Goal: Task Accomplishment & Management: Manage account settings

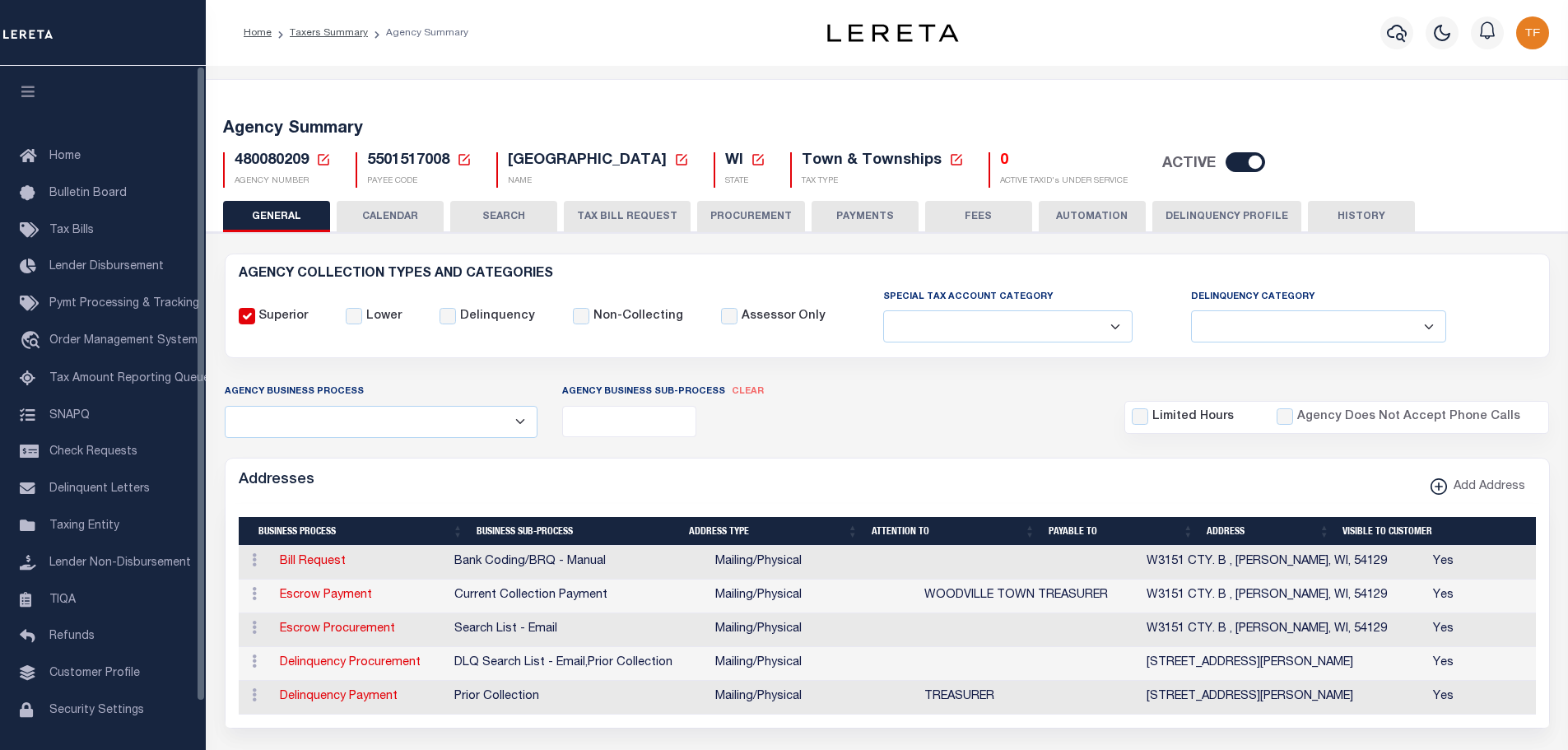
select select
click at [325, 162] on icon at bounding box center [323, 160] width 15 height 15
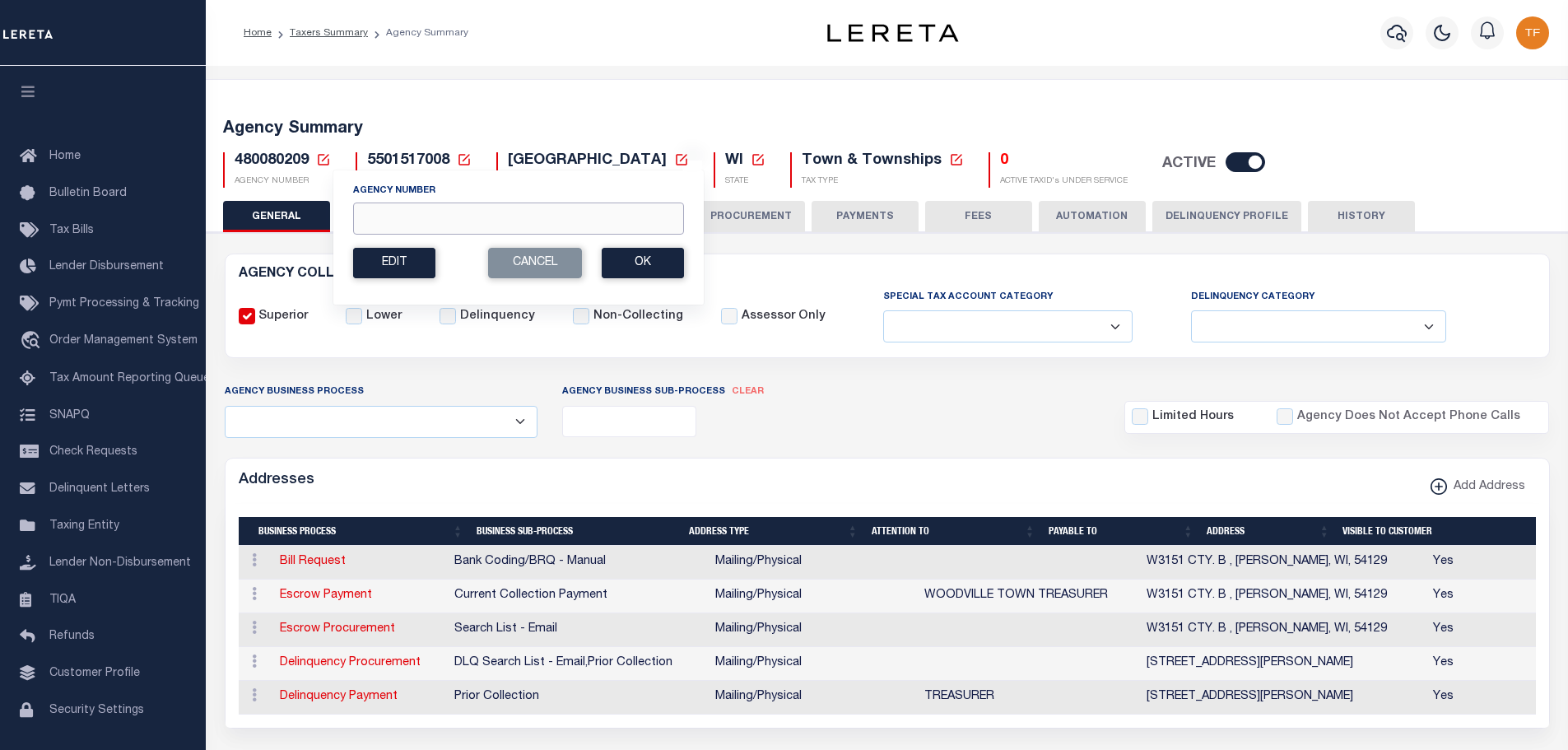
drag, startPoint x: 388, startPoint y: 220, endPoint x: 389, endPoint y: 196, distance: 24.0
click at [383, 219] on input "Agency Number" at bounding box center [519, 218] width 331 height 33
type input "480080259"
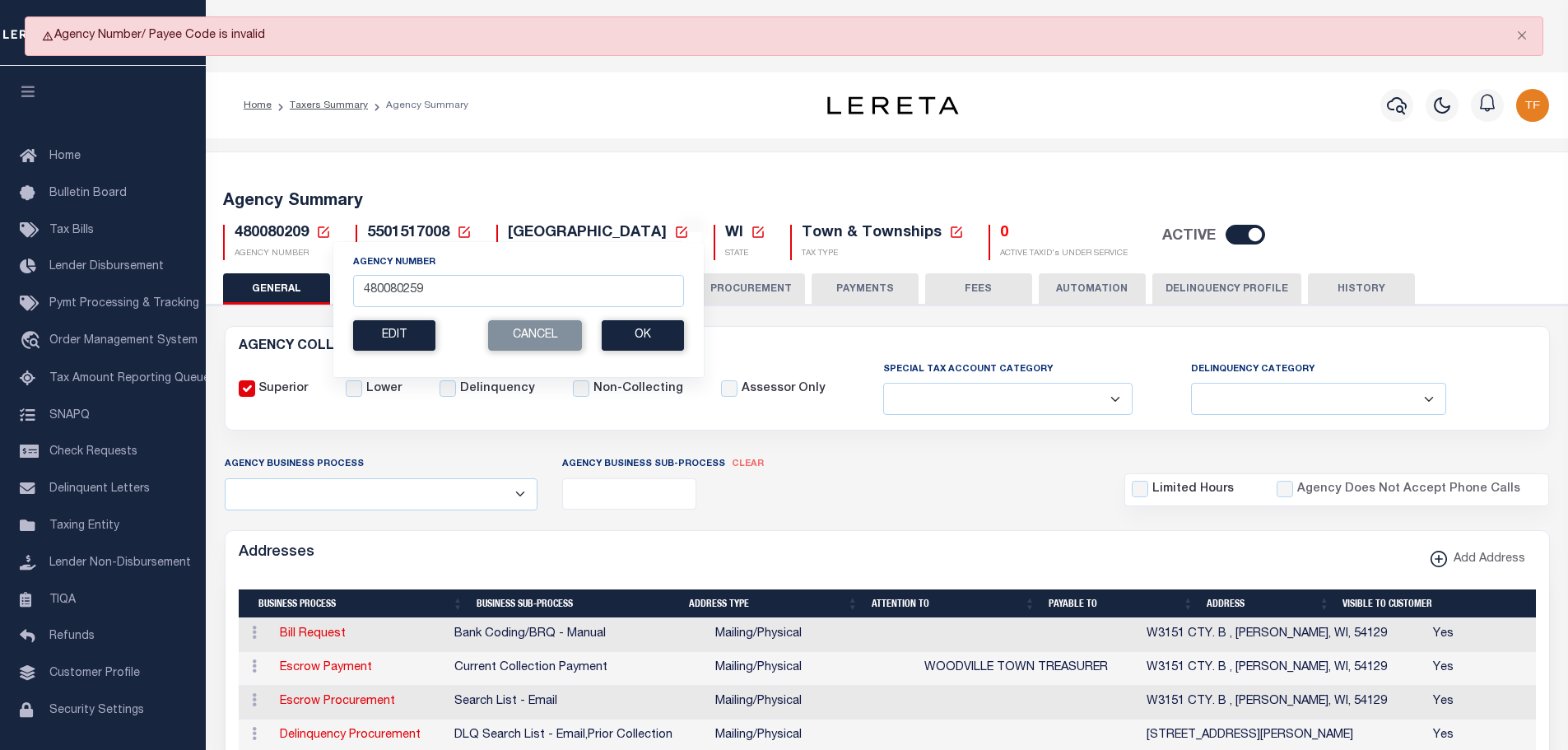
click at [327, 227] on icon at bounding box center [323, 232] width 15 height 15
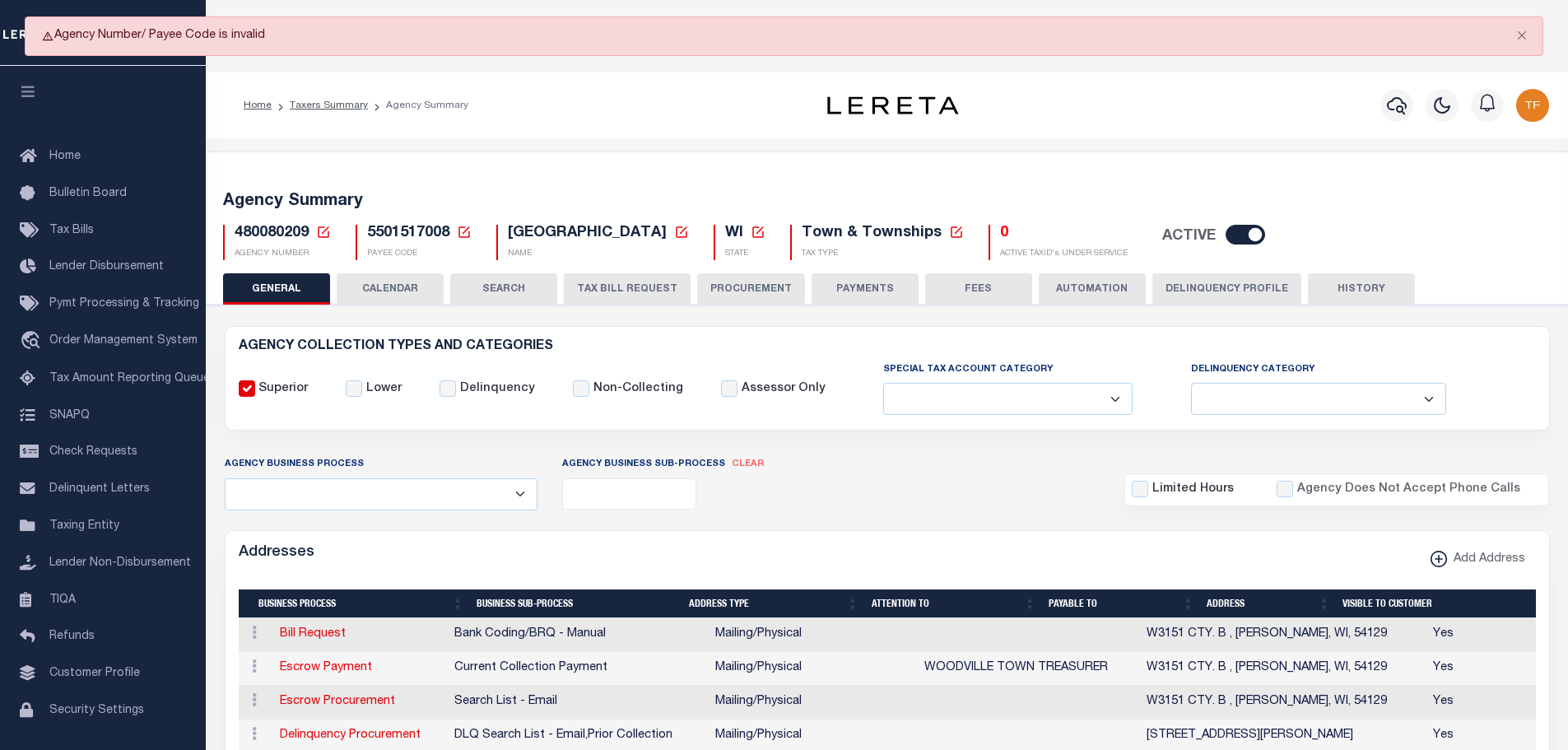
click at [325, 229] on icon at bounding box center [323, 232] width 15 height 15
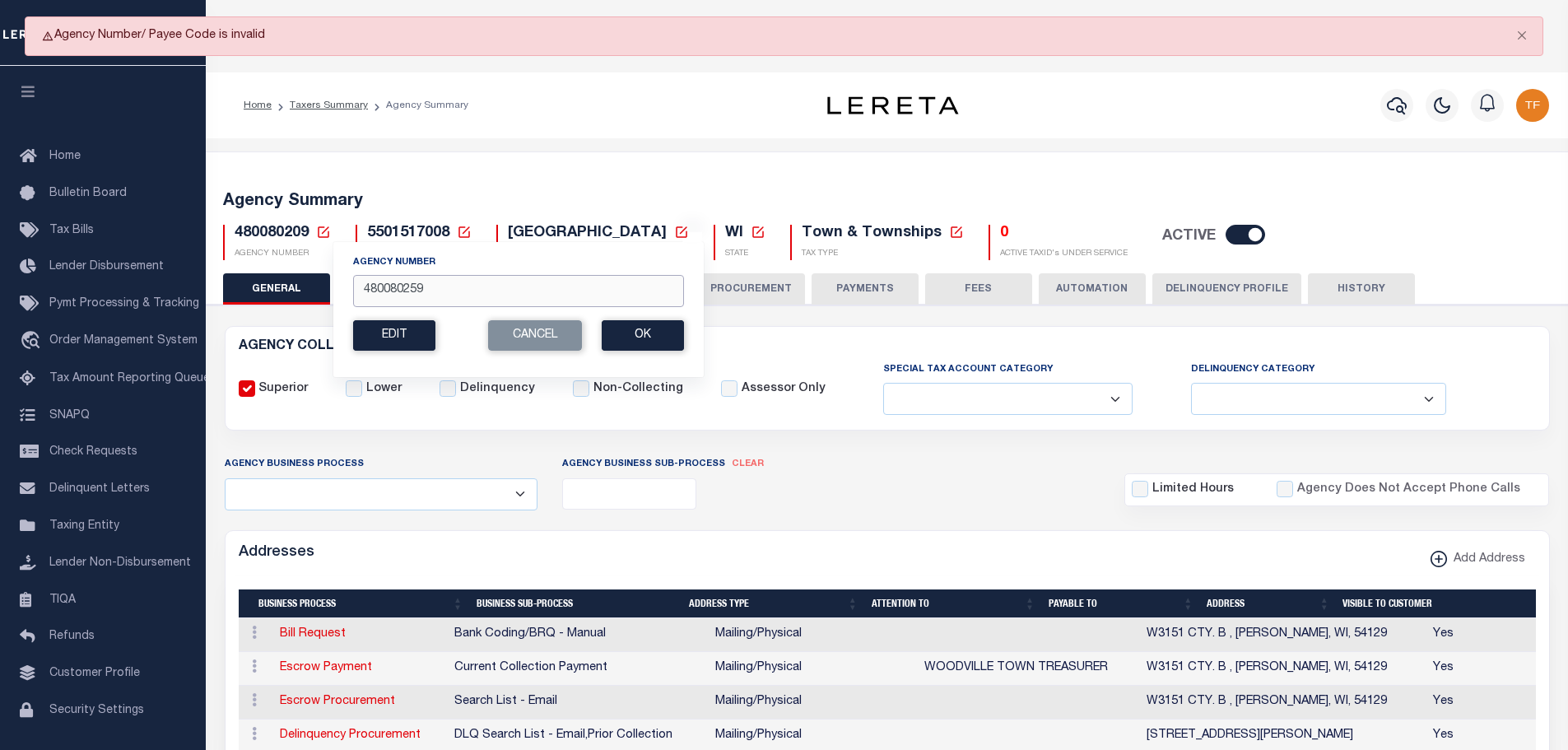
drag, startPoint x: 433, startPoint y: 288, endPoint x: 334, endPoint y: 269, distance: 100.8
click at [340, 271] on div "Agency Number 480080259 Edit Cancel Ok New Agency Number Cancel Ok" at bounding box center [519, 309] width 372 height 136
type input "480640214"
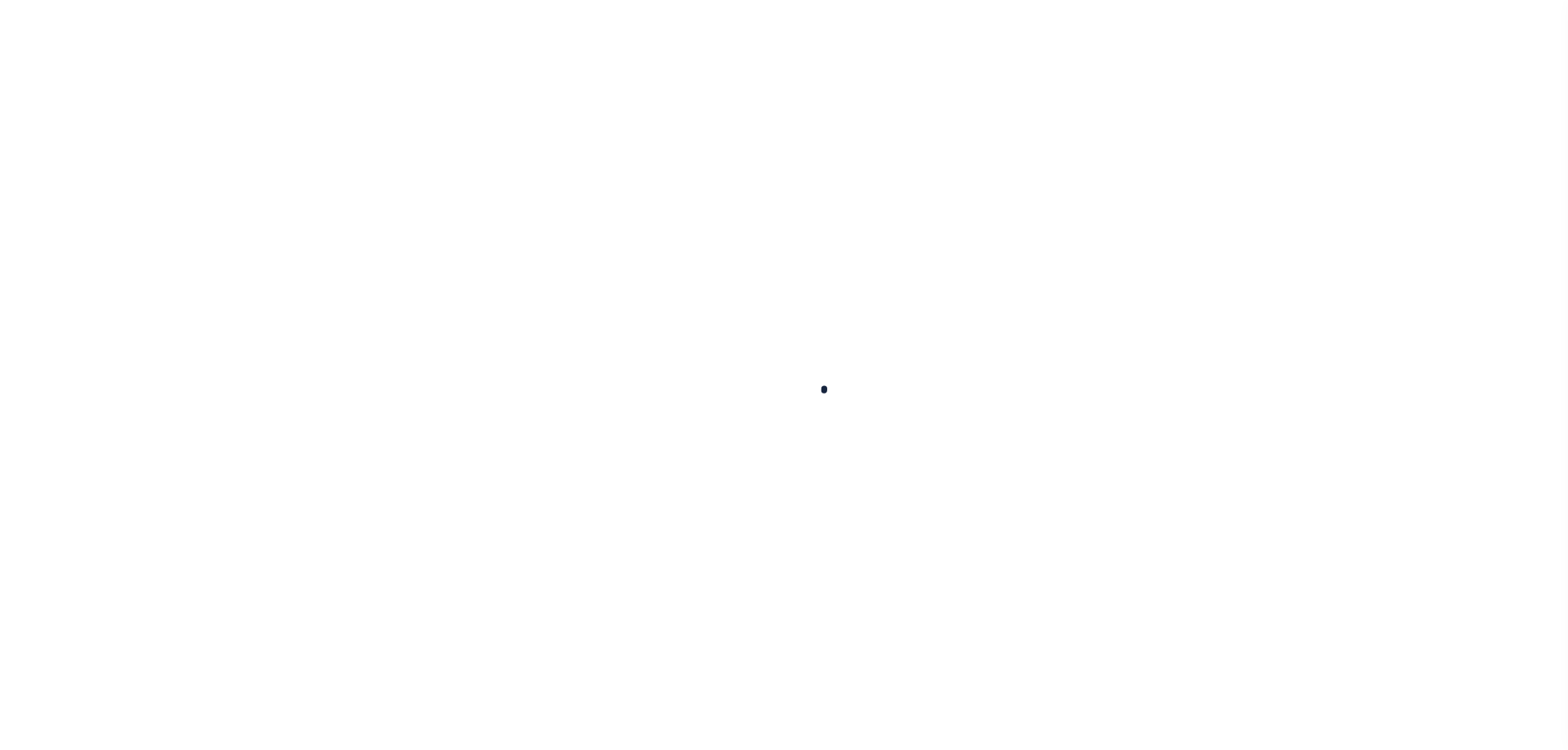
select select
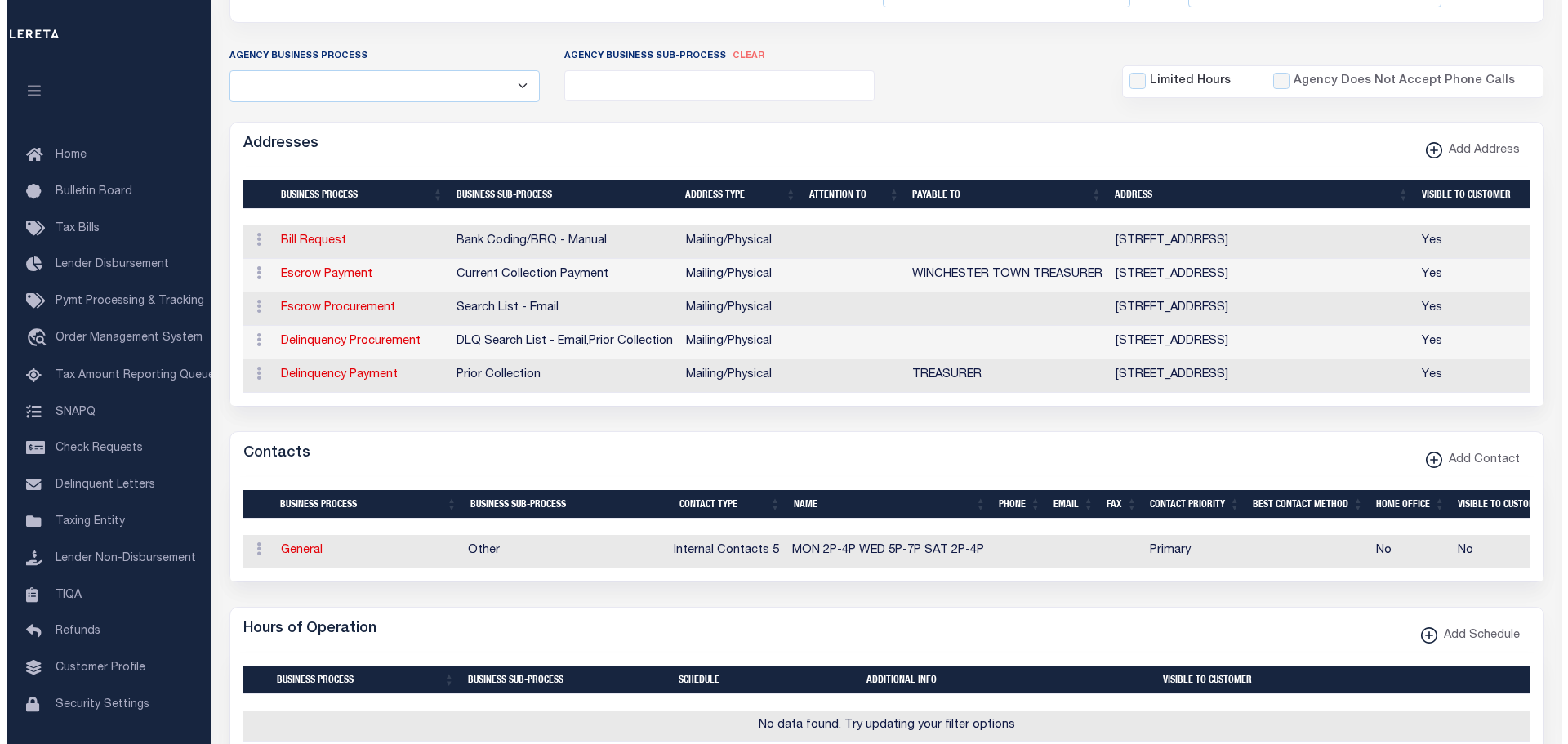
scroll to position [490, 0]
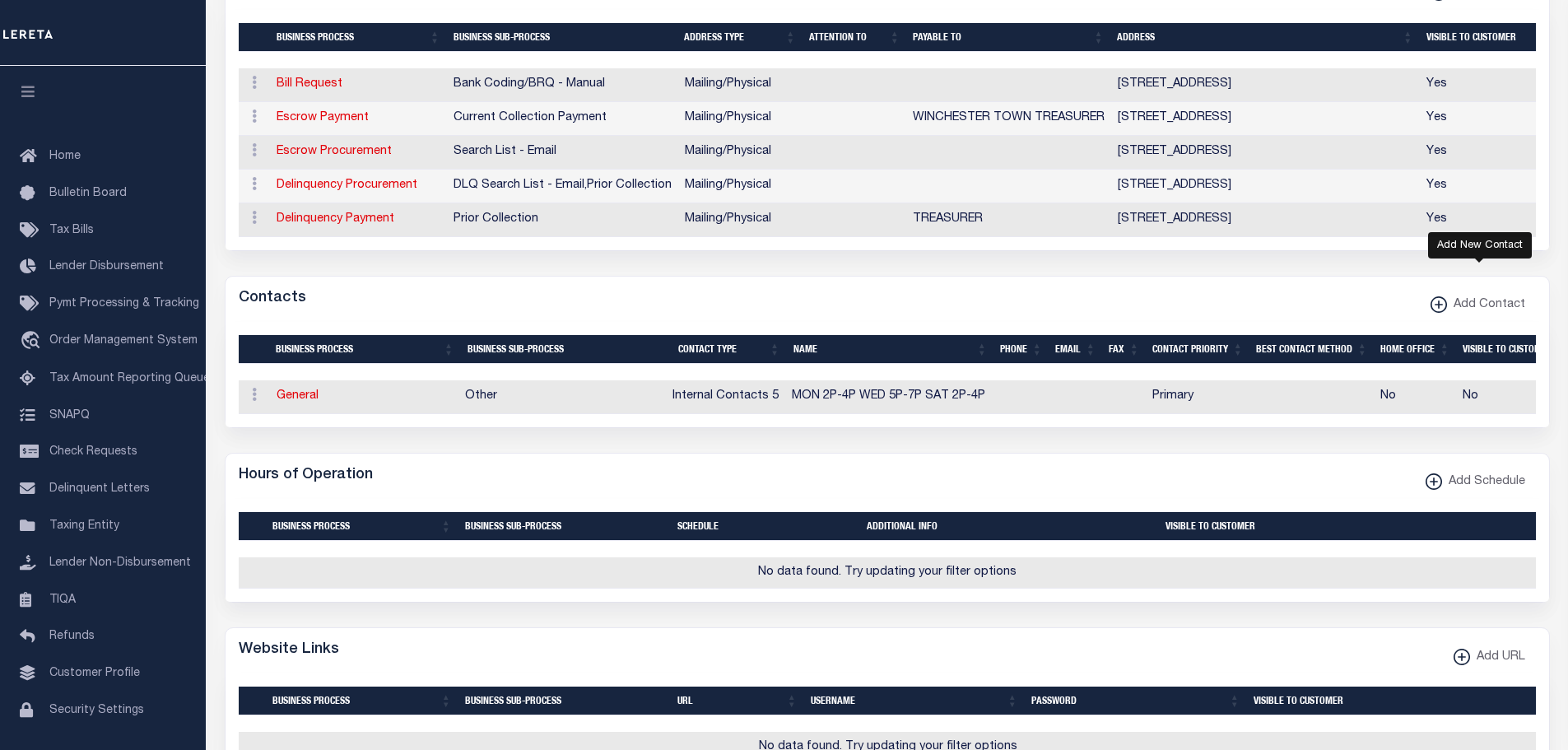
click at [1442, 311] on xmlns\ "button" at bounding box center [1439, 305] width 17 height 17
select select "1"
checkbox input "false"
checkbox input "true"
select select
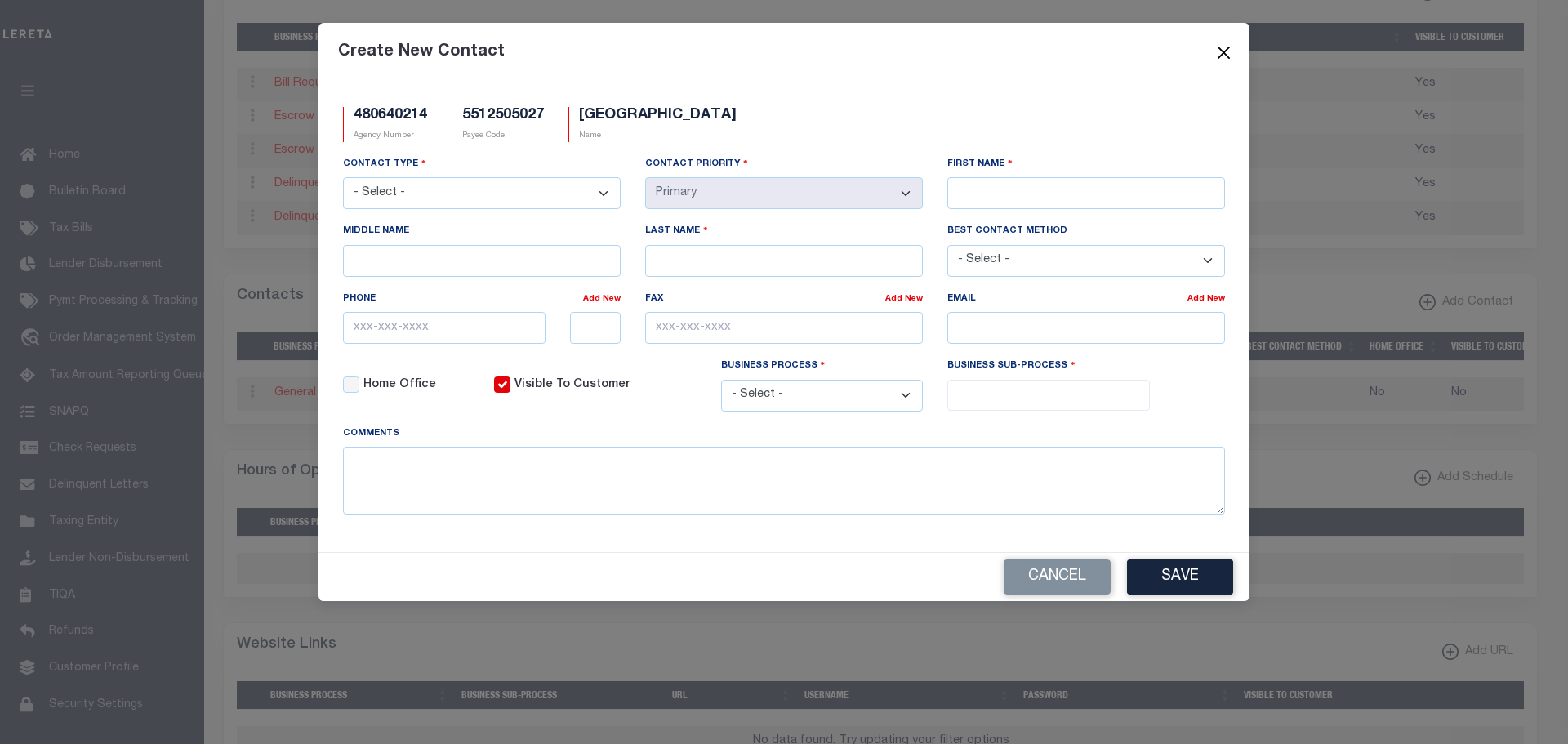
click at [1224, 48] on button "Close" at bounding box center [1224, 52] width 21 height 21
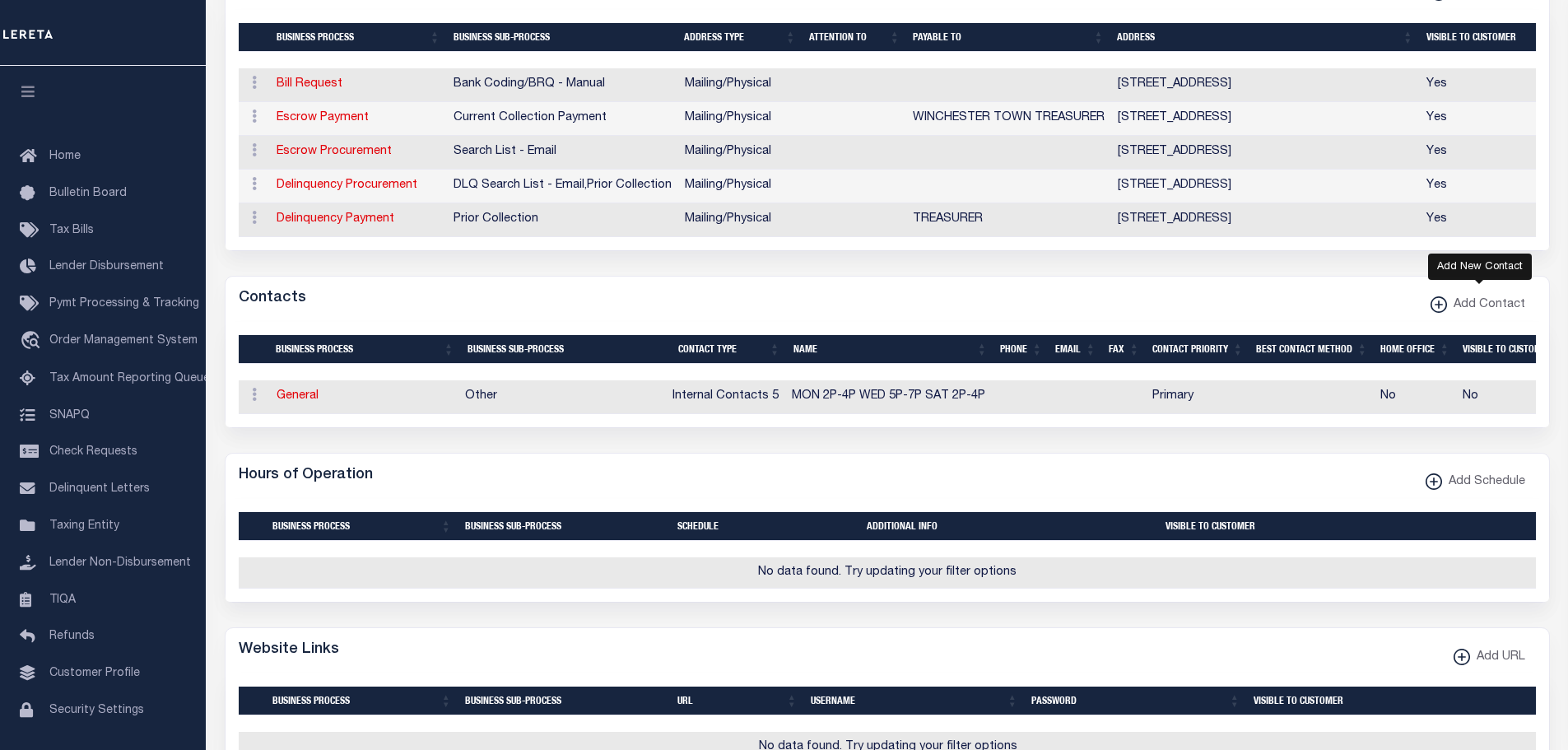
click at [1440, 306] on xmlns\ "button" at bounding box center [1439, 305] width 17 height 17
select select "1"
checkbox input "false"
checkbox input "true"
select select
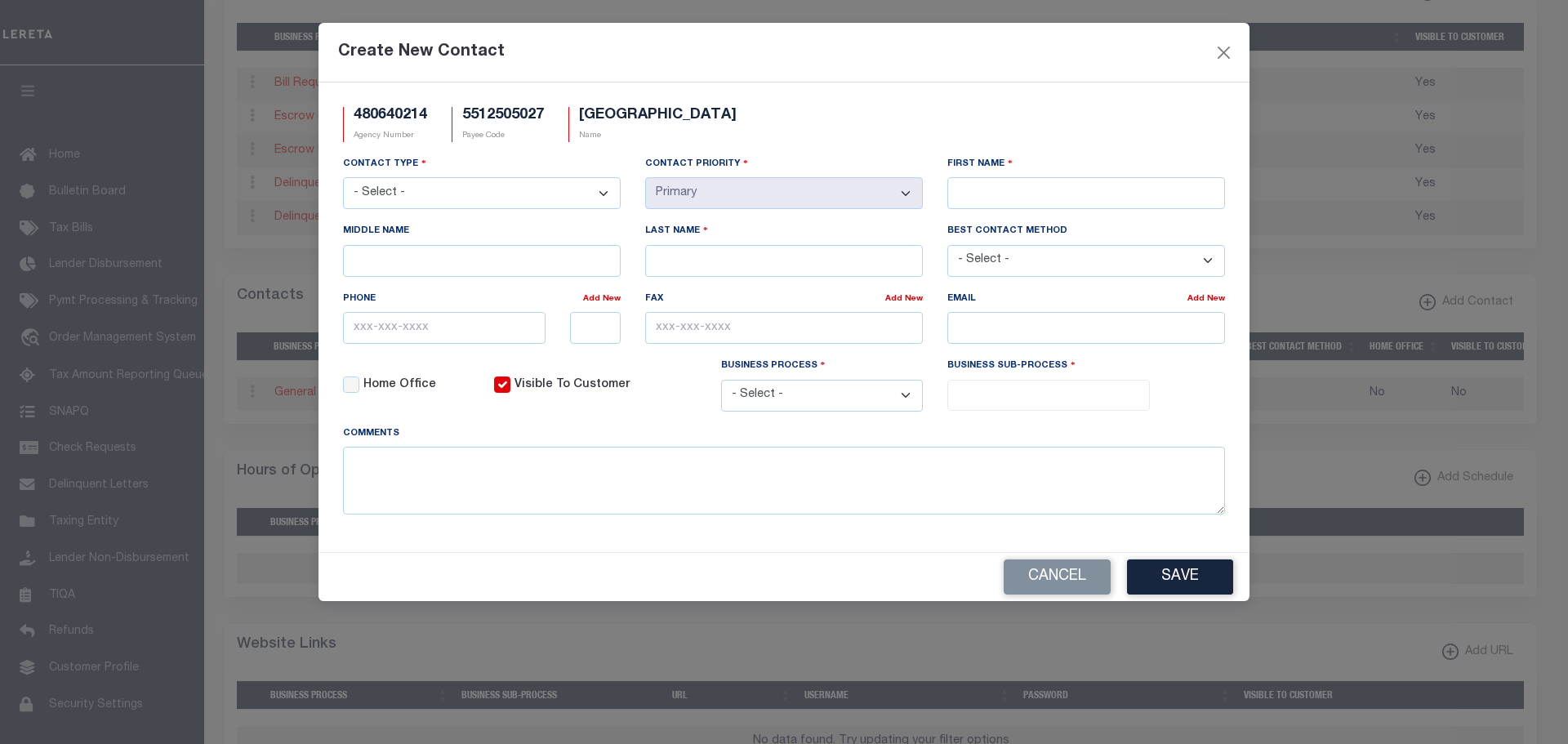
click at [614, 196] on select "- Select - Assessor Clerk Internal Contacts 1 Internal Contacts 2 Internal Cont…" at bounding box center [481, 193] width 278 height 32
select select "2"
click at [343, 178] on select "- Select - Assessor Clerk Internal Contacts 1 Internal Contacts 2 Internal Cont…" at bounding box center [481, 193] width 278 height 32
click at [1074, 188] on input "First Name" at bounding box center [1086, 193] width 278 height 32
type input "JOHN"
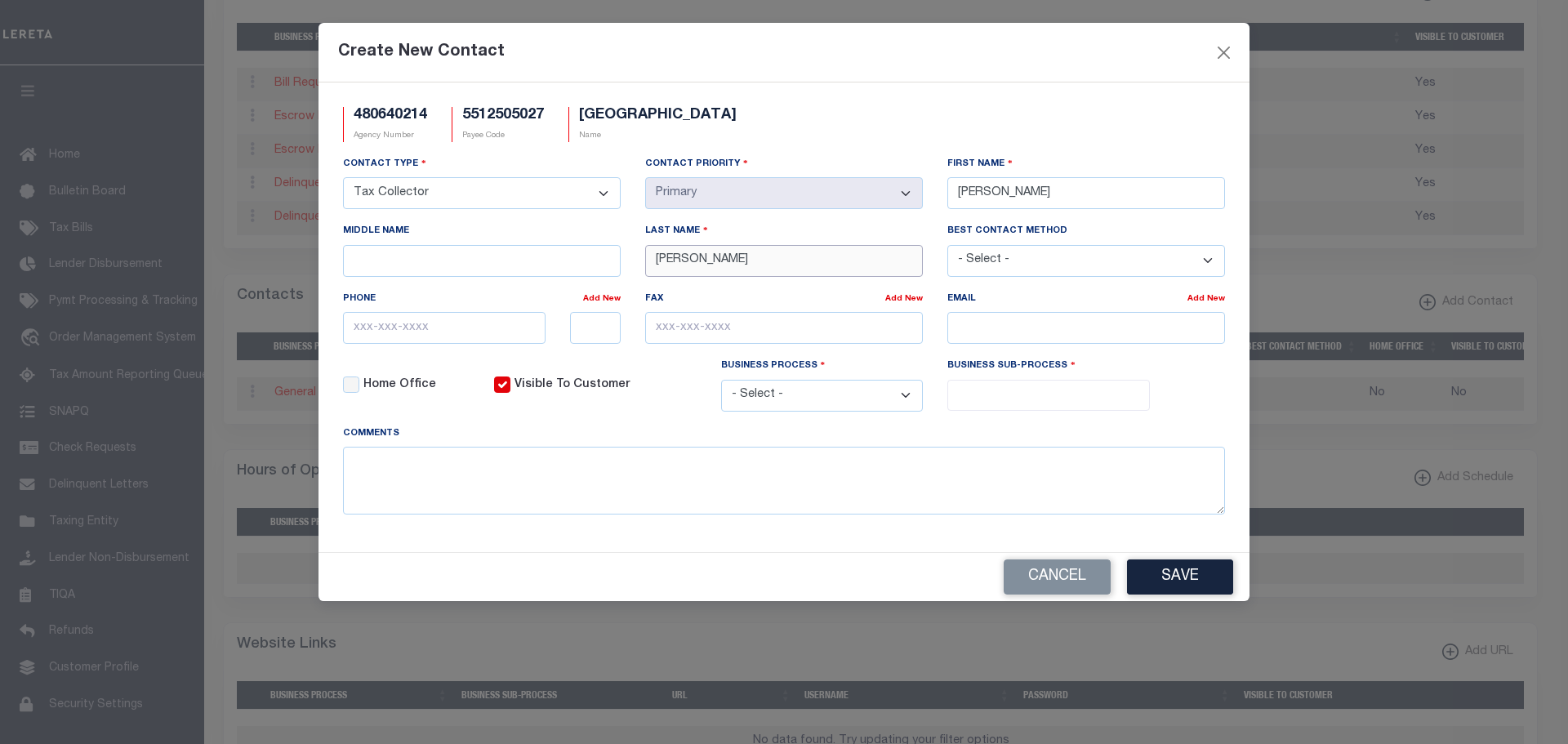
type input "GRIMMER"
click at [987, 341] on input "email" at bounding box center [1086, 327] width 278 height 32
paste input "JOHN@WINCHESTER.WI.GOV"
type input "JOHN@WINCHESTER.WI.GOV"
click at [350, 339] on input "text" at bounding box center [445, 327] width 203 height 32
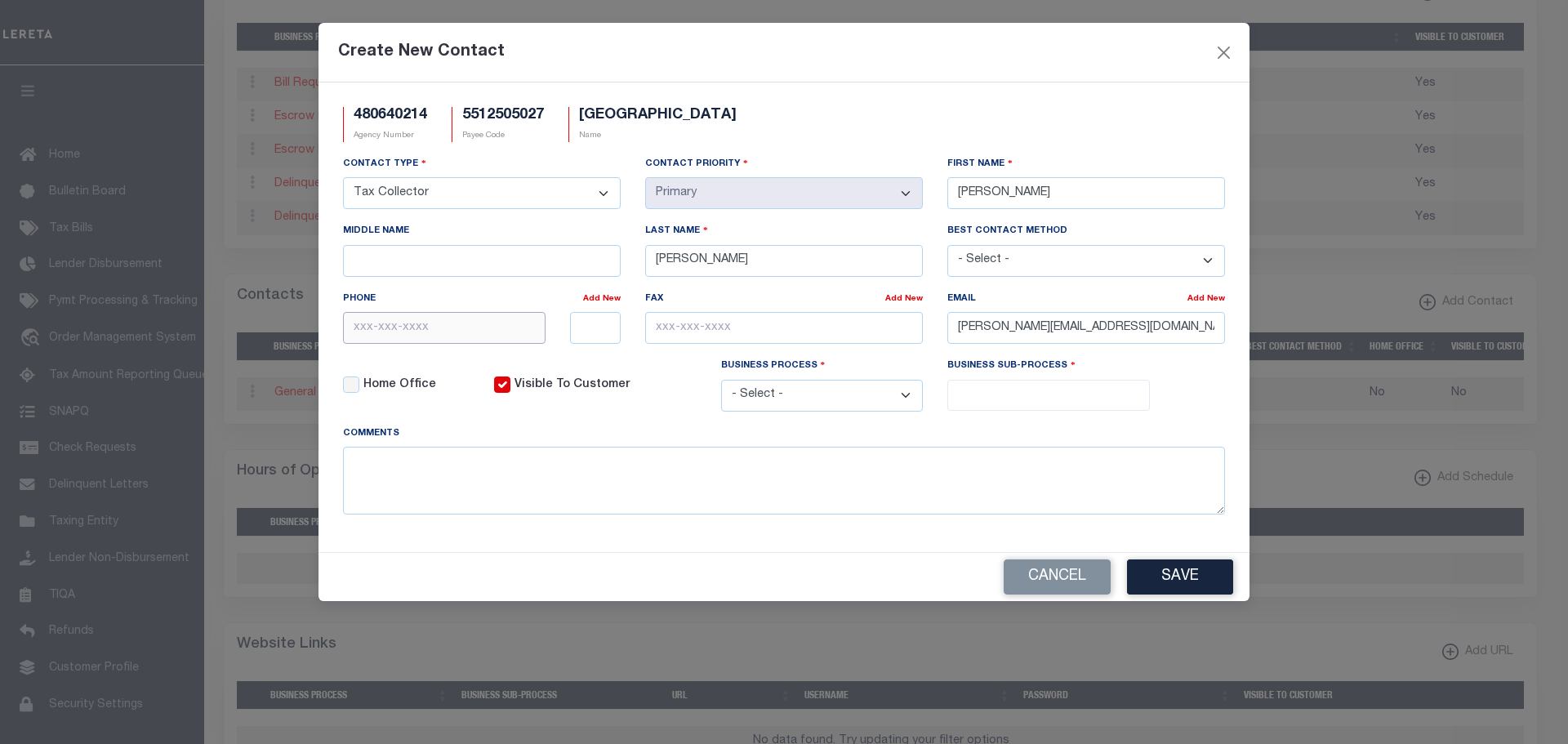
paste input "715-686-2123"
type input "715-686-2123"
click at [905, 397] on select "- Select - All Automation Bill Request Delinquency Payment Delinquency Procurem…" at bounding box center [823, 396] width 203 height 32
select select "6"
click at [721, 382] on select "- Select - All Automation Bill Request Delinquency Payment Delinquency Procurem…" at bounding box center [823, 396] width 203 height 32
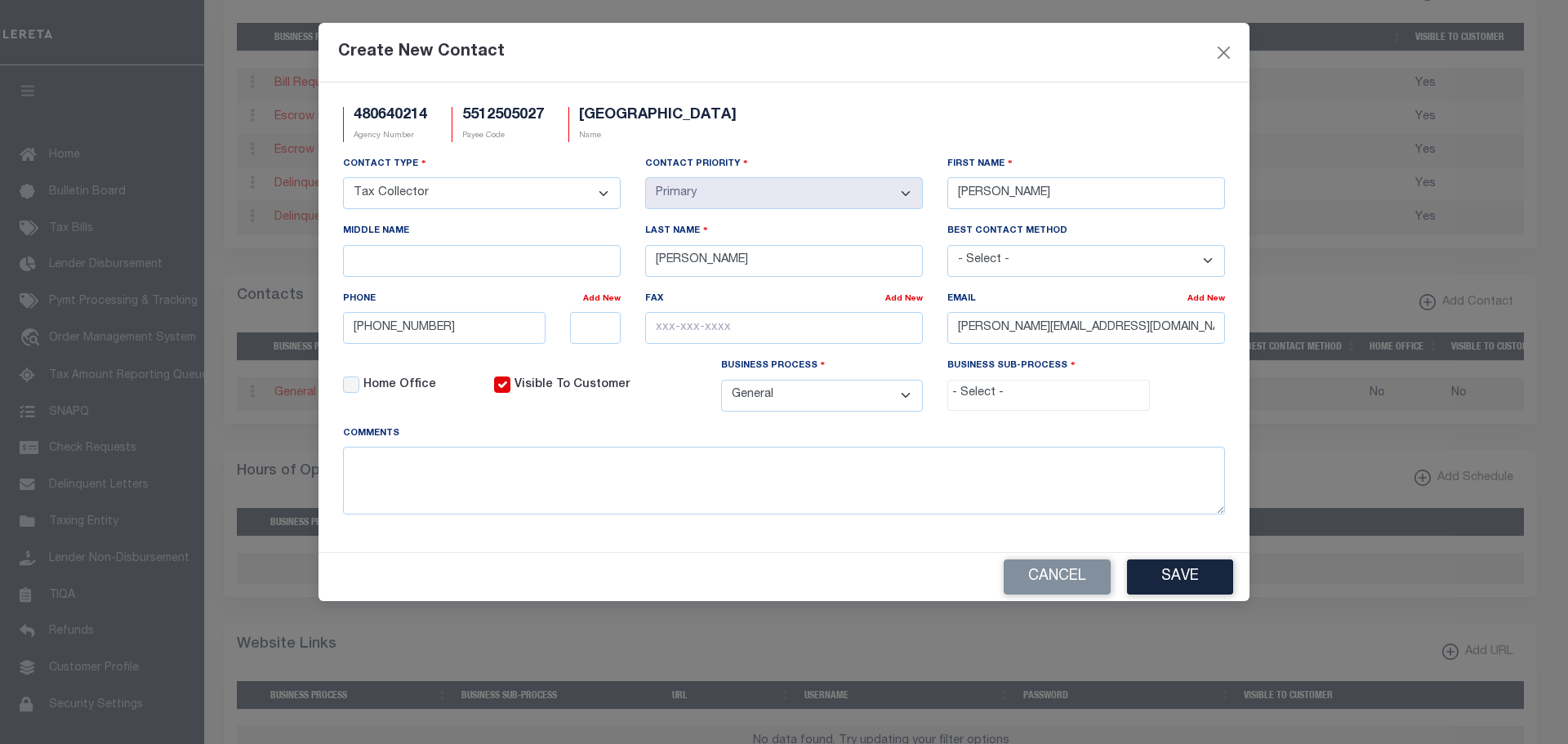
click at [983, 396] on input "search" at bounding box center [1049, 393] width 193 height 18
drag, startPoint x: 983, startPoint y: 508, endPoint x: 1137, endPoint y: 551, distance: 159.9
select select "31"
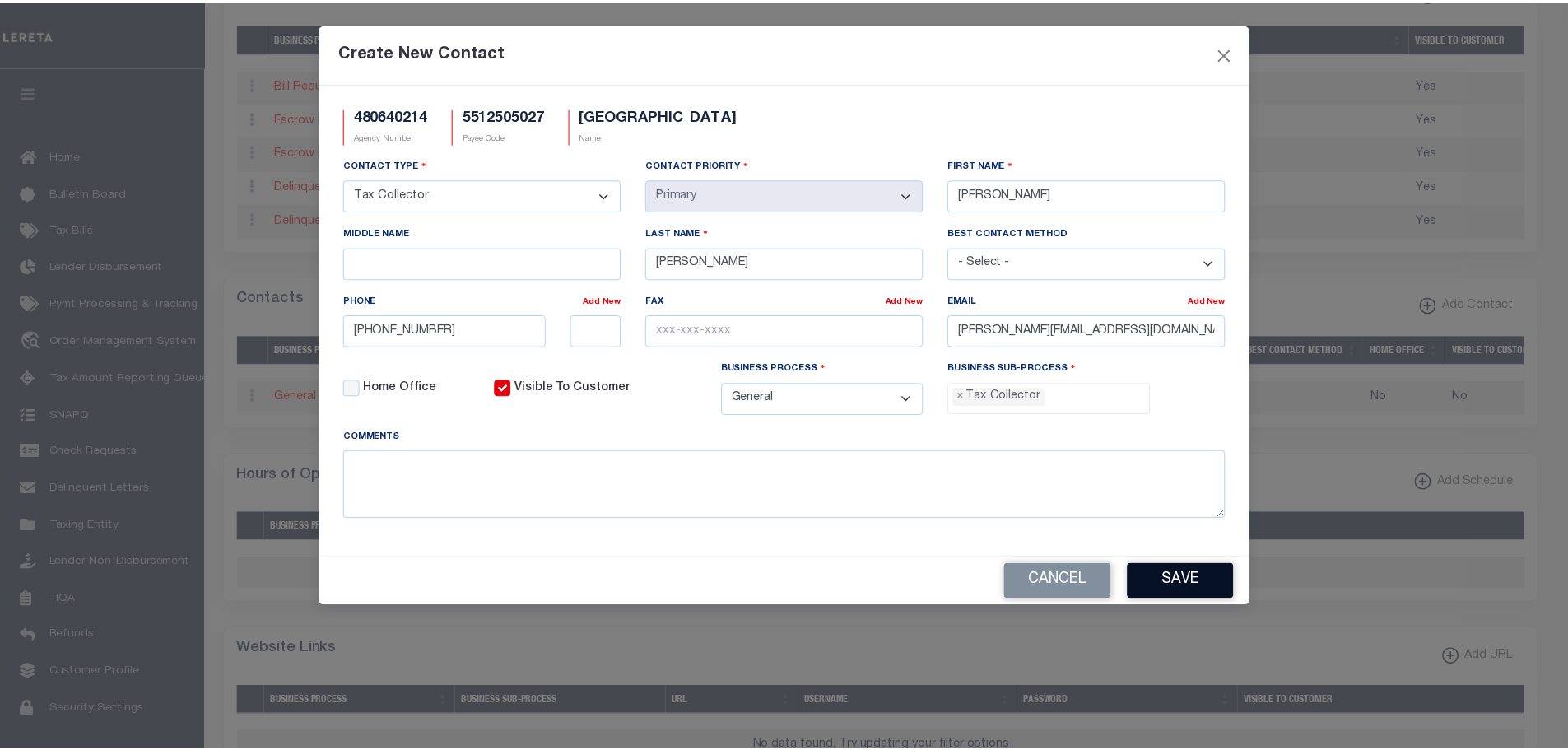
scroll to position [45, 0]
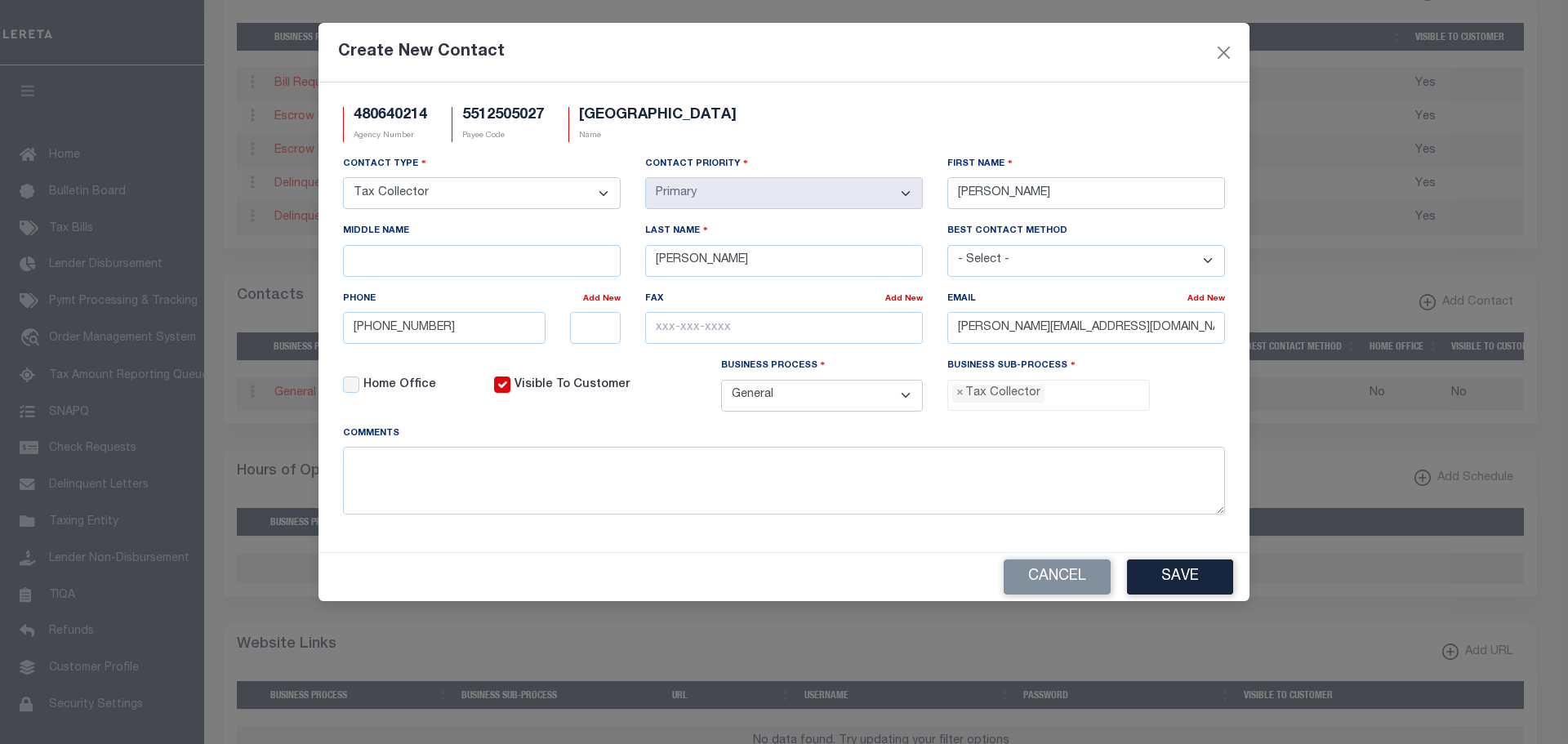
click at [1168, 582] on button "Save" at bounding box center [1180, 577] width 106 height 35
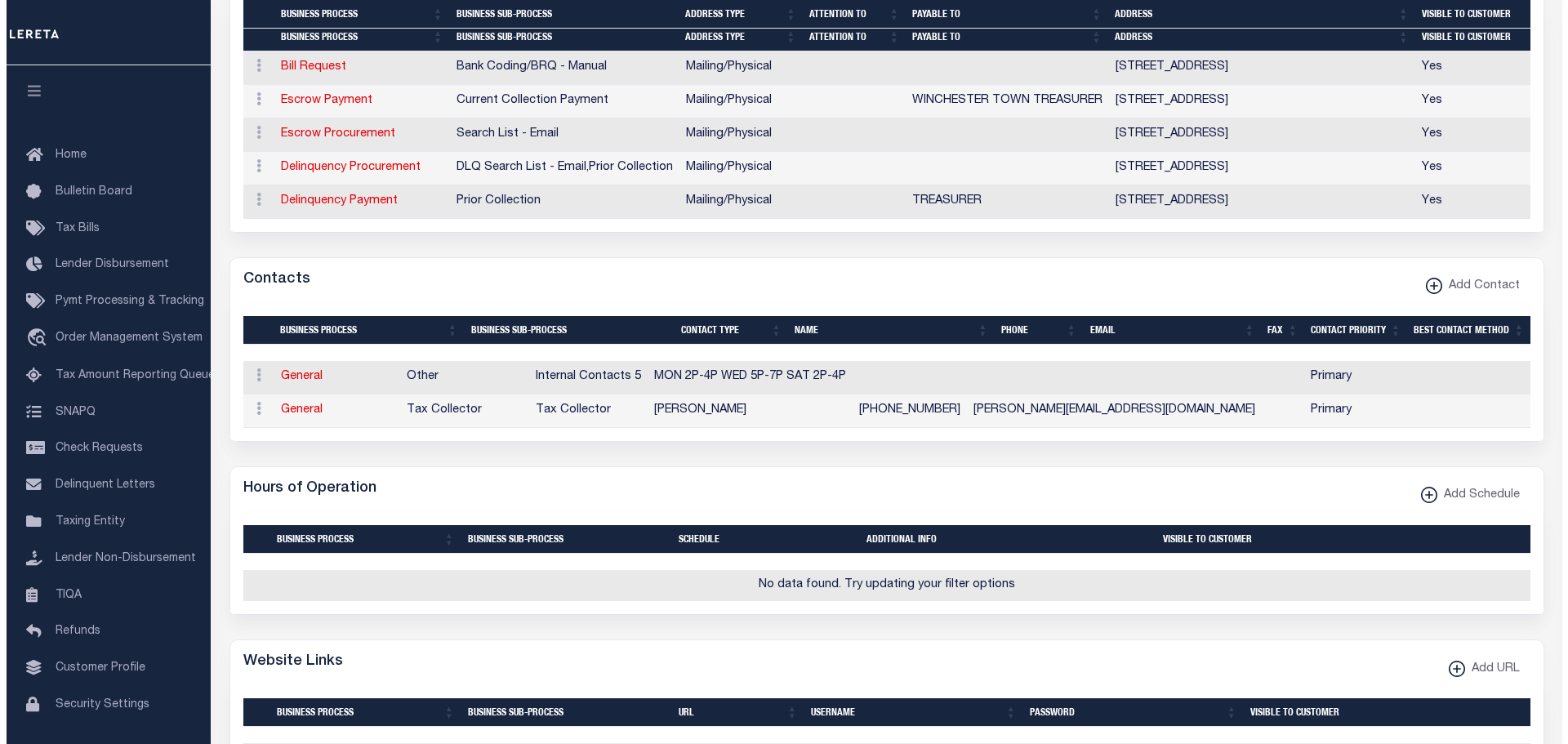
scroll to position [653, 0]
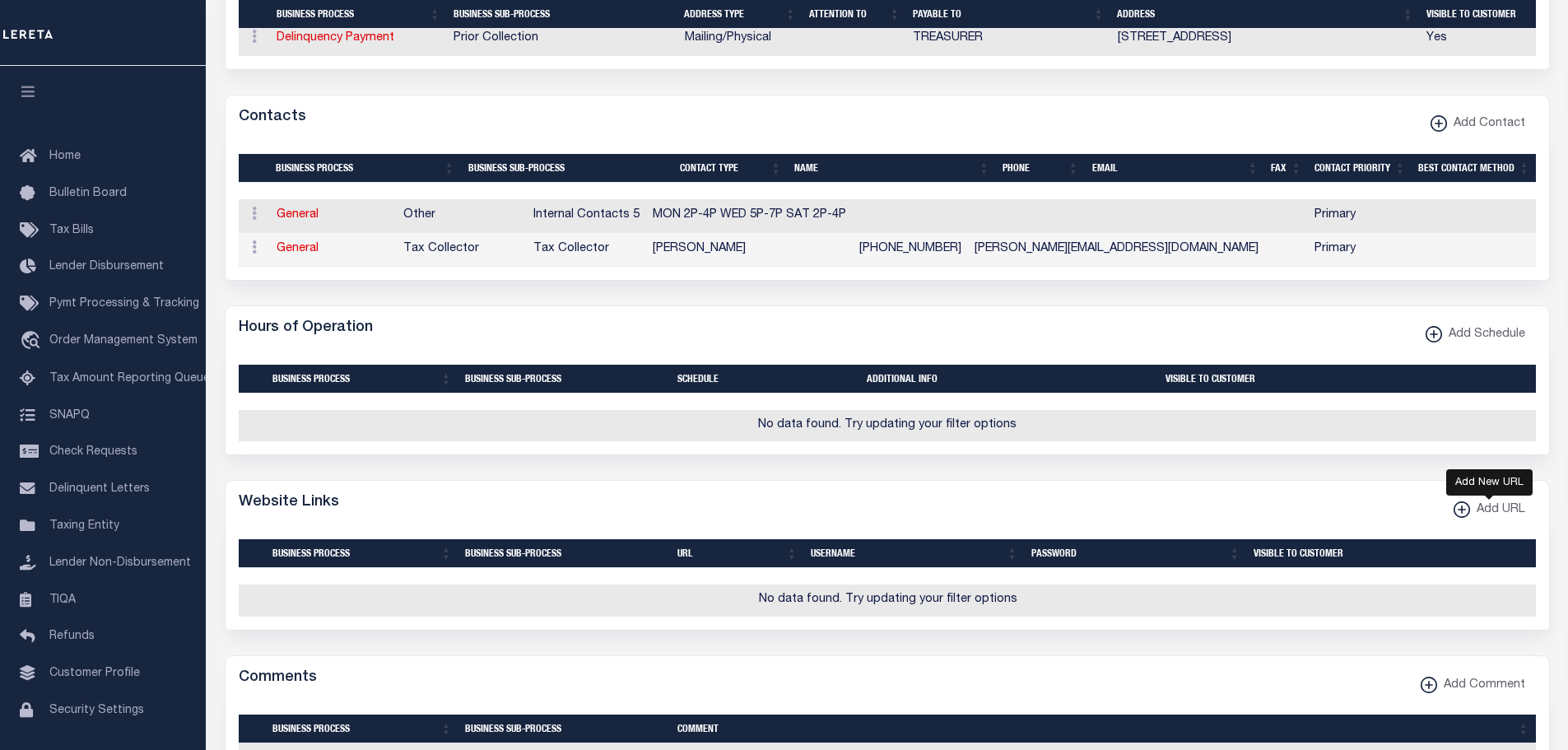
click at [1461, 516] on xmlns\ "button" at bounding box center [1462, 509] width 17 height 17
select select
checkbox input "true"
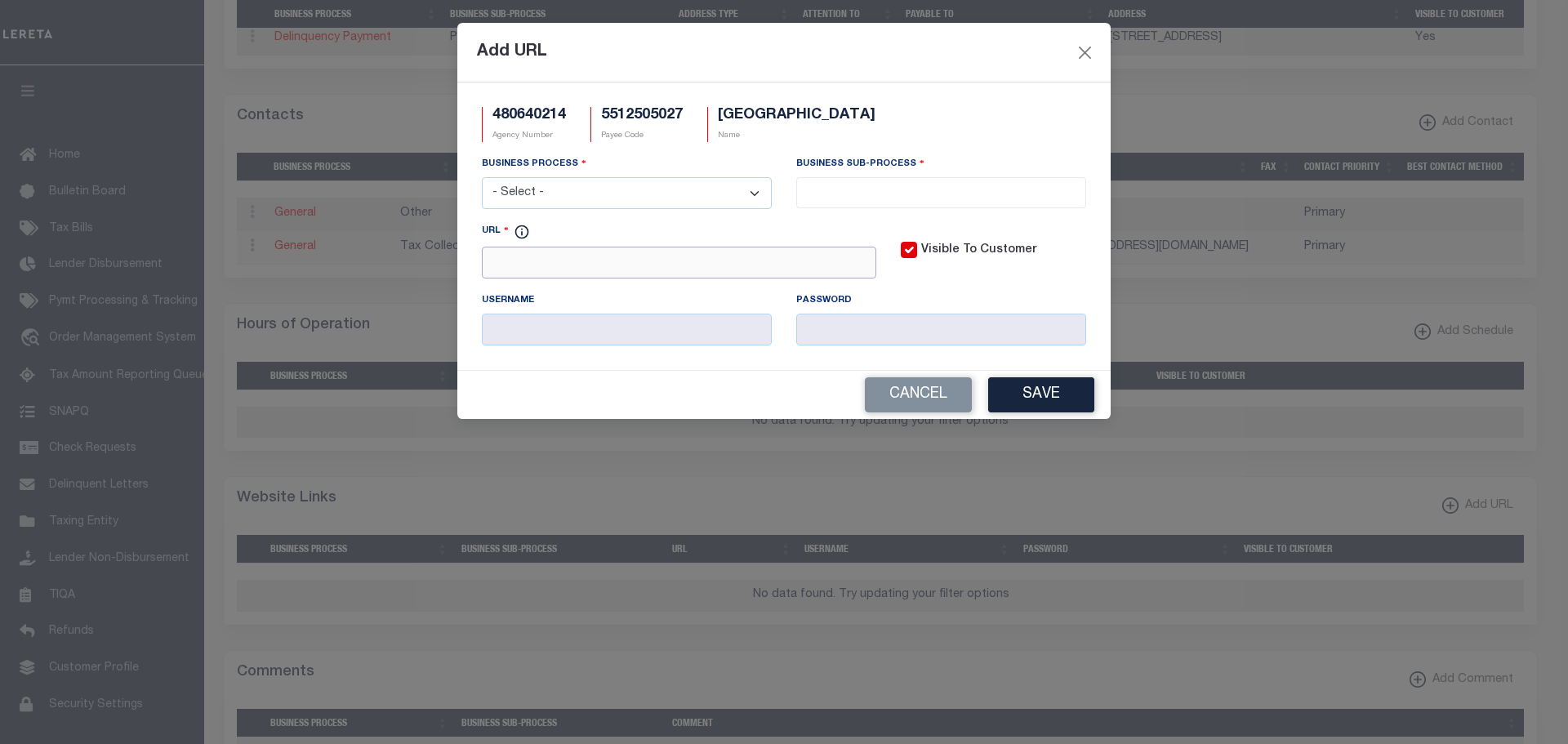
click at [611, 266] on input "URL" at bounding box center [679, 262] width 395 height 32
paste input "https://www.vilascountywi.gov/departments/administration"
type input "https://www.vilascountywi.gov/departments/administration"
click at [715, 198] on select "- Select - All Automation Bill Request Delinquency Payment Delinquency Procurem…" at bounding box center [626, 193] width 290 height 32
select select "3"
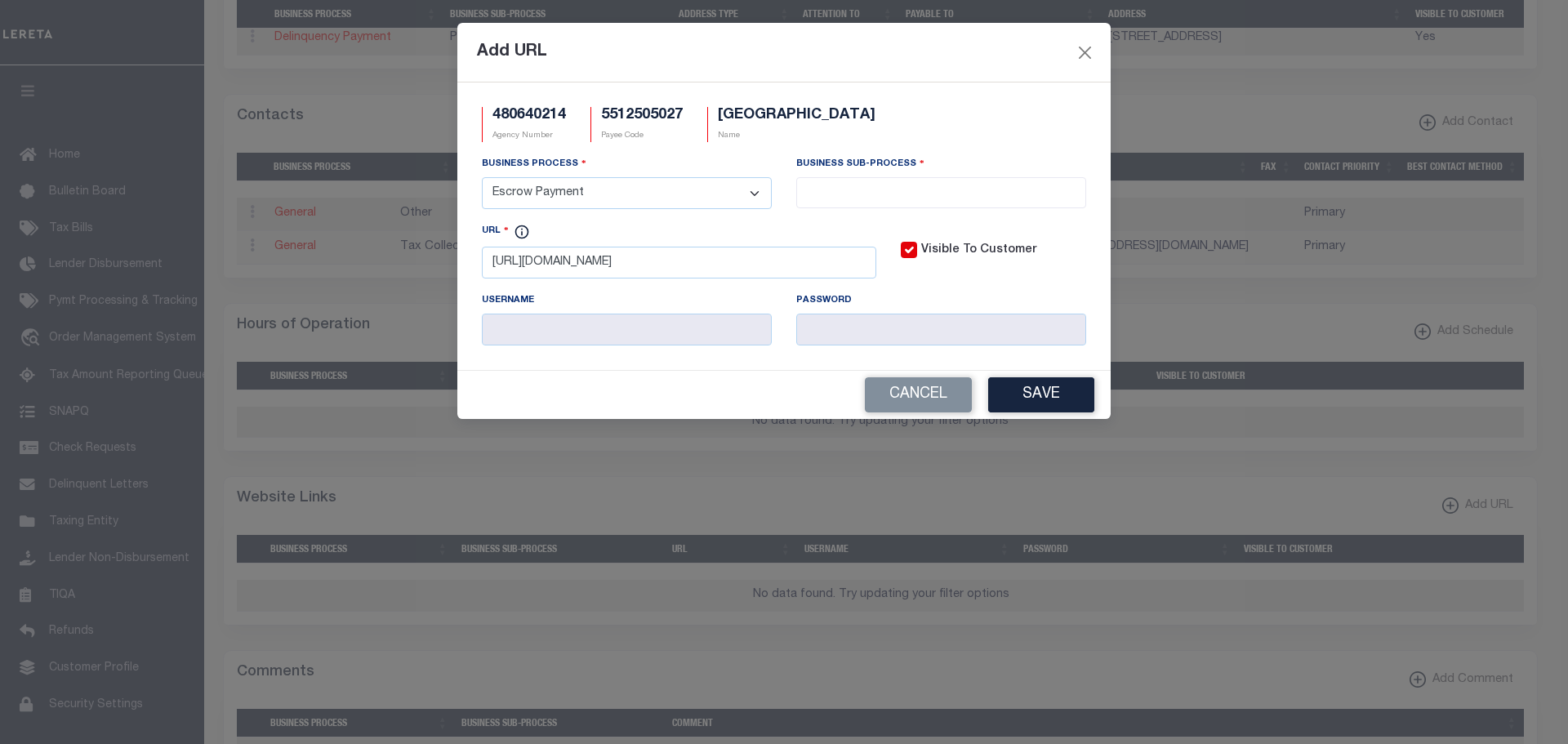
click at [481, 178] on select "- Select - All Automation Bill Request Delinquency Payment Delinquency Procurem…" at bounding box center [626, 193] width 290 height 32
click at [1038, 187] on input "search" at bounding box center [942, 190] width 280 height 18
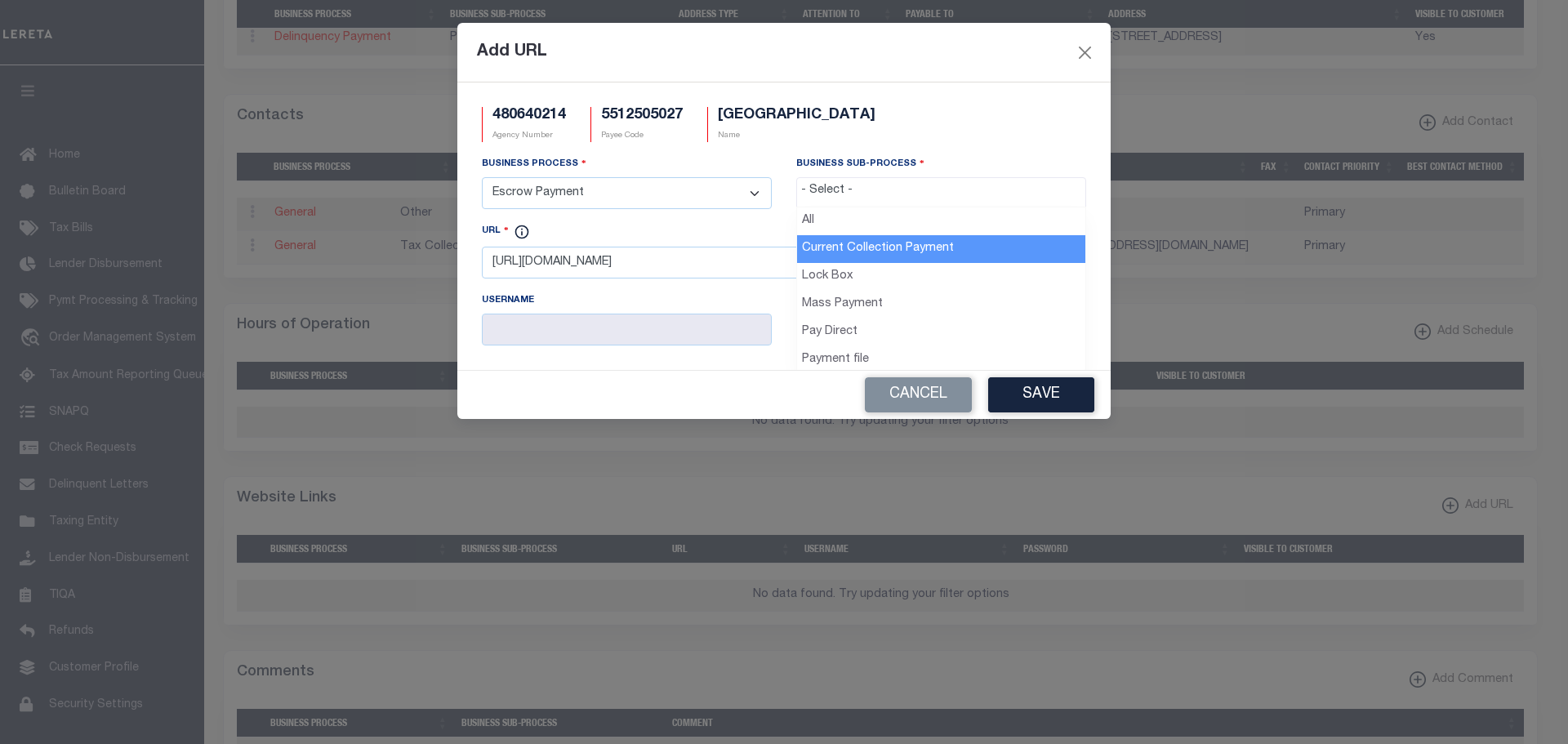
drag, startPoint x: 861, startPoint y: 241, endPoint x: 951, endPoint y: 339, distance: 133.1
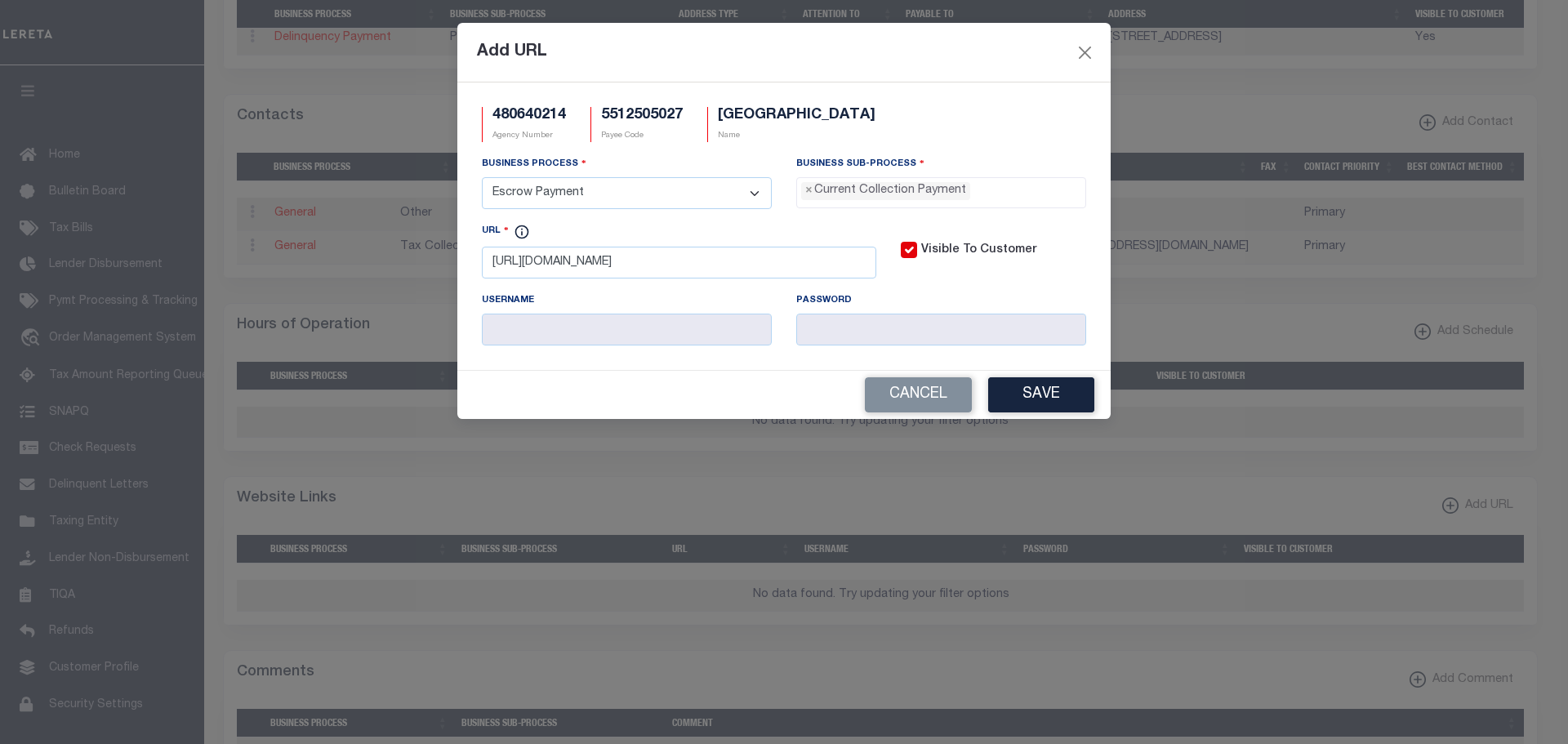
select select "11"
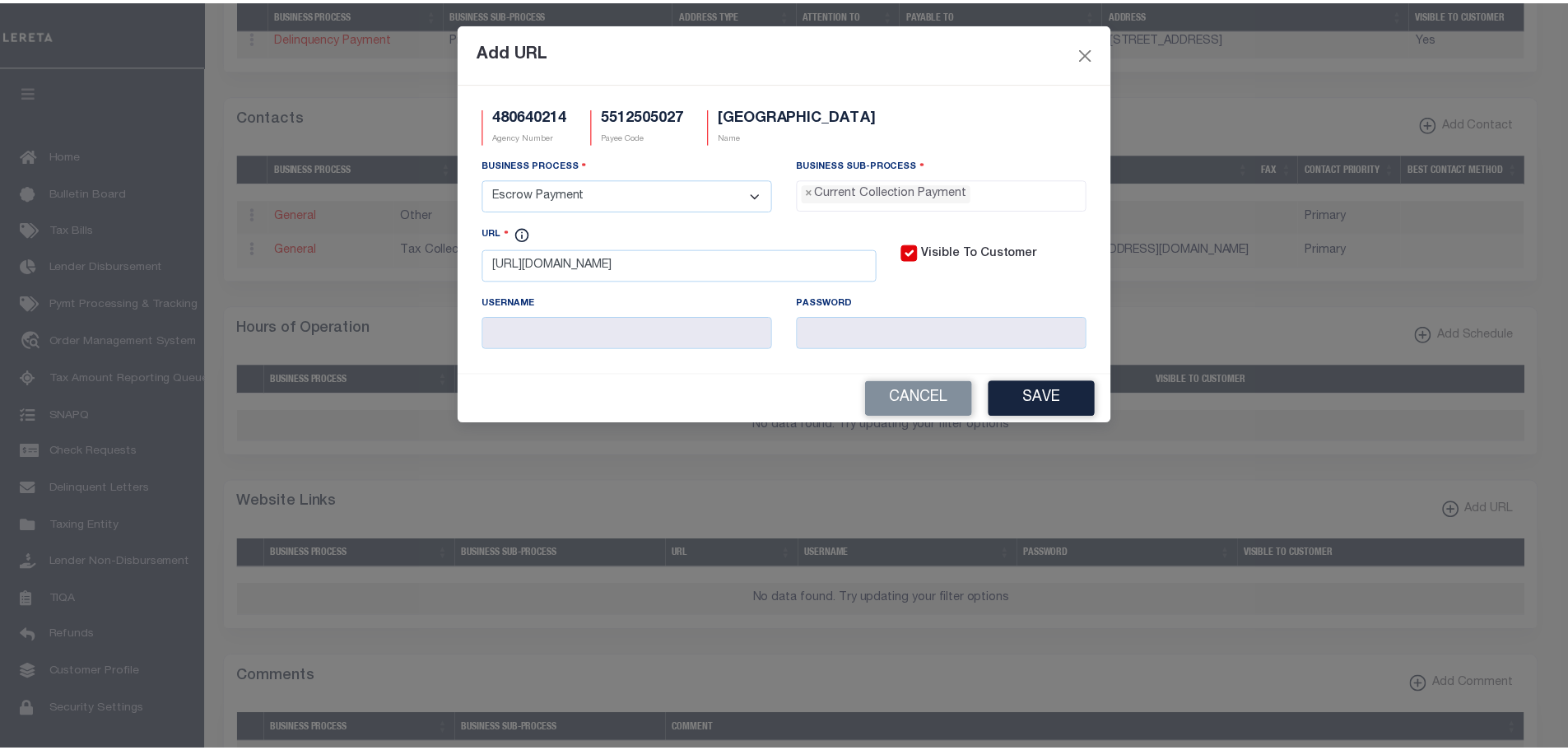
scroll to position [15, 0]
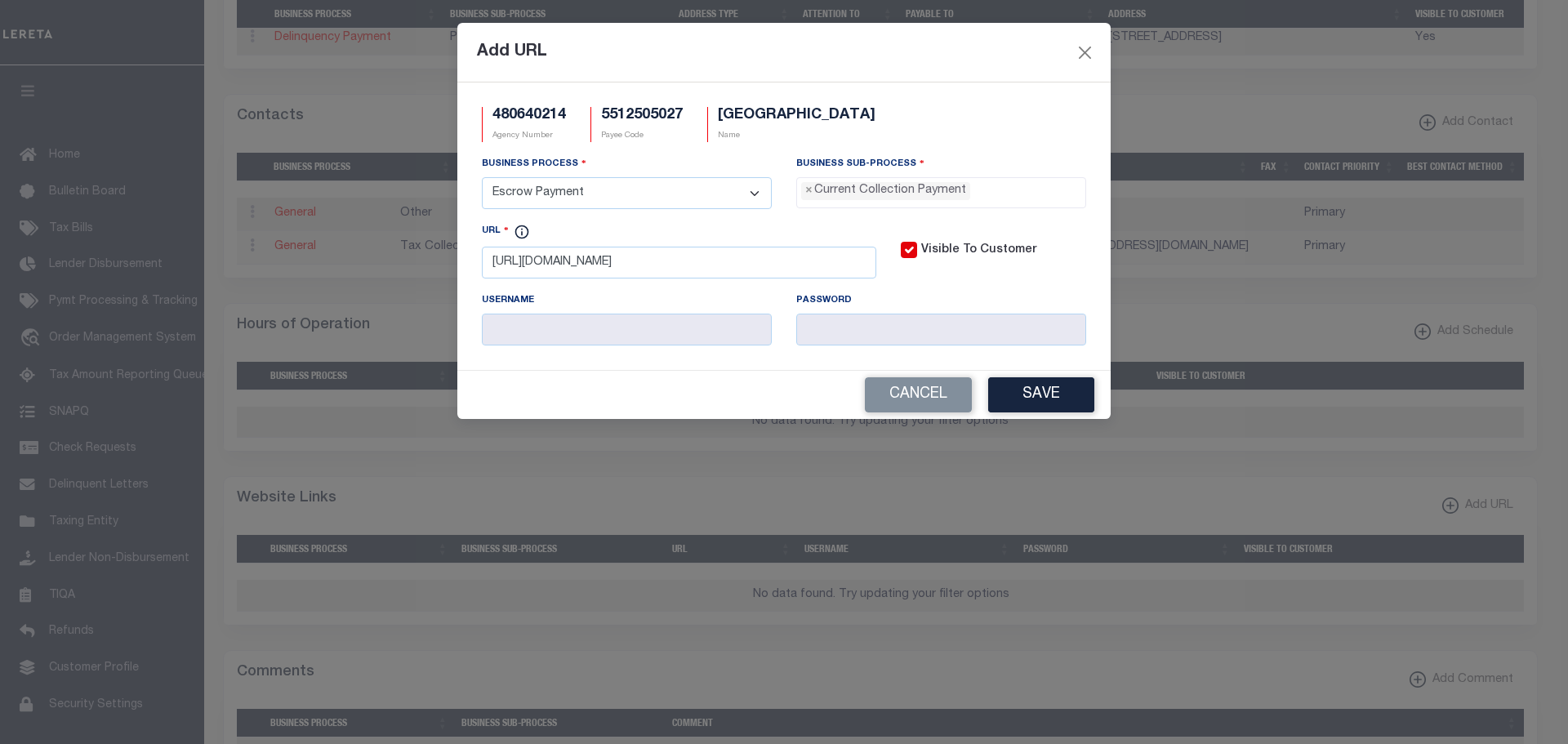
drag, startPoint x: 1039, startPoint y: 396, endPoint x: 1346, endPoint y: 384, distance: 307.2
click at [1039, 396] on button "Save" at bounding box center [1041, 395] width 106 height 35
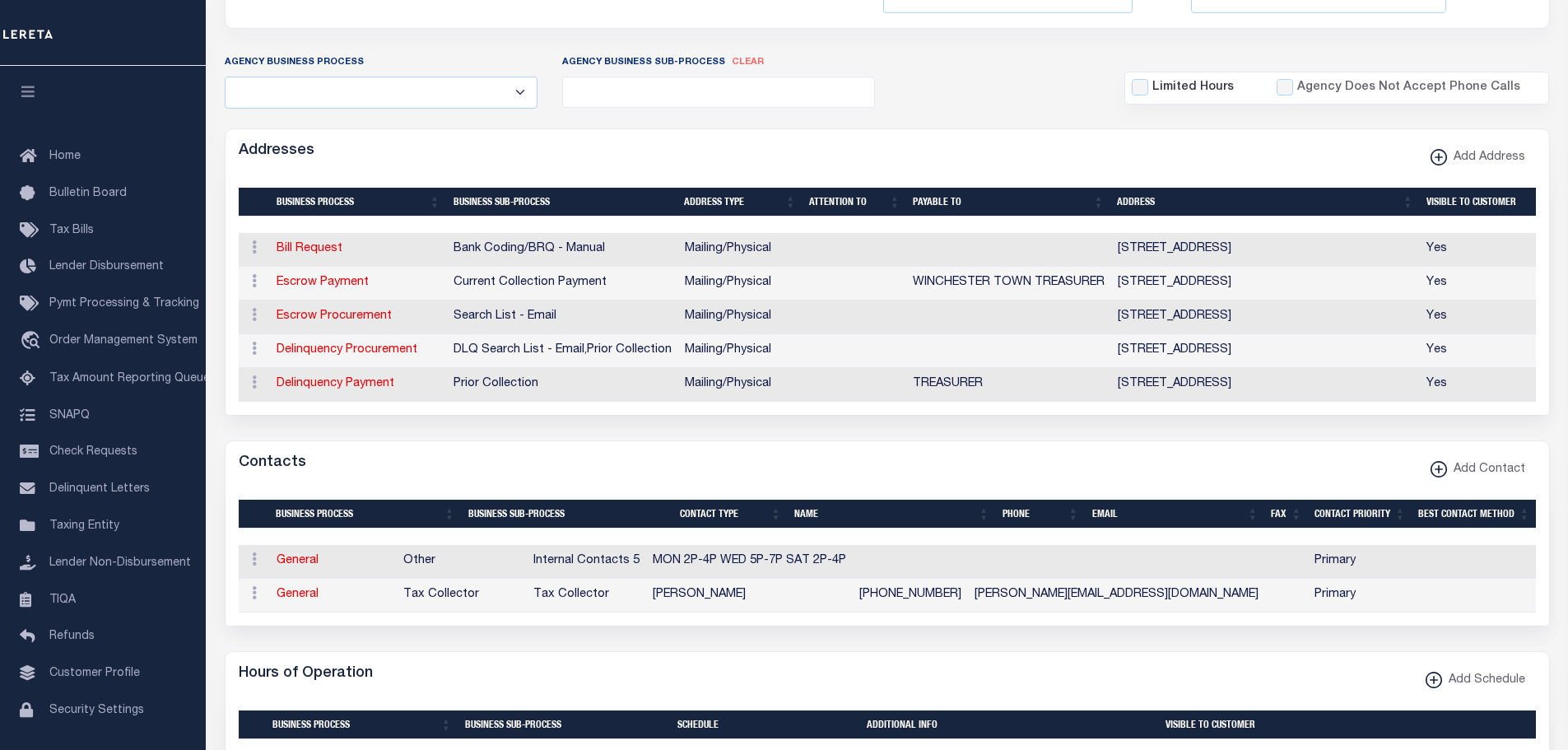
scroll to position [0, 0]
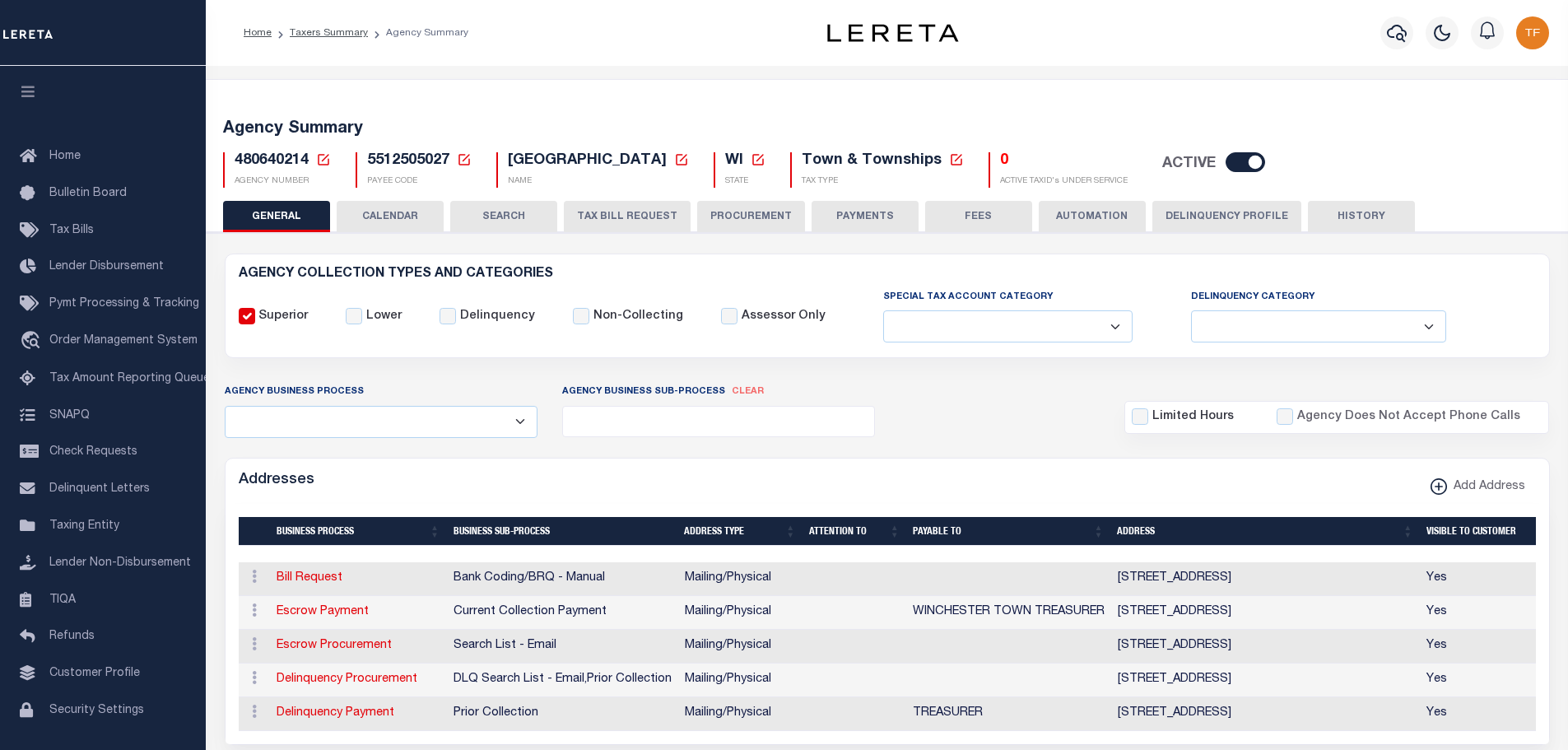
click at [323, 157] on icon at bounding box center [323, 160] width 15 height 15
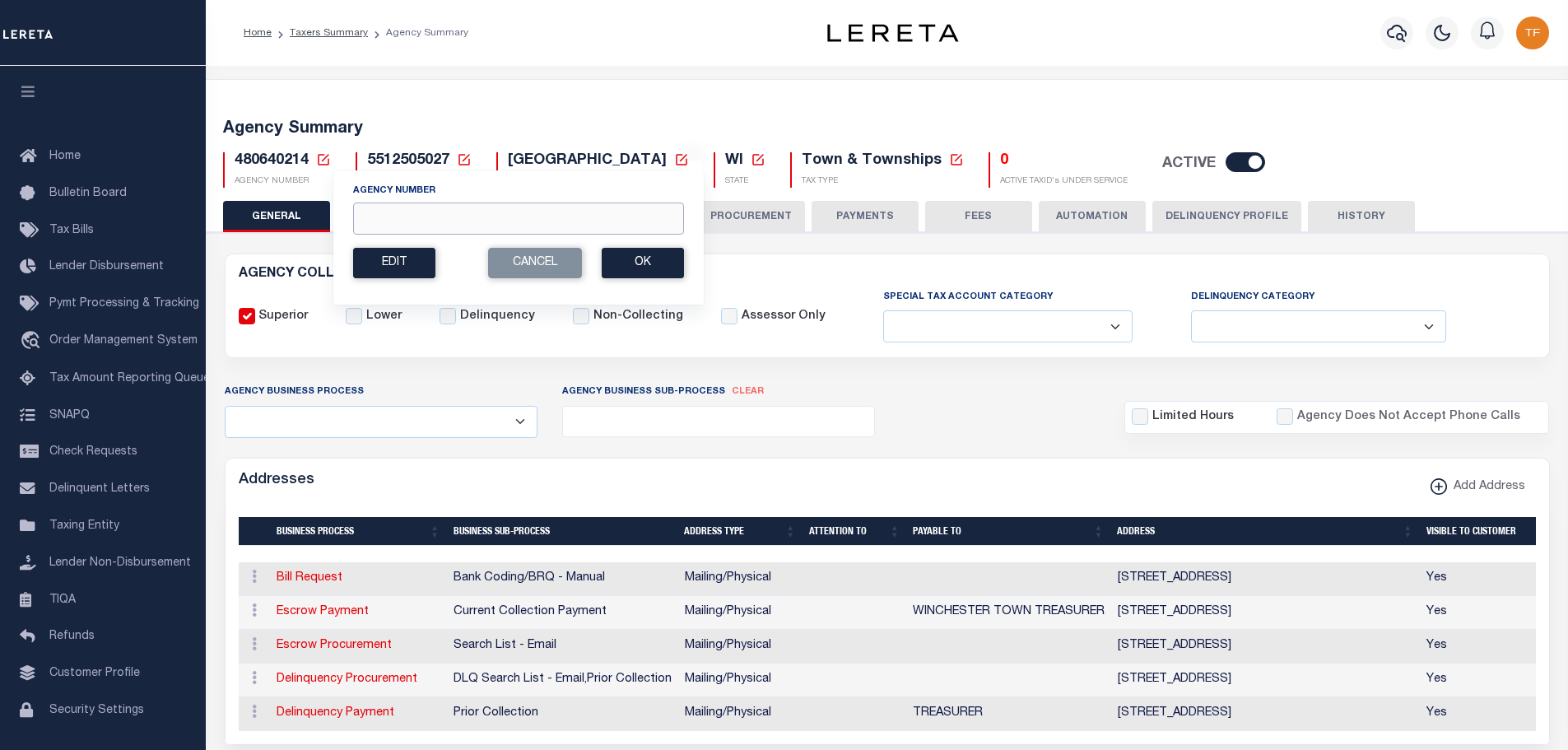
click at [377, 221] on input "Agency Number" at bounding box center [519, 218] width 331 height 33
type input "480640264"
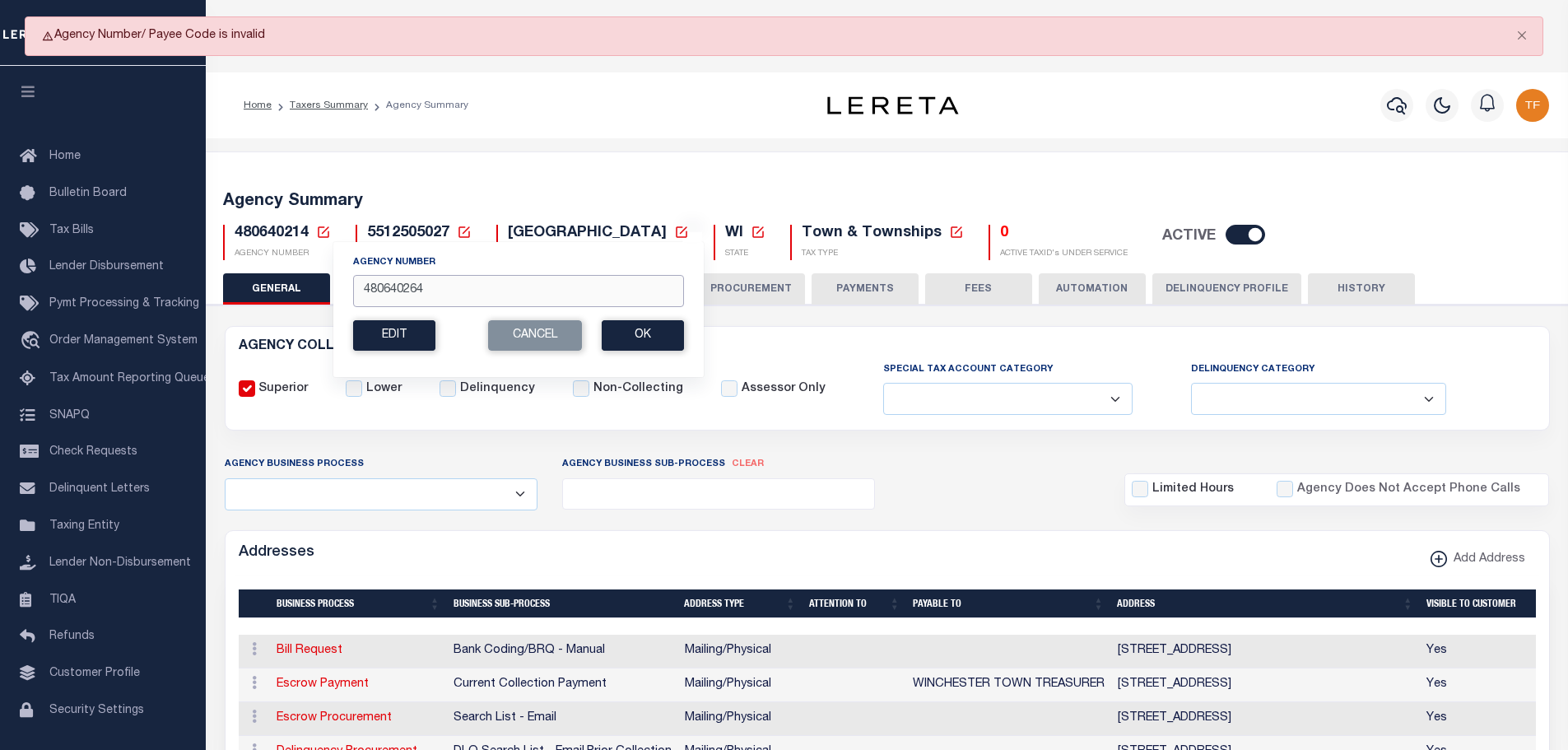
drag, startPoint x: 434, startPoint y: 291, endPoint x: 334, endPoint y: 263, distance: 103.8
click at [339, 267] on div "Agency Number 480640264 Edit Cancel Ok New Agency Number Cancel Ok" at bounding box center [519, 309] width 372 height 136
type input "480120101"
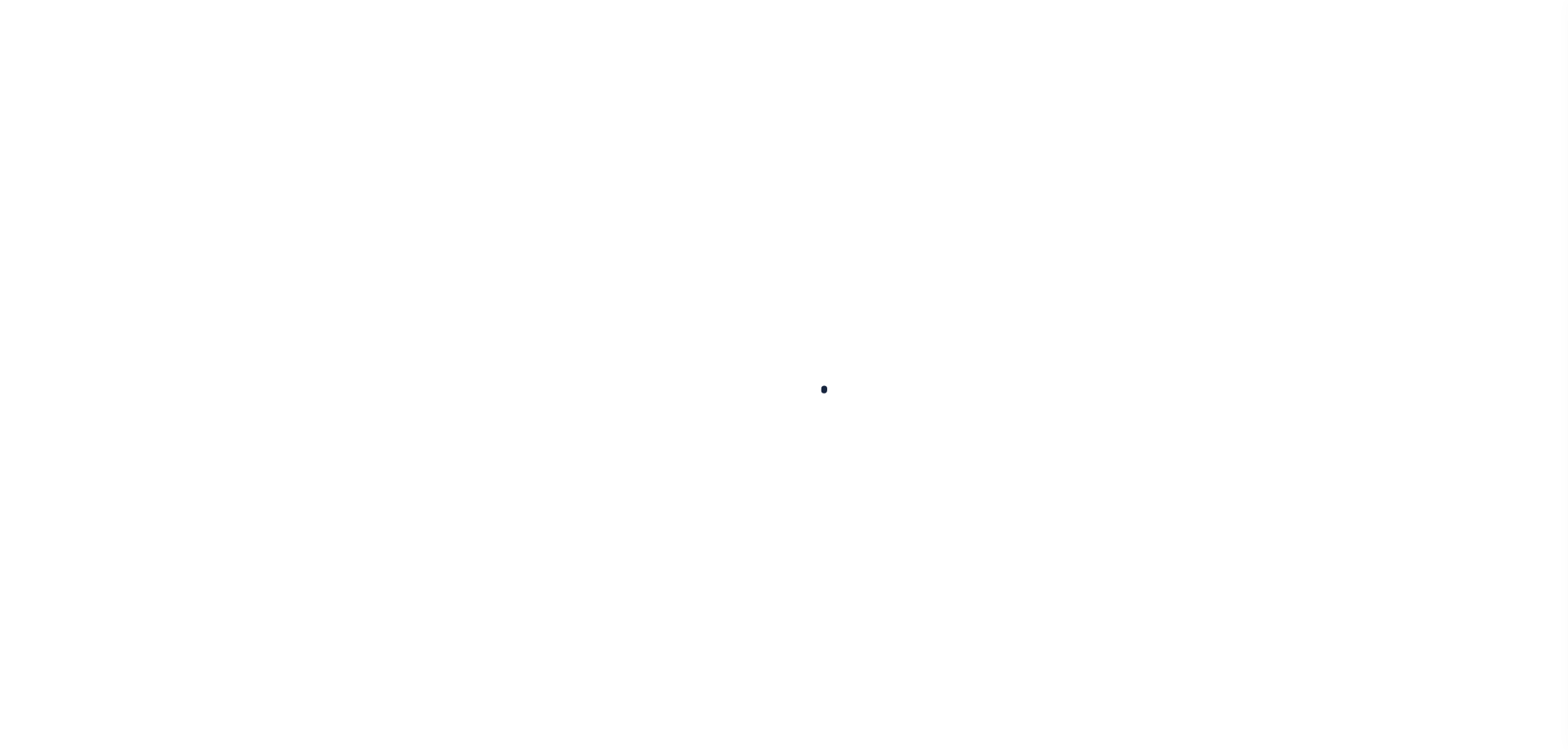
select select
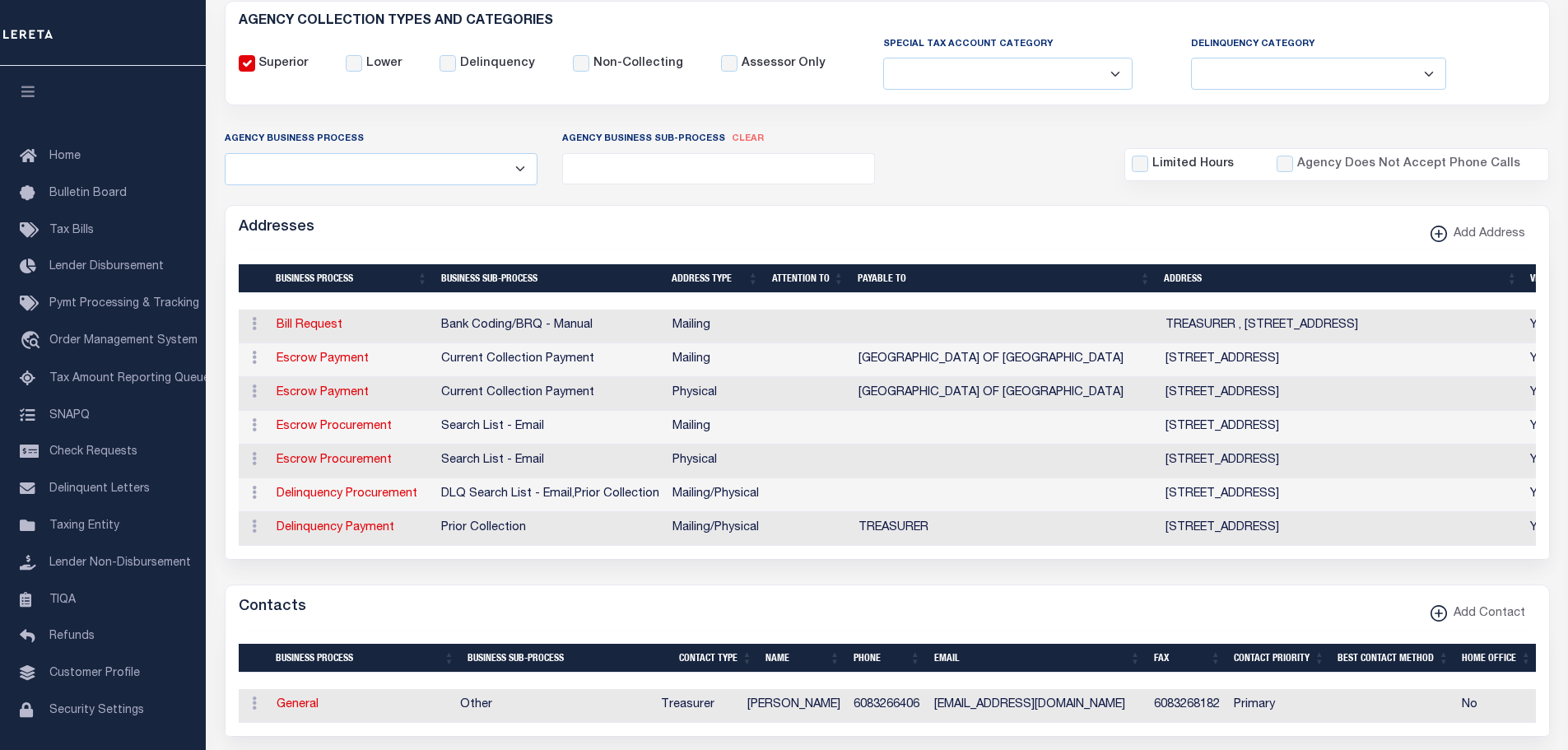
scroll to position [412, 0]
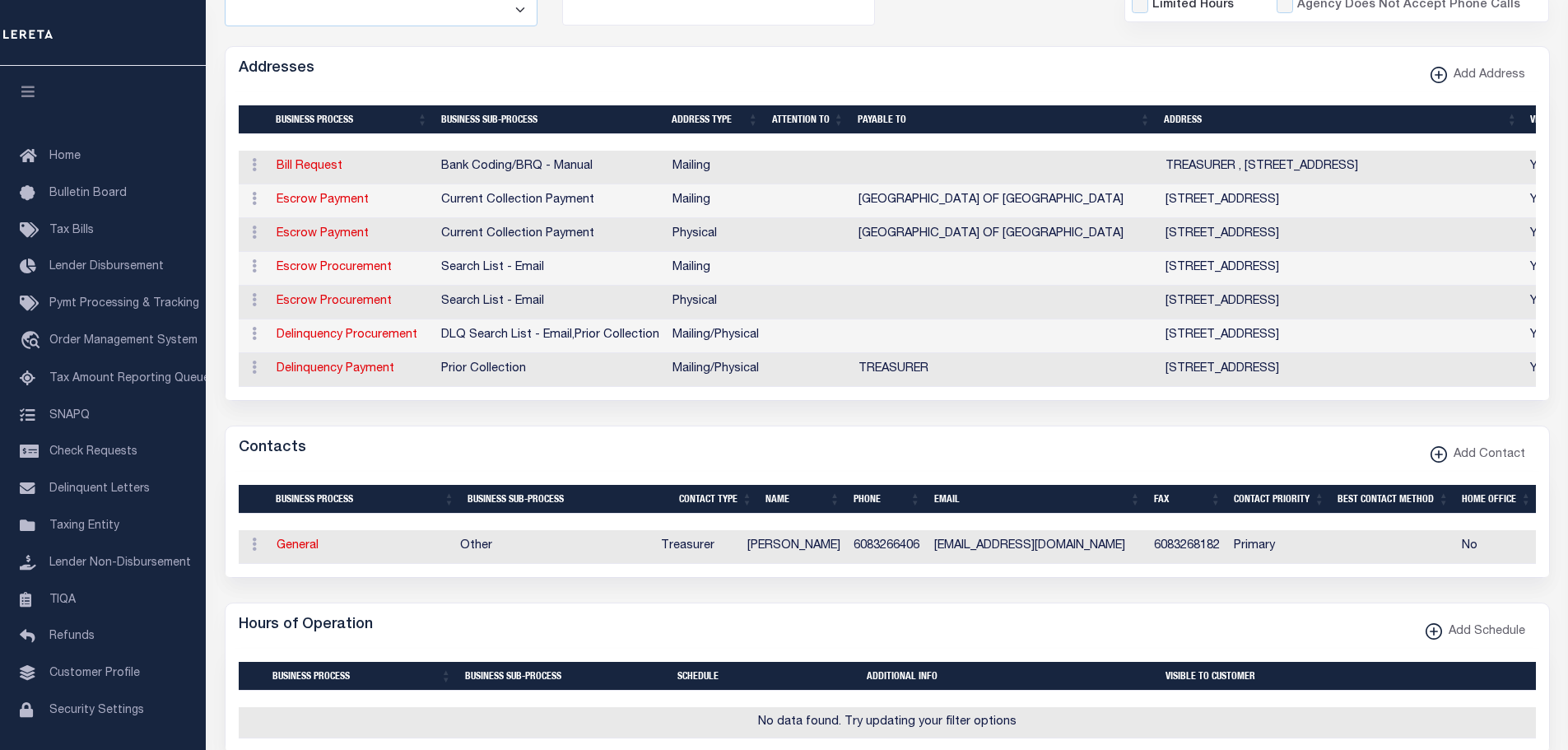
drag, startPoint x: 1035, startPoint y: 546, endPoint x: 1015, endPoint y: 546, distance: 20.0
click at [1034, 546] on td "TFULLER@PRAIRIEDUCHIEN-WI.GOV" at bounding box center [1037, 546] width 219 height 33
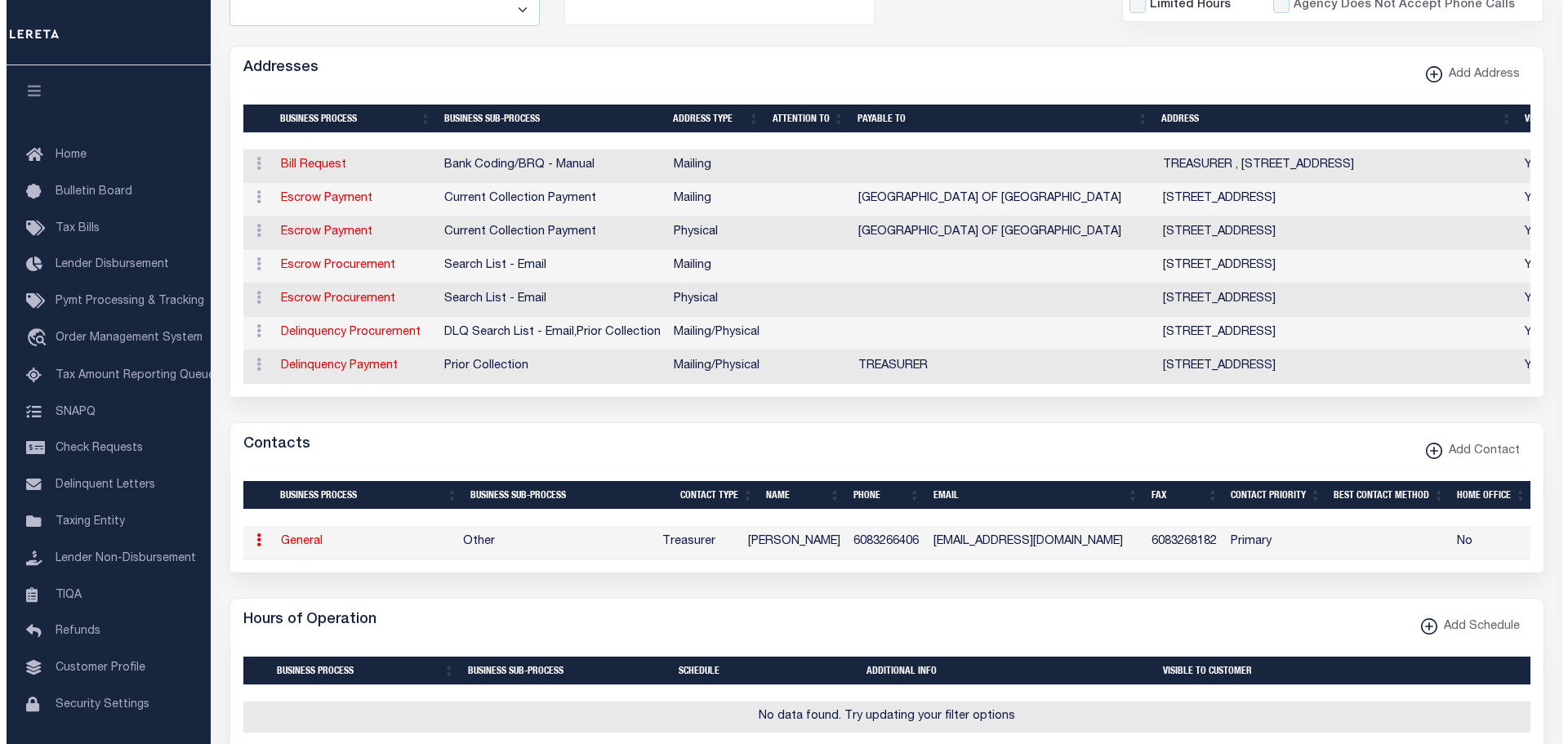
scroll to position [1061, 0]
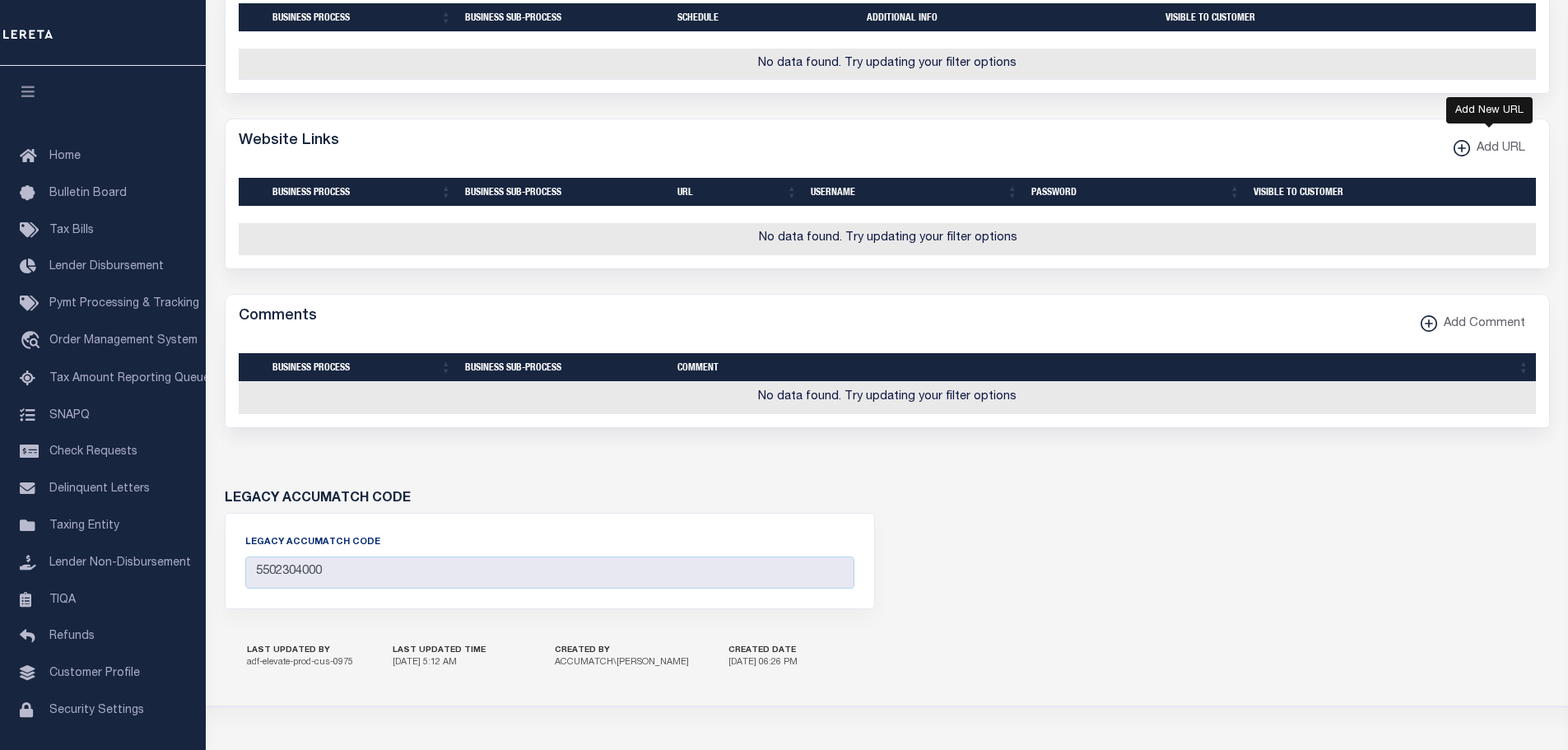
click at [1459, 156] on icon "button" at bounding box center [1461, 149] width 17 height 17
select select
checkbox input "true"
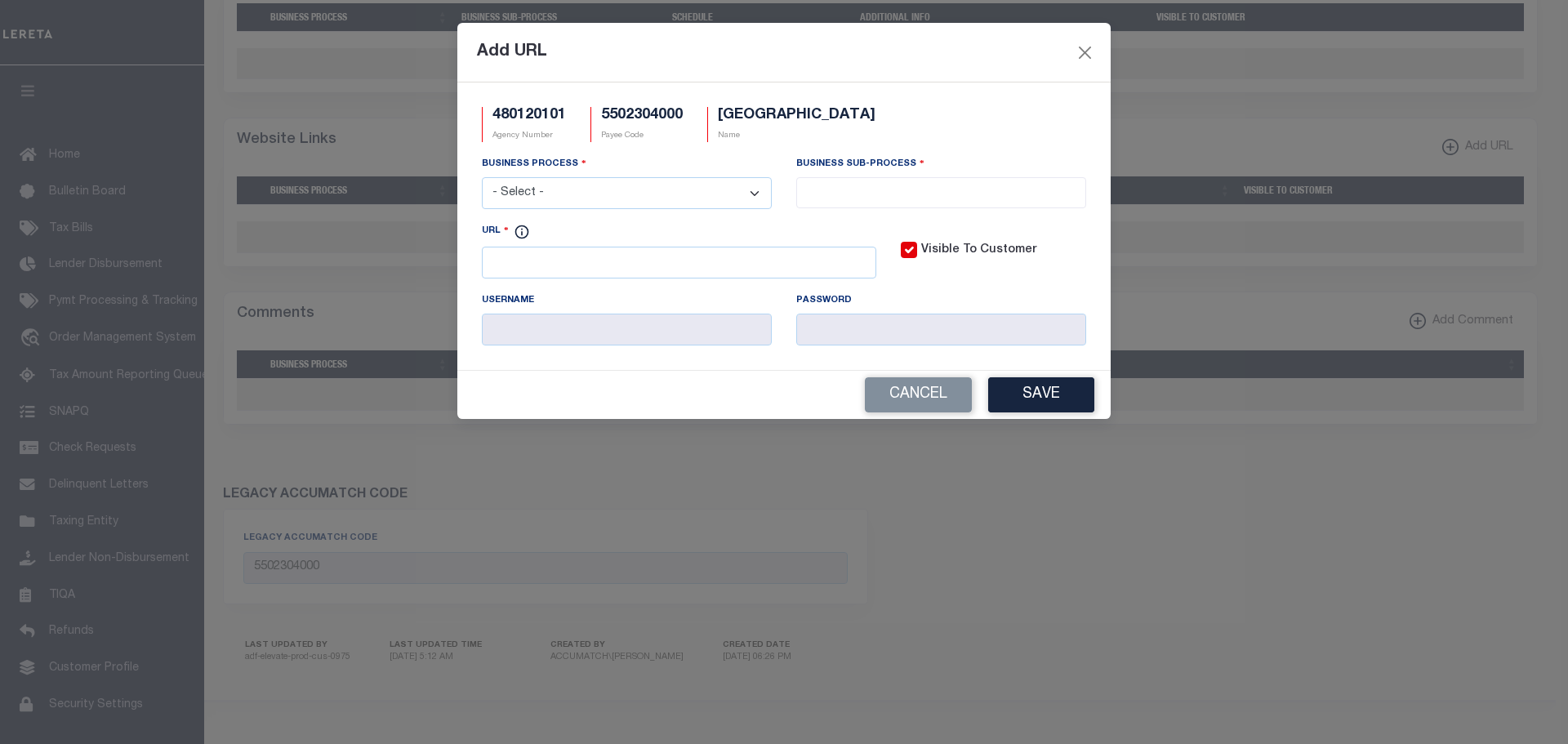
click at [549, 182] on select "- Select - All Automation Bill Request Delinquency Payment Delinquency Procurem…" at bounding box center [626, 193] width 290 height 32
select select "6"
click at [481, 178] on select "- Select - All Automation Bill Request Delinquency Payment Delinquency Procurem…" at bounding box center [626, 193] width 290 height 32
click at [944, 194] on input "search" at bounding box center [942, 190] width 280 height 18
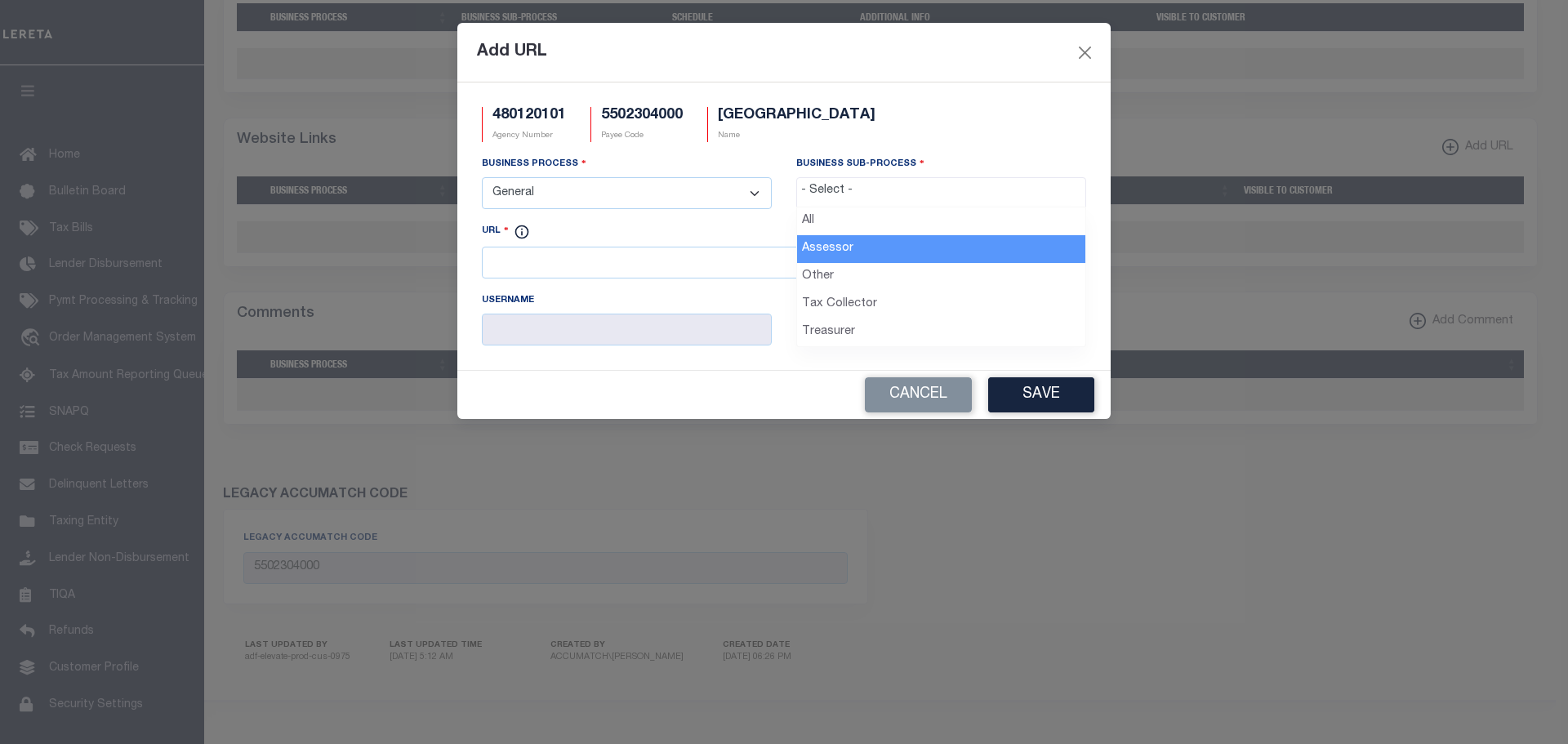
drag, startPoint x: 846, startPoint y: 243, endPoint x: 1459, endPoint y: 266, distance: 613.4
select select "33"
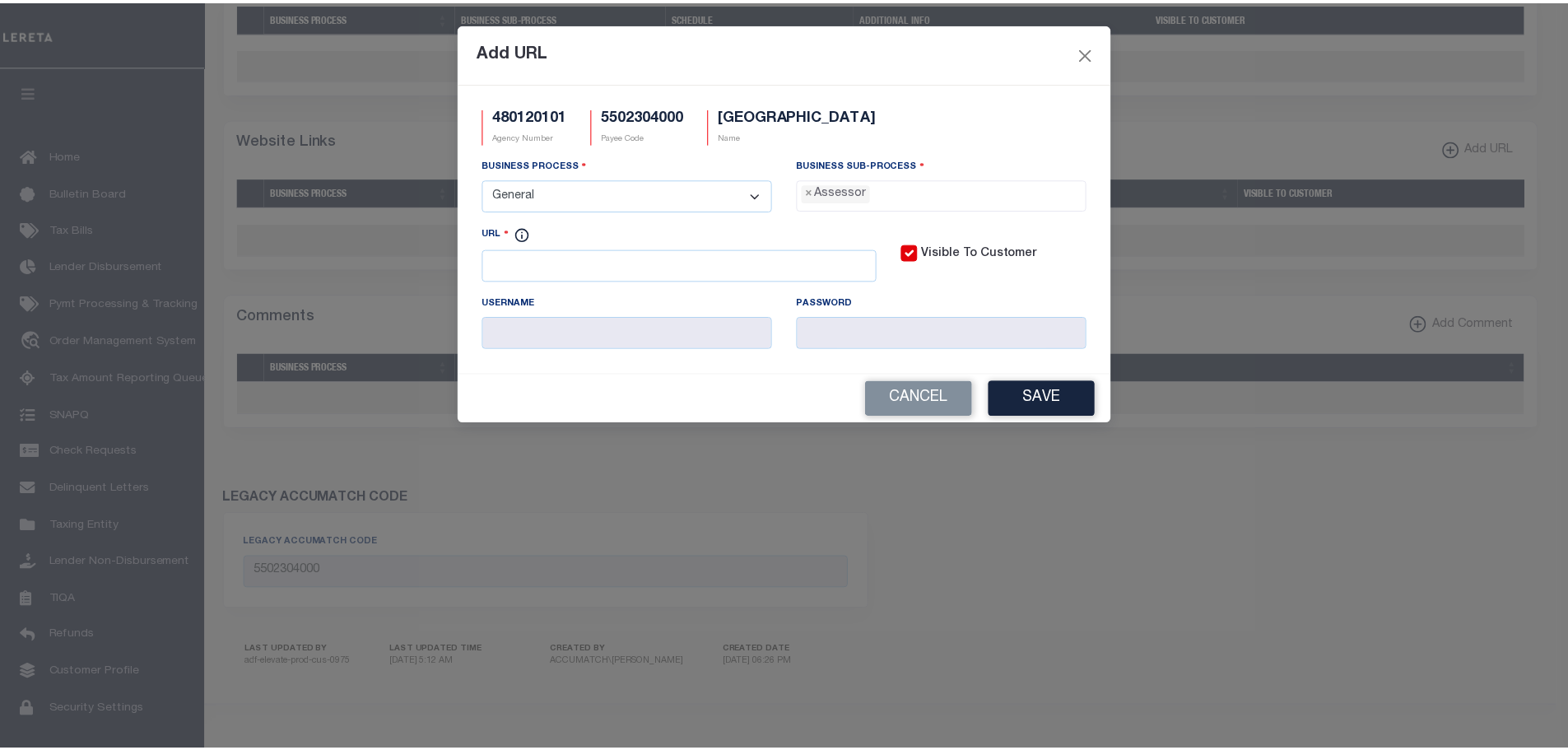
scroll to position [15, 0]
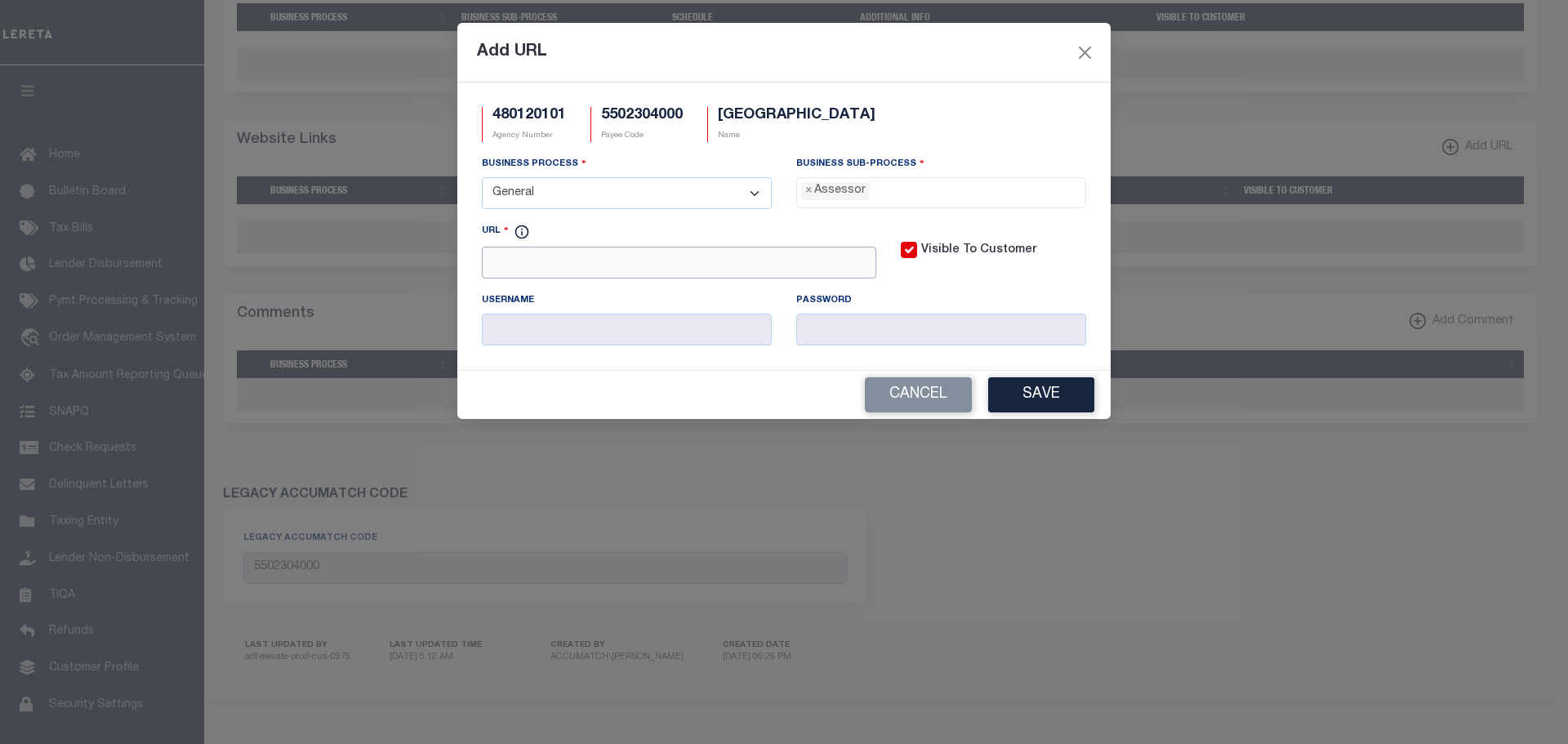
click at [630, 263] on input "URL" at bounding box center [679, 262] width 395 height 32
paste input "WWW.crawfordcountywi.org"
type input "HTTP://WWW.crawfordcountywi.org"
click at [1059, 403] on button "Save" at bounding box center [1041, 395] width 106 height 35
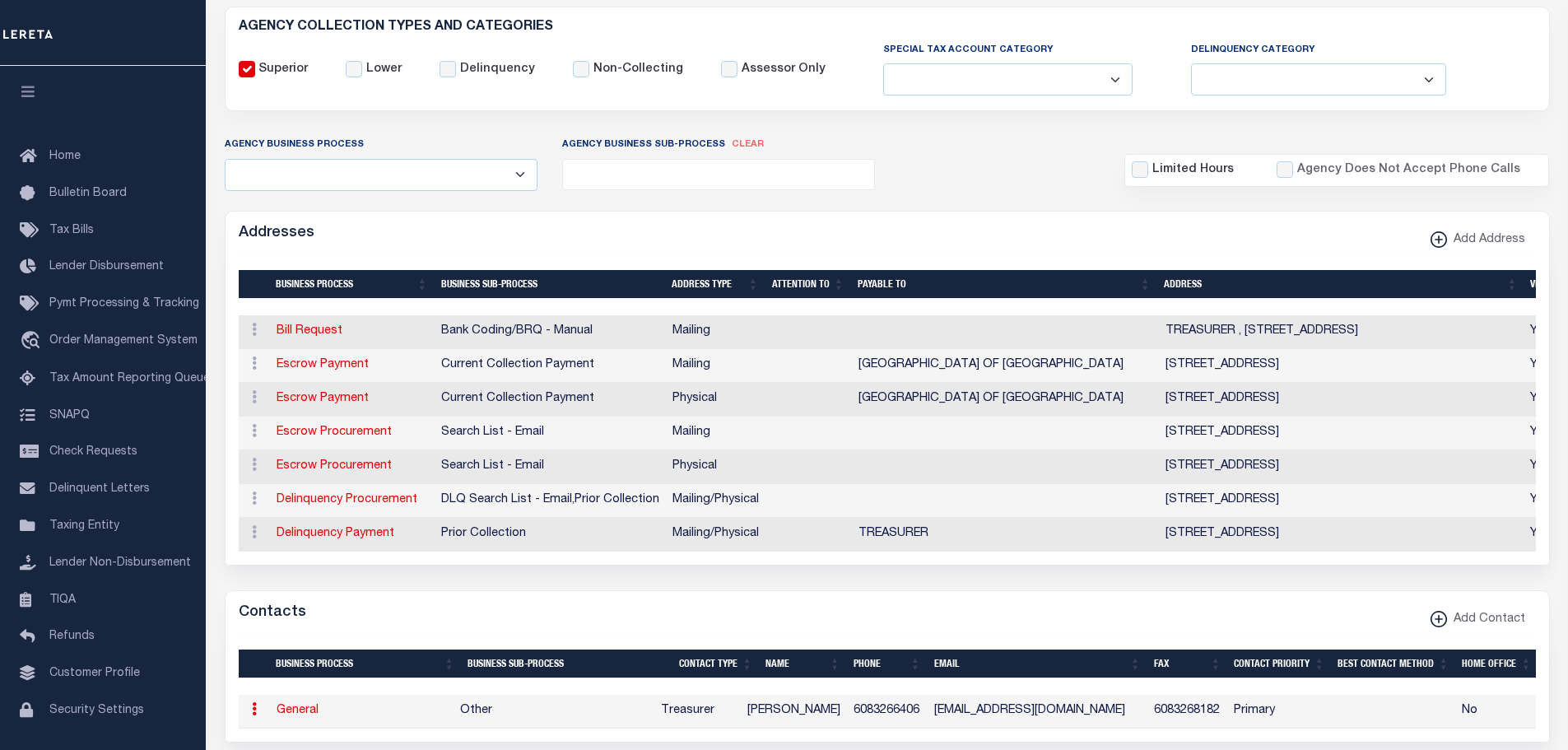
scroll to position [0, 0]
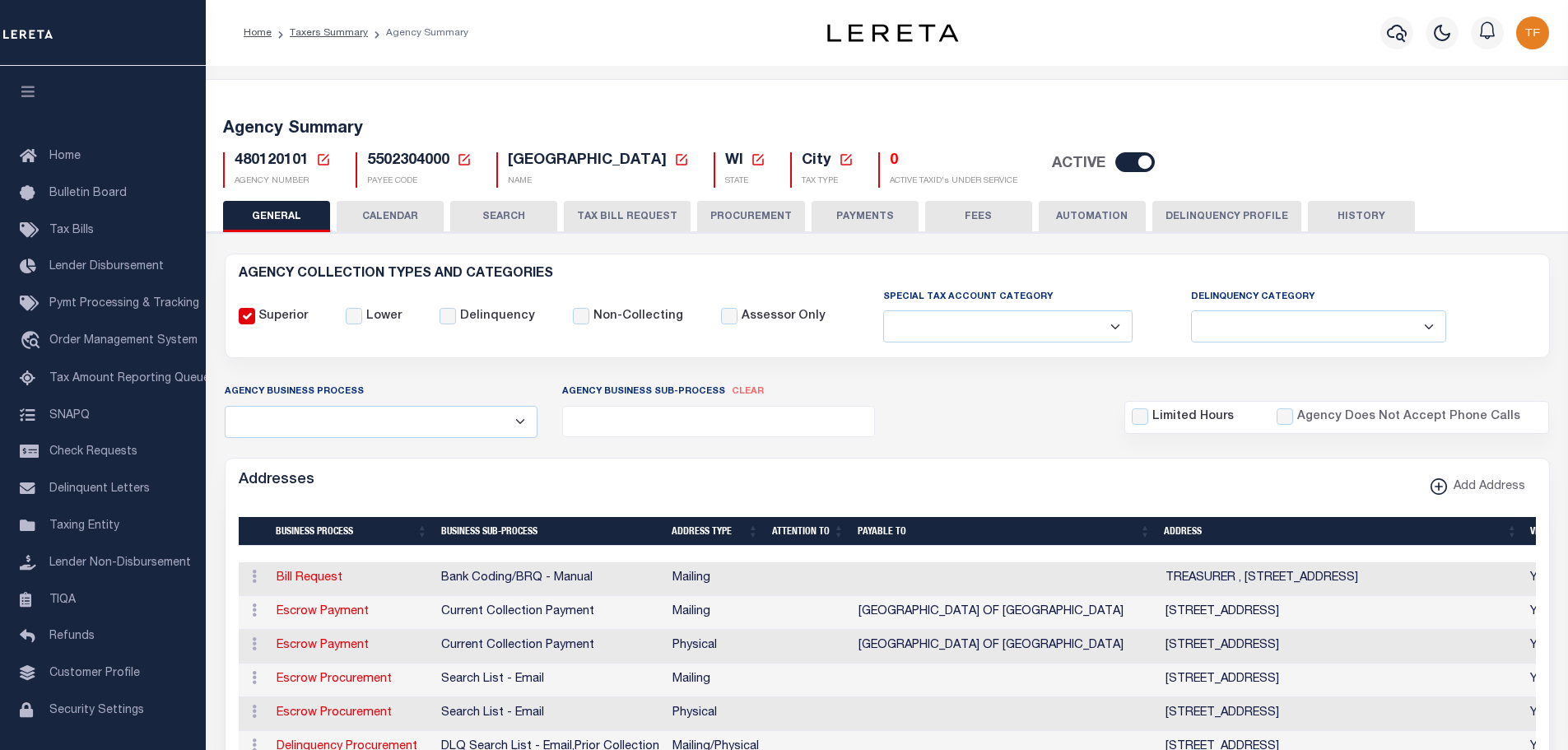
click at [844, 212] on button "PAYMENTS" at bounding box center [864, 217] width 107 height 32
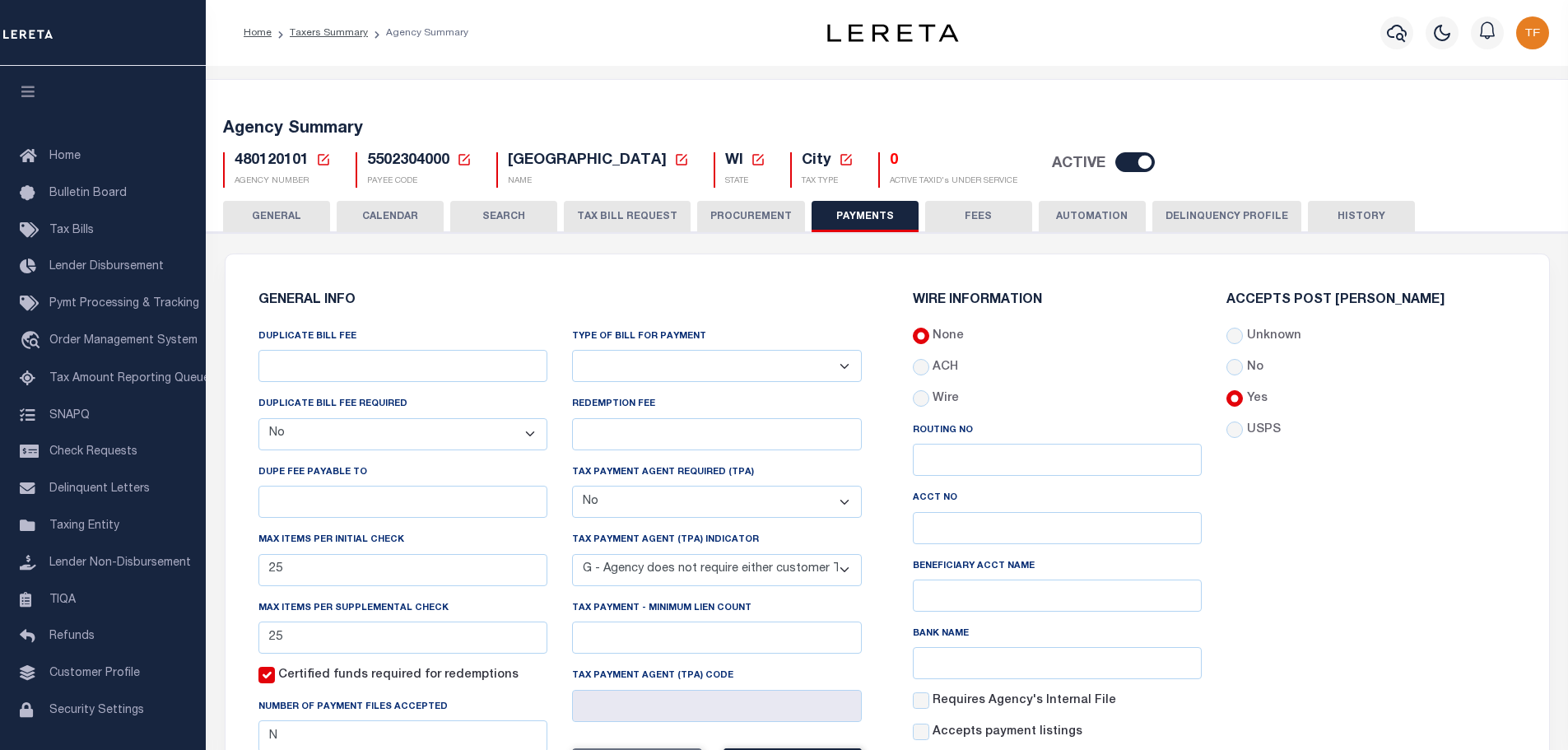
scroll to position [412, 0]
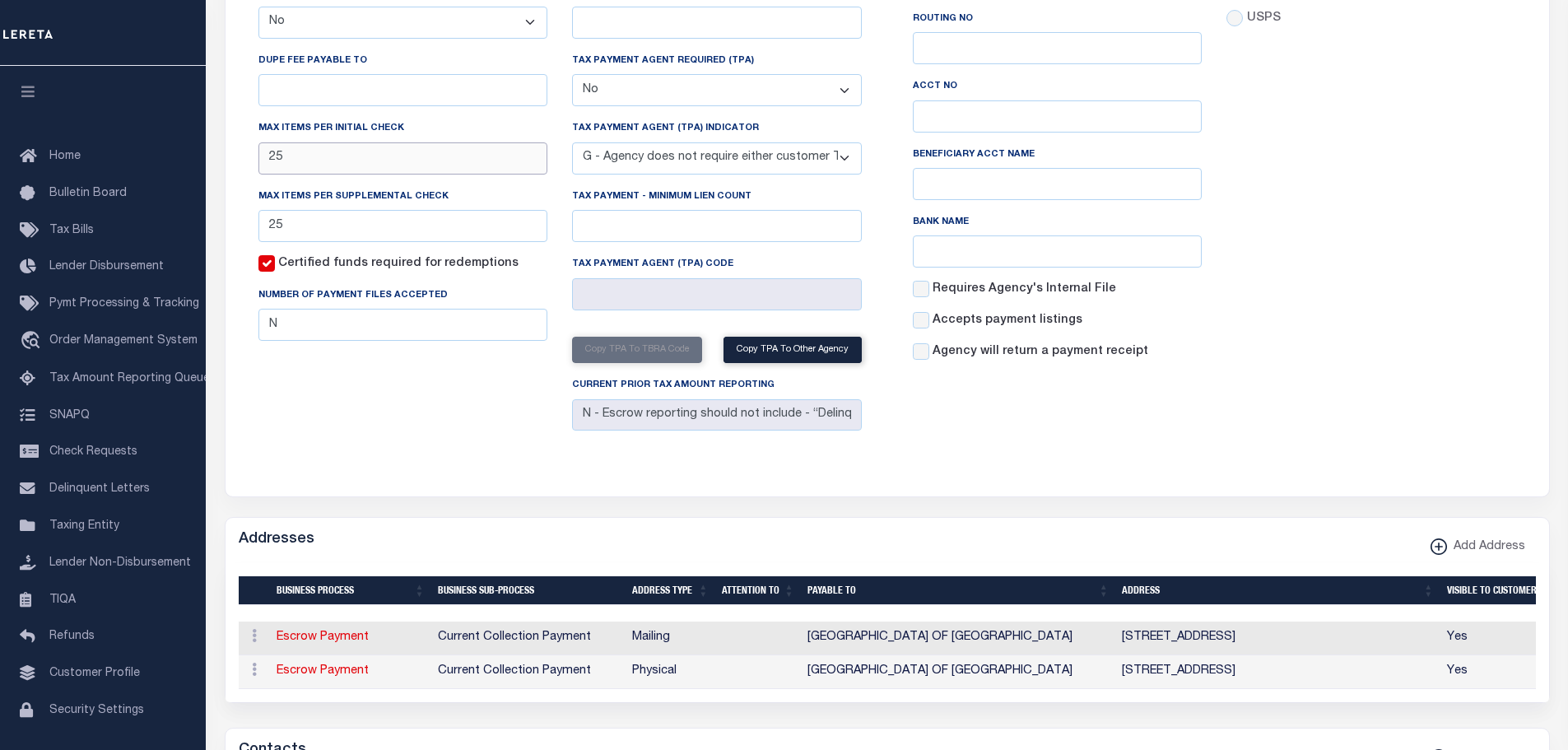
drag, startPoint x: 287, startPoint y: 160, endPoint x: 150, endPoint y: 133, distance: 139.6
click at [150, 130] on div "Home Taxers Summary Agency Summary" at bounding box center [784, 599] width 1568 height 2021
type input "100"
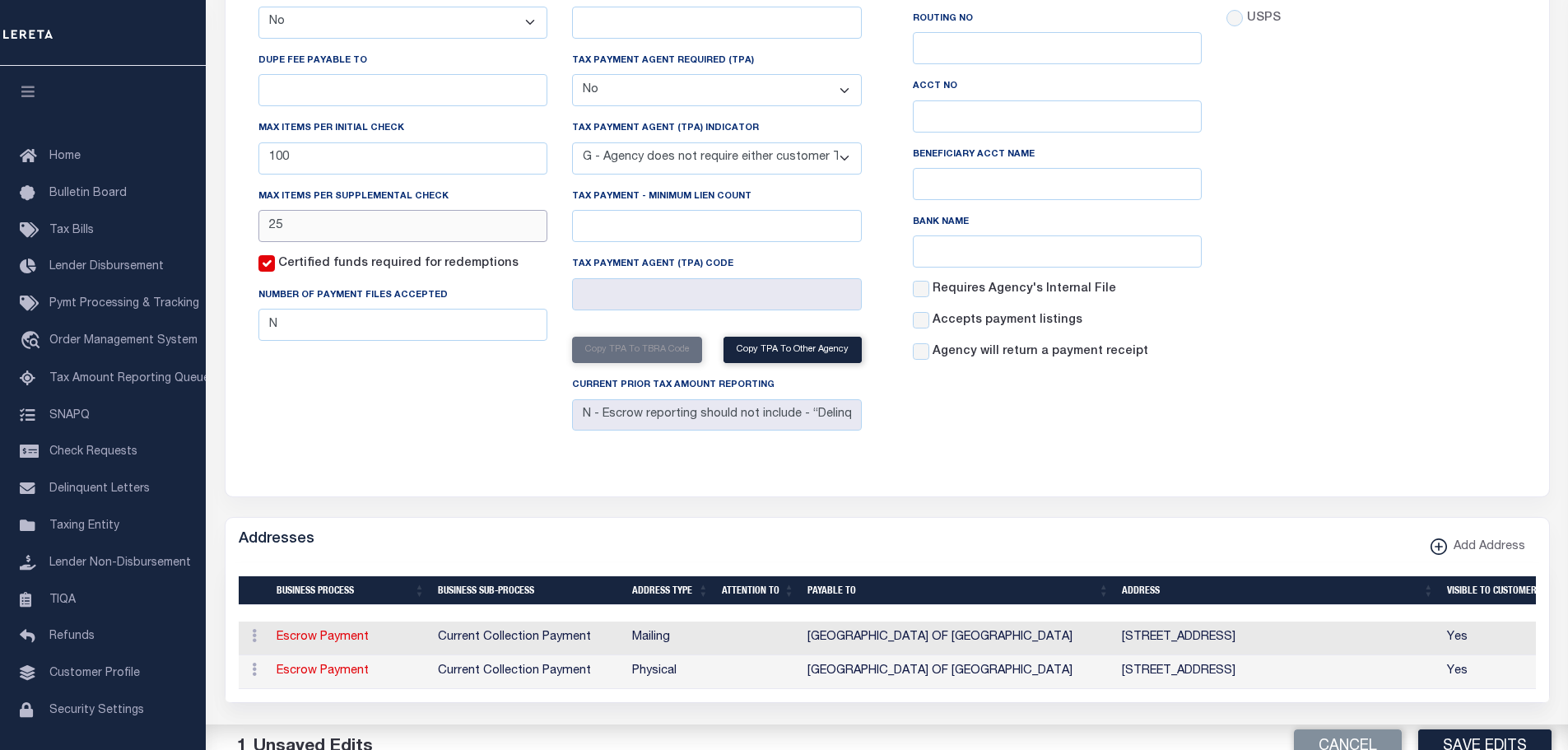
drag, startPoint x: 279, startPoint y: 226, endPoint x: 212, endPoint y: 203, distance: 70.8
click at [215, 205] on div "AGENCY COLLECTION TYPES AND CATEGORIES Superior Lower Delinquency Non-Collectin…" at bounding box center [888, 665] width 1368 height 1690
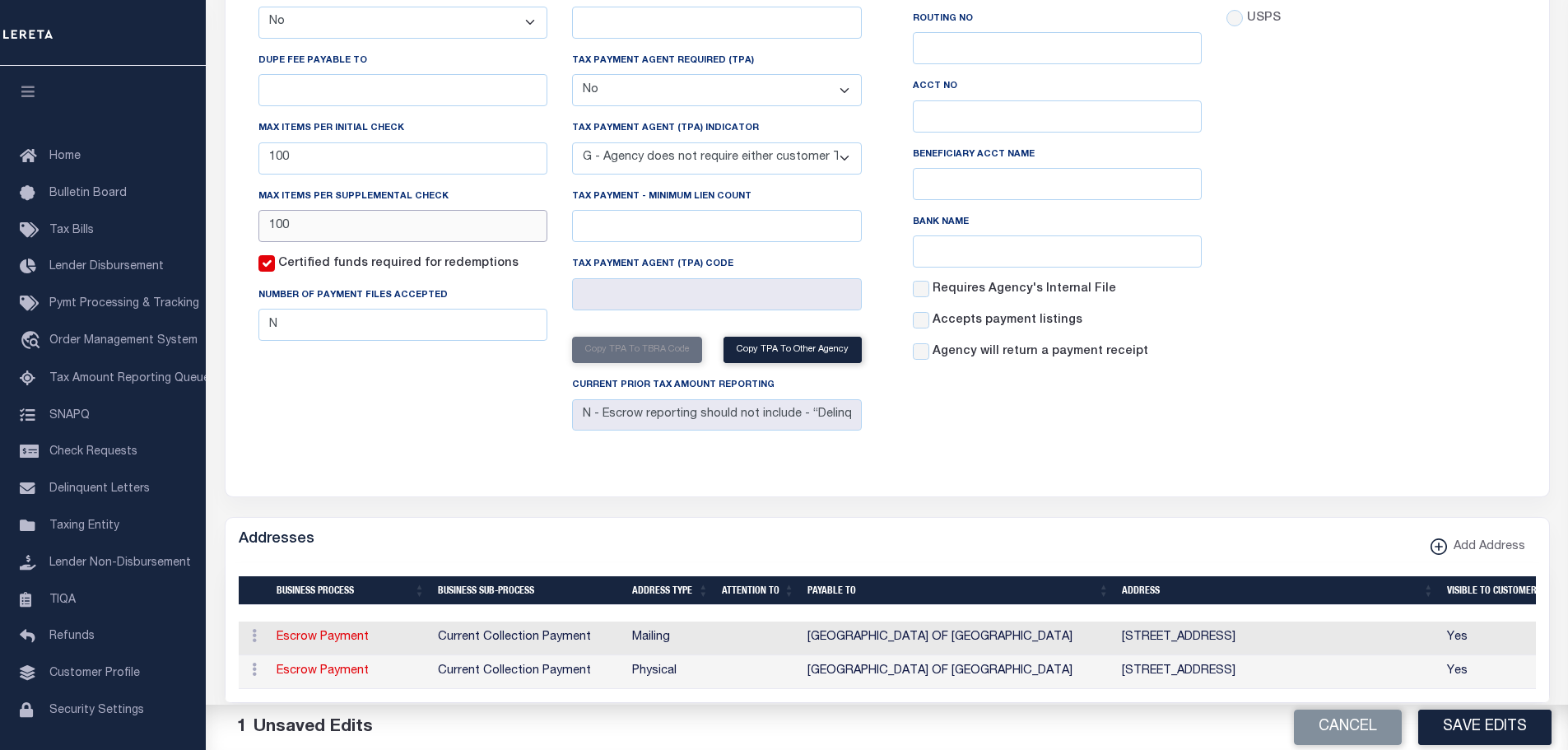
type input "100"
click at [1420, 369] on div "Accepts Post Mark Unknown No Yes" at bounding box center [1371, 128] width 314 height 493
click at [1435, 728] on button "Save Edits" at bounding box center [1484, 727] width 133 height 35
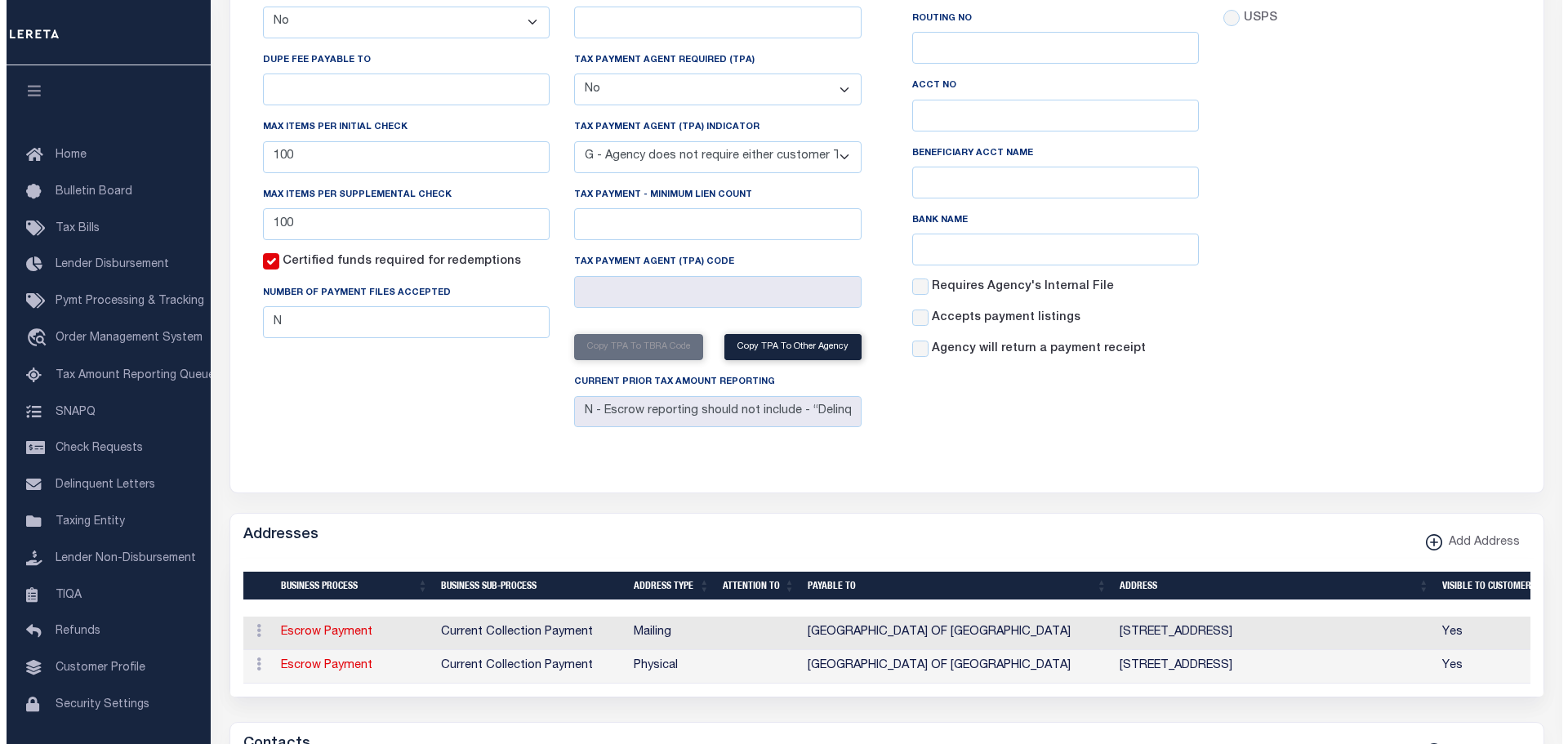
scroll to position [0, 0]
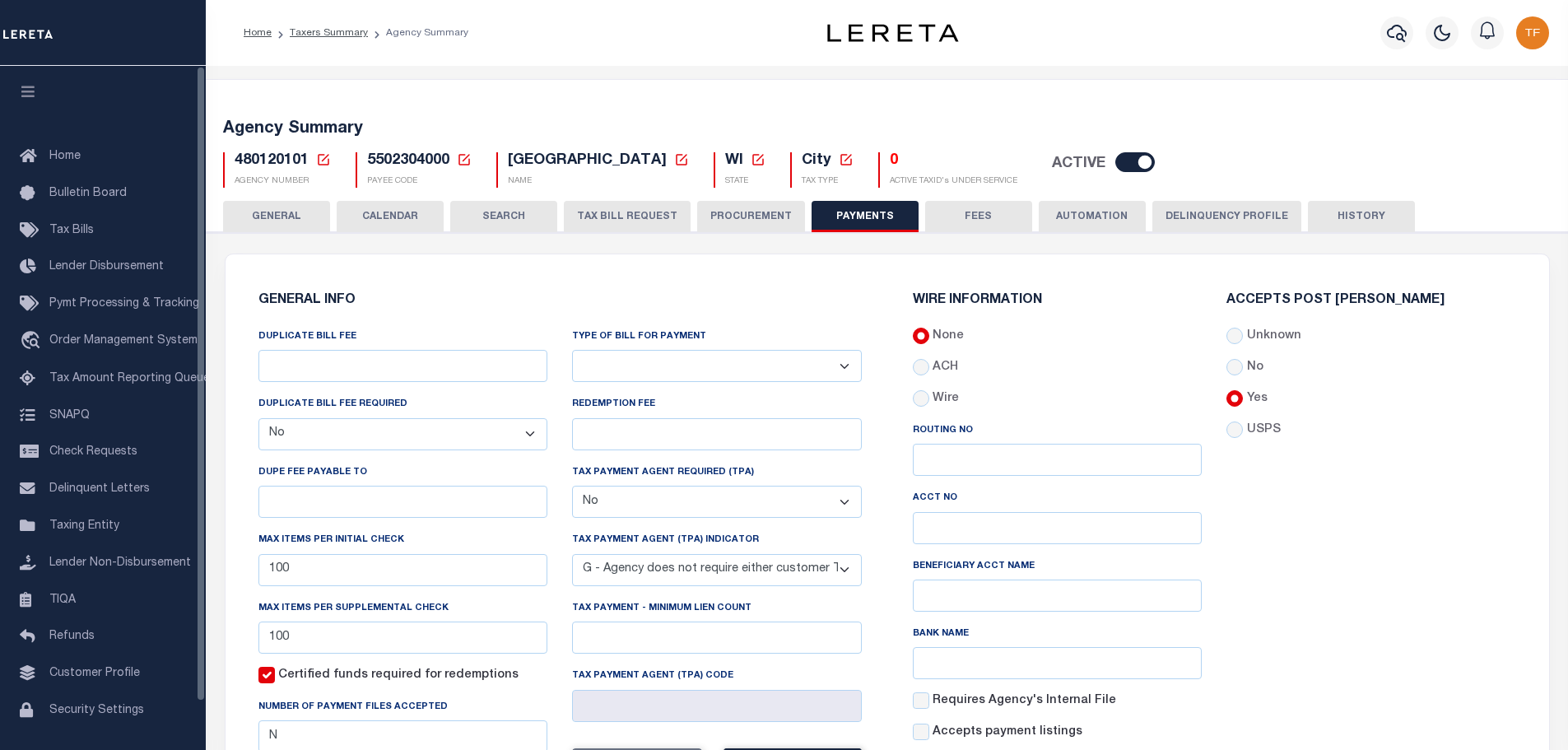
click at [263, 217] on button "GENERAL" at bounding box center [276, 217] width 107 height 32
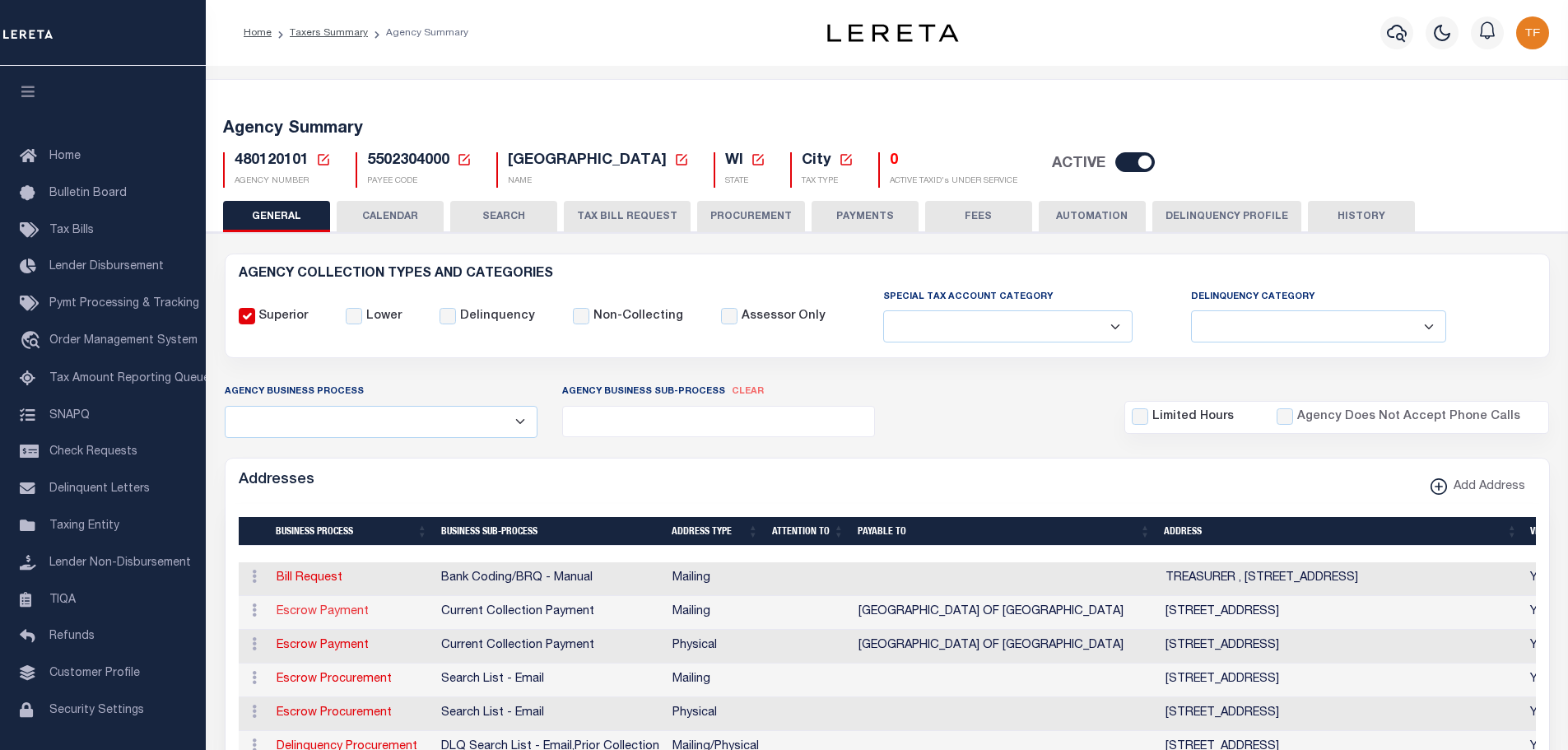
click at [302, 611] on link "Escrow Payment" at bounding box center [323, 612] width 92 height 11
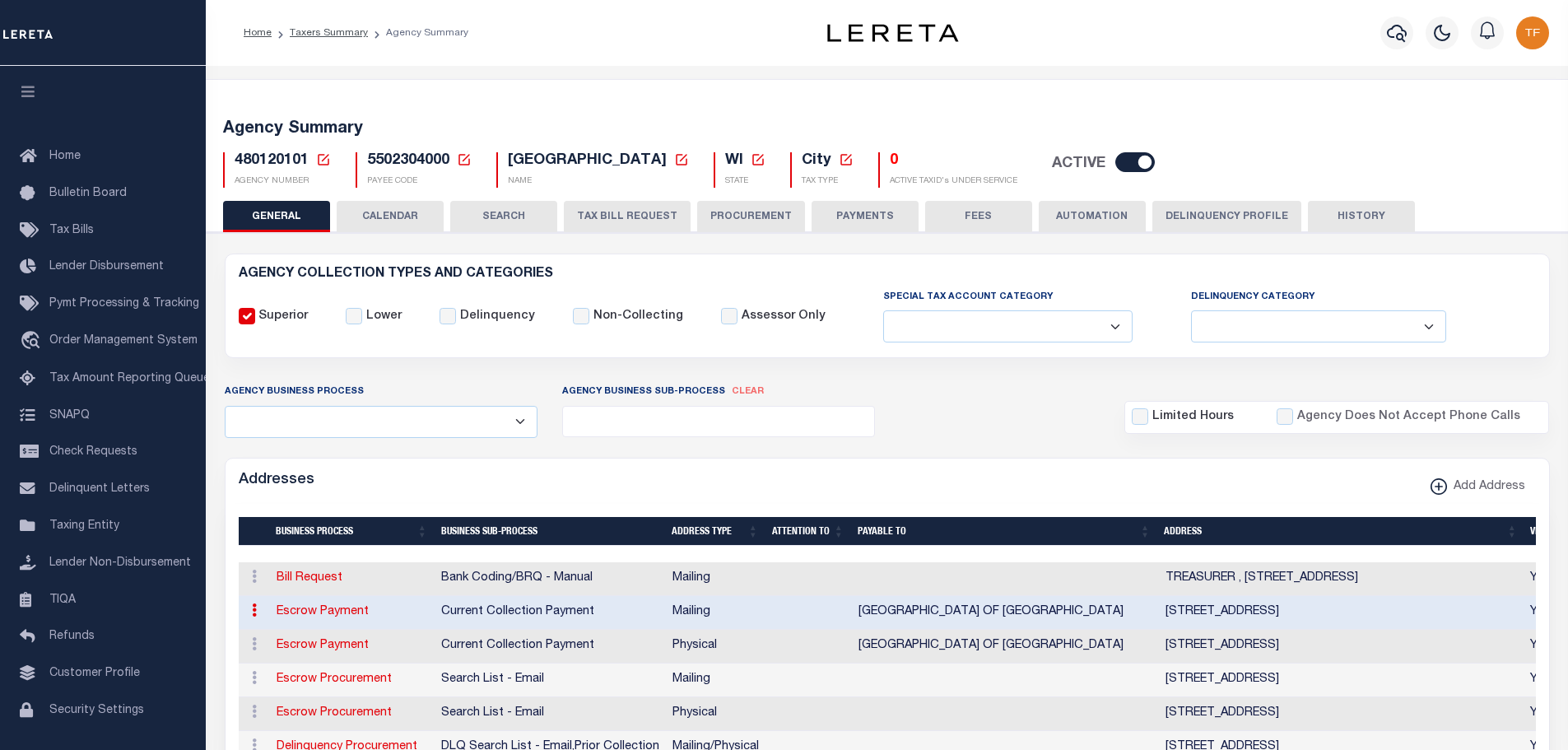
select select "1"
checkbox input "false"
select select
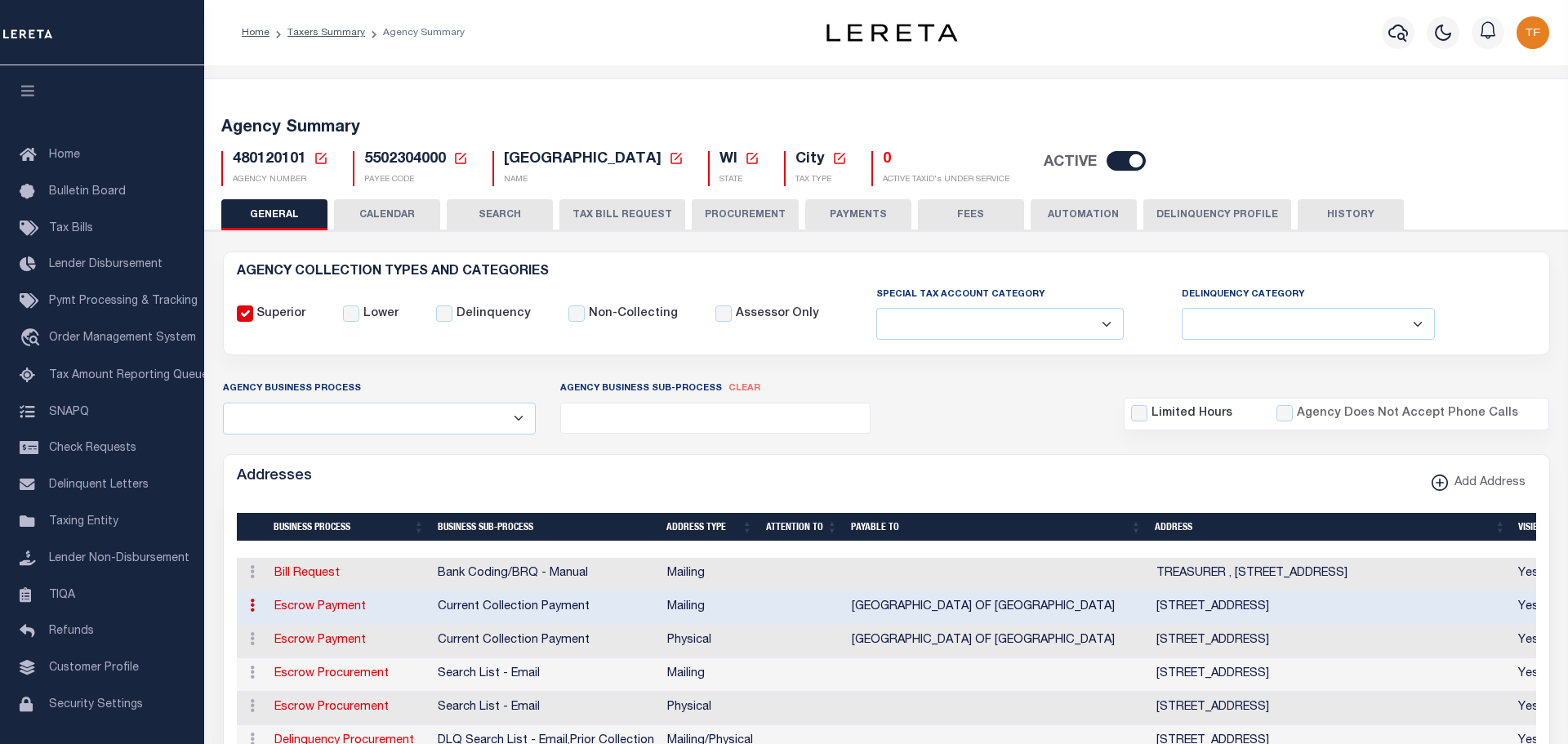
type input "PO BOX 324"
type input "PRAIRIE DU CHIEN"
select select "WI"
type input "53821"
checkbox input "true"
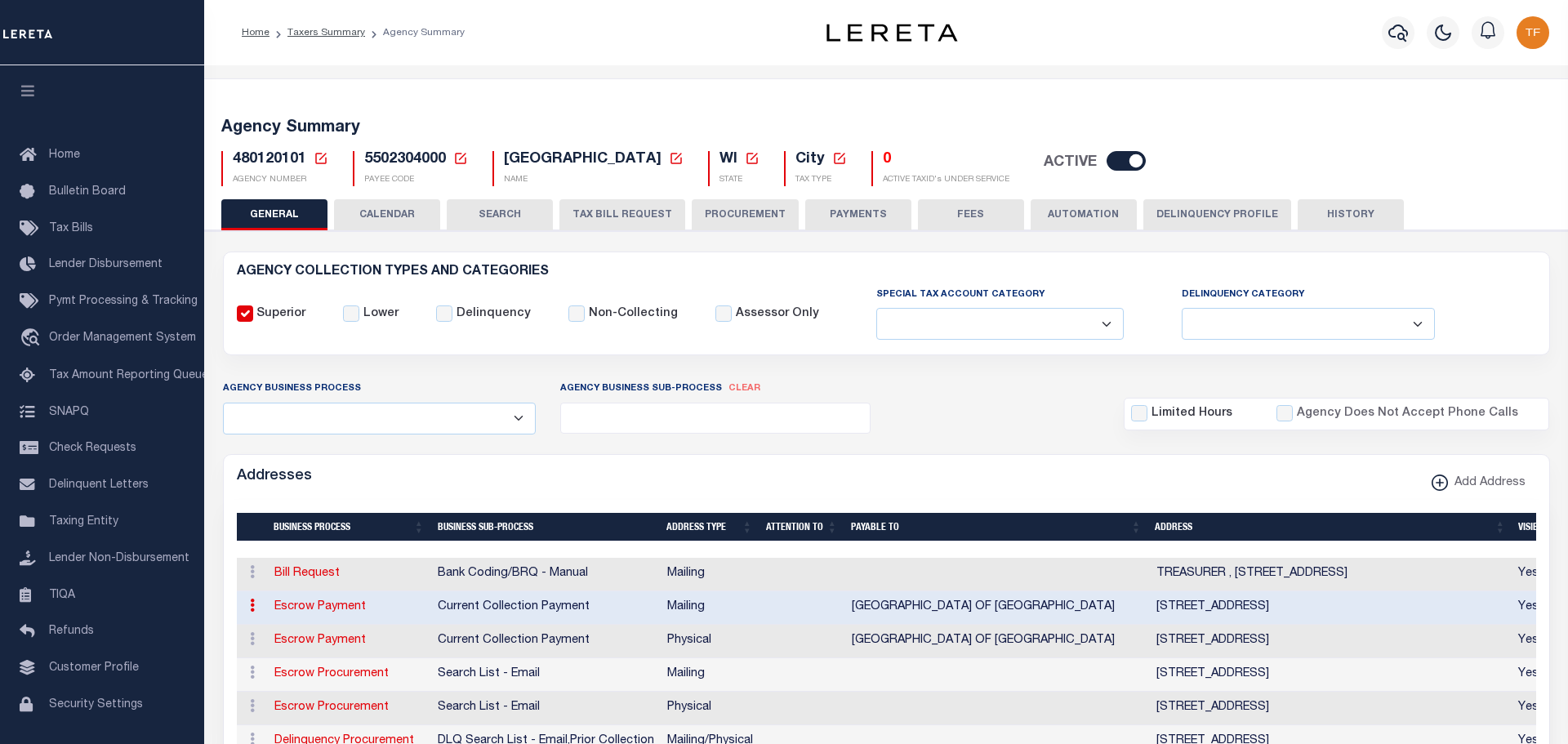
type input "PRAIRIE DU CHIEN CITY CITY OF PRAIRIE DU CHIEN"
select select "3"
select select "11"
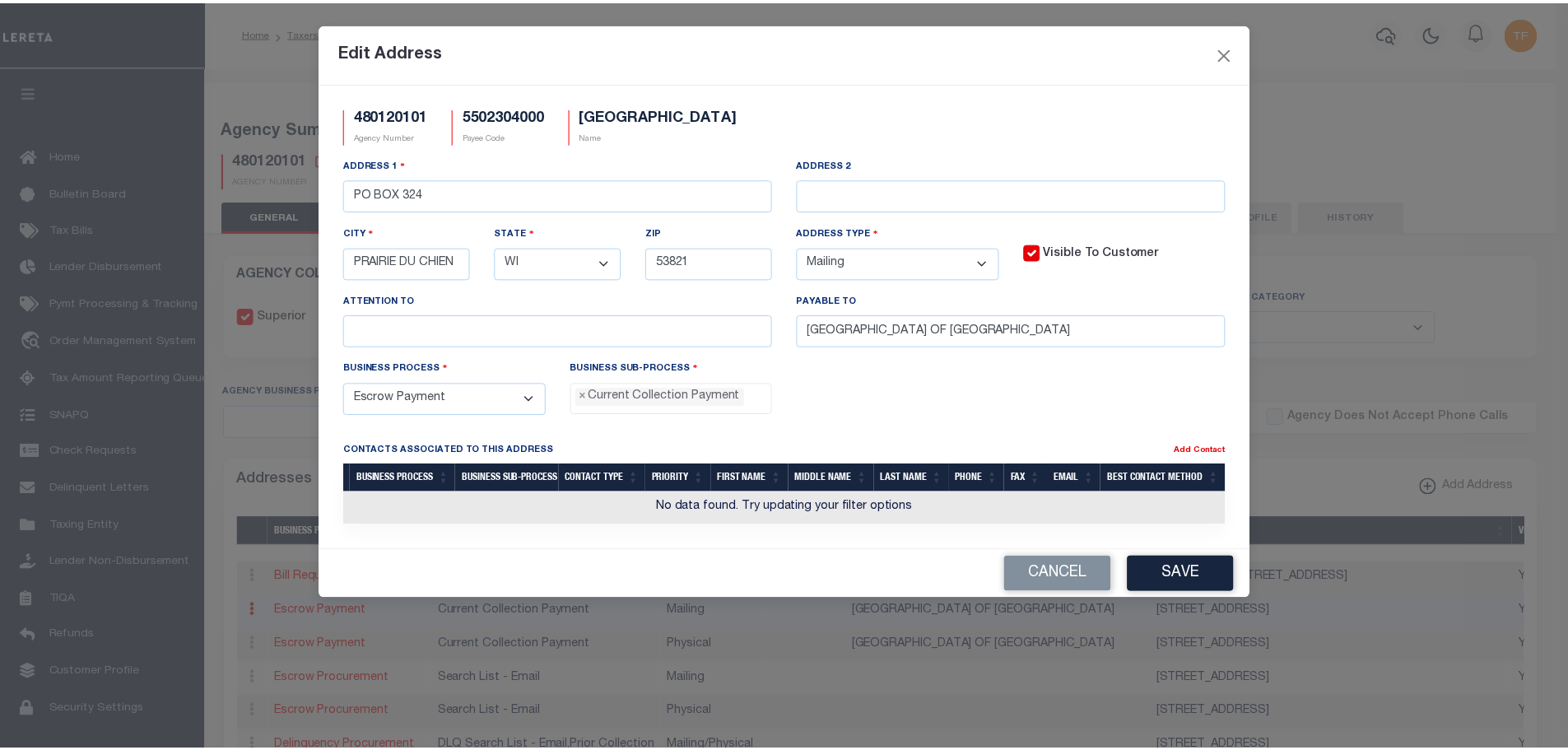
scroll to position [15, 0]
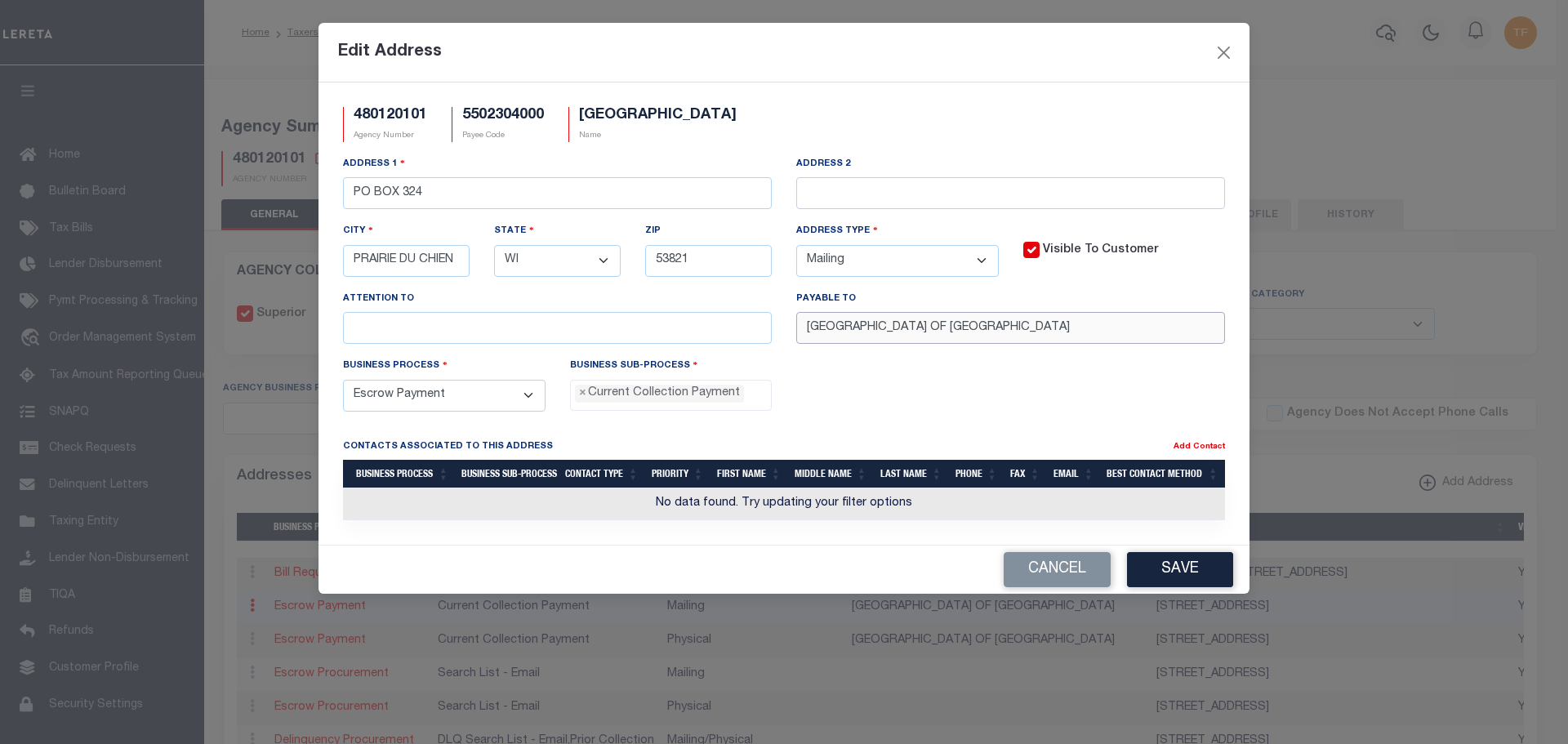
click at [945, 328] on input "PRAIRIE DU CHIEN CITY CITY OF PRAIRIE DU CHIEN" at bounding box center [1010, 327] width 429 height 32
click at [1150, 382] on div "Business Process - Select - Automation Bill Request Delinquency Payment Delinqu…" at bounding box center [784, 390] width 907 height 67
drag, startPoint x: 945, startPoint y: 332, endPoint x: 588, endPoint y: 313, distance: 357.5
click at [608, 307] on div "Address 1 PO BOX 324 Address 2 City PRAIRIE DU CHIEN State - Select - AK AL AR …" at bounding box center [784, 255] width 907 height 202
type input "CITY OF PRAIRIE DU CHIEN"
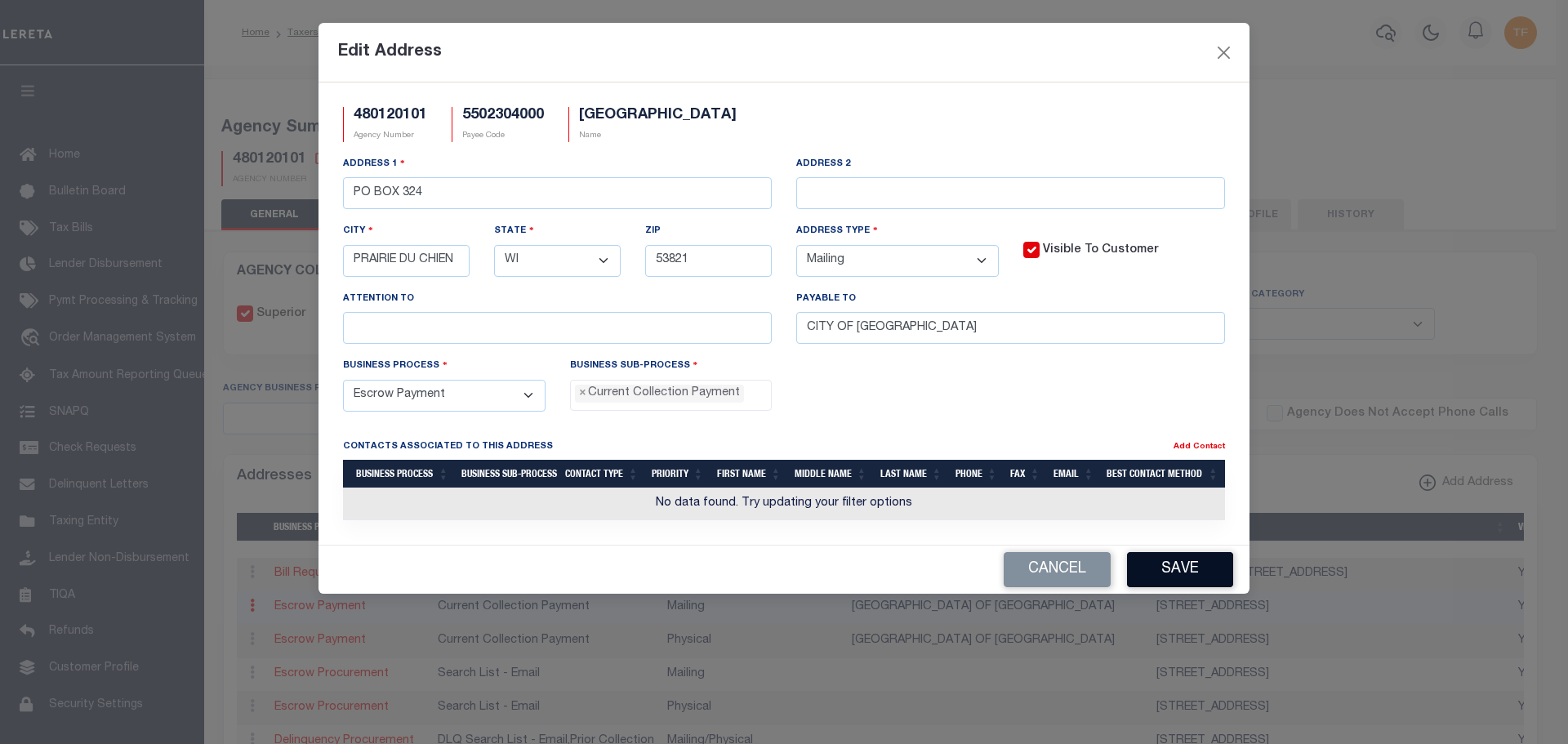
click at [1182, 568] on button "Save" at bounding box center [1180, 570] width 106 height 35
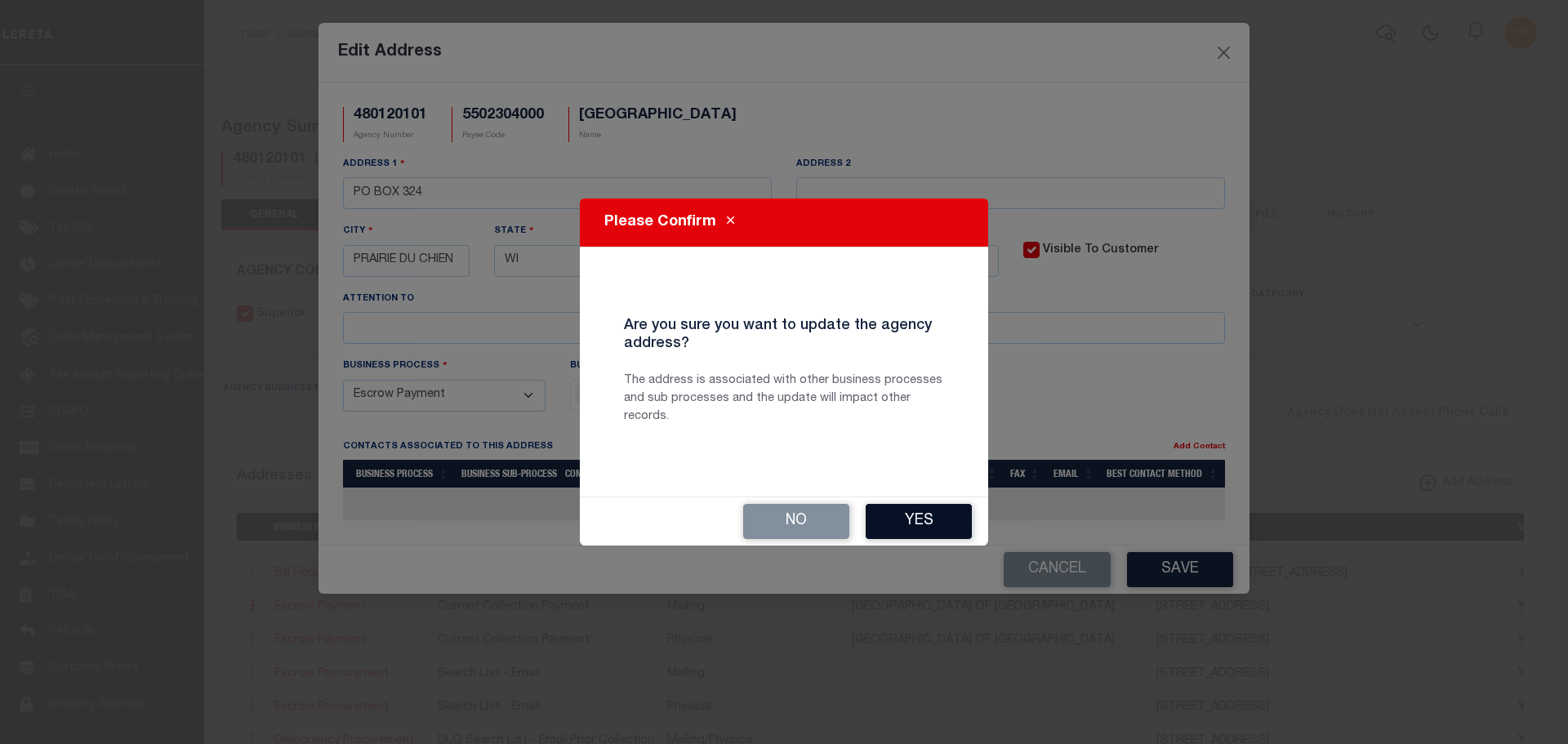
click at [908, 521] on button "Yes" at bounding box center [919, 521] width 106 height 35
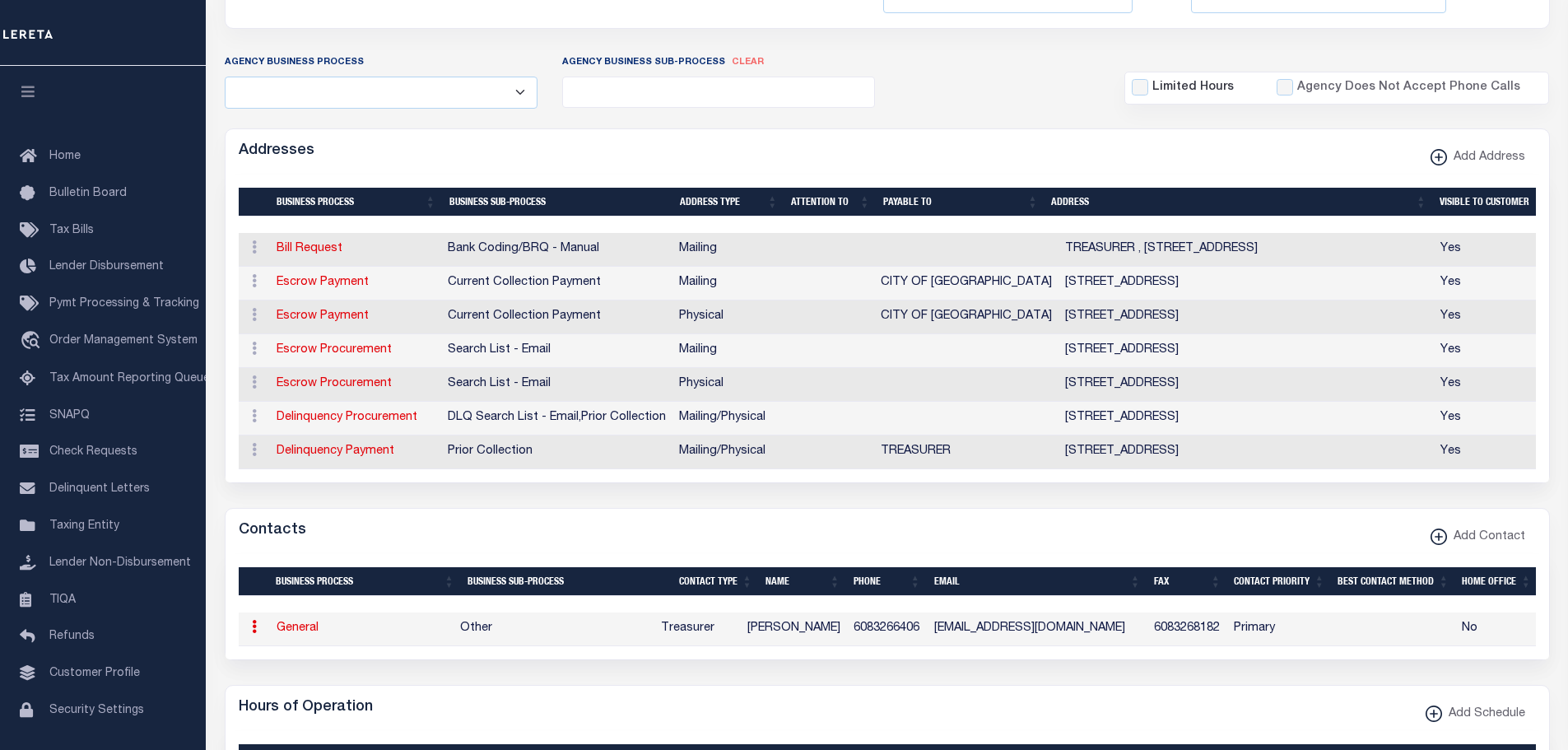
scroll to position [0, 0]
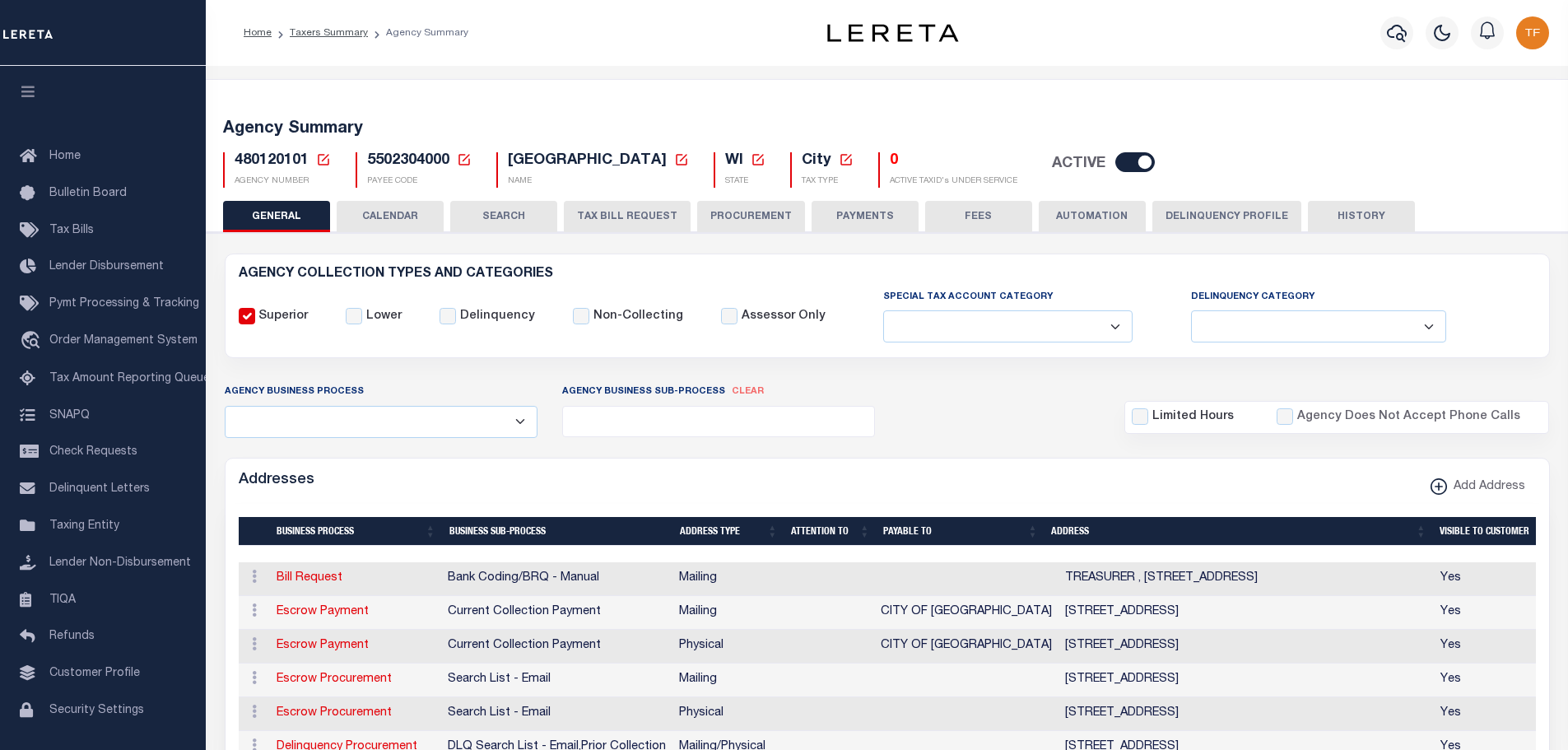
click at [324, 159] on icon at bounding box center [323, 160] width 11 height 11
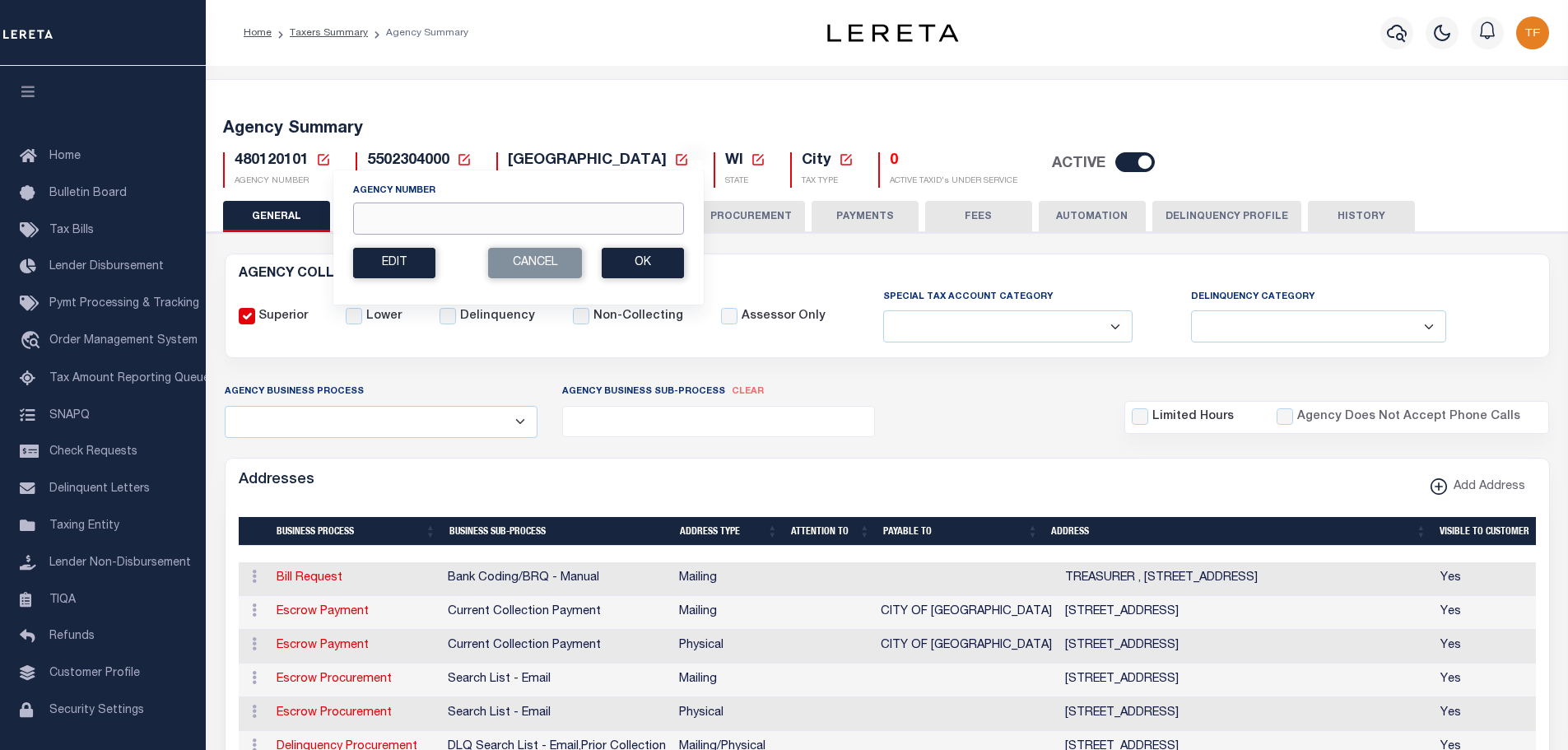
click at [371, 216] on input "Agency Number" at bounding box center [519, 218] width 331 height 33
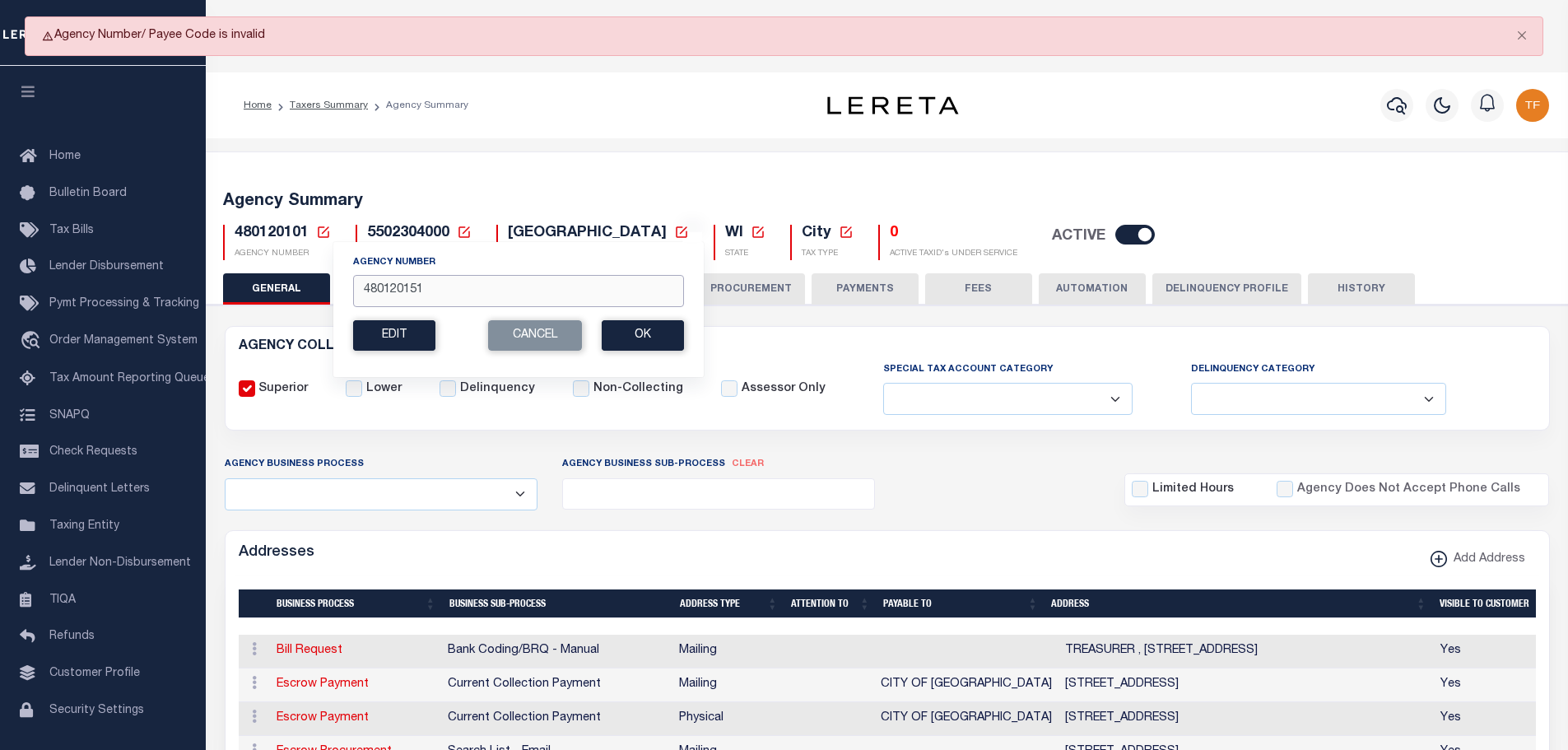
drag, startPoint x: 433, startPoint y: 294, endPoint x: 248, endPoint y: 270, distance: 186.6
click at [249, 269] on div "Agency Summary 480120101 Agency Number 480120151 Edit Cancel Ok New Agency Numb…" at bounding box center [888, 222] width 1368 height 101
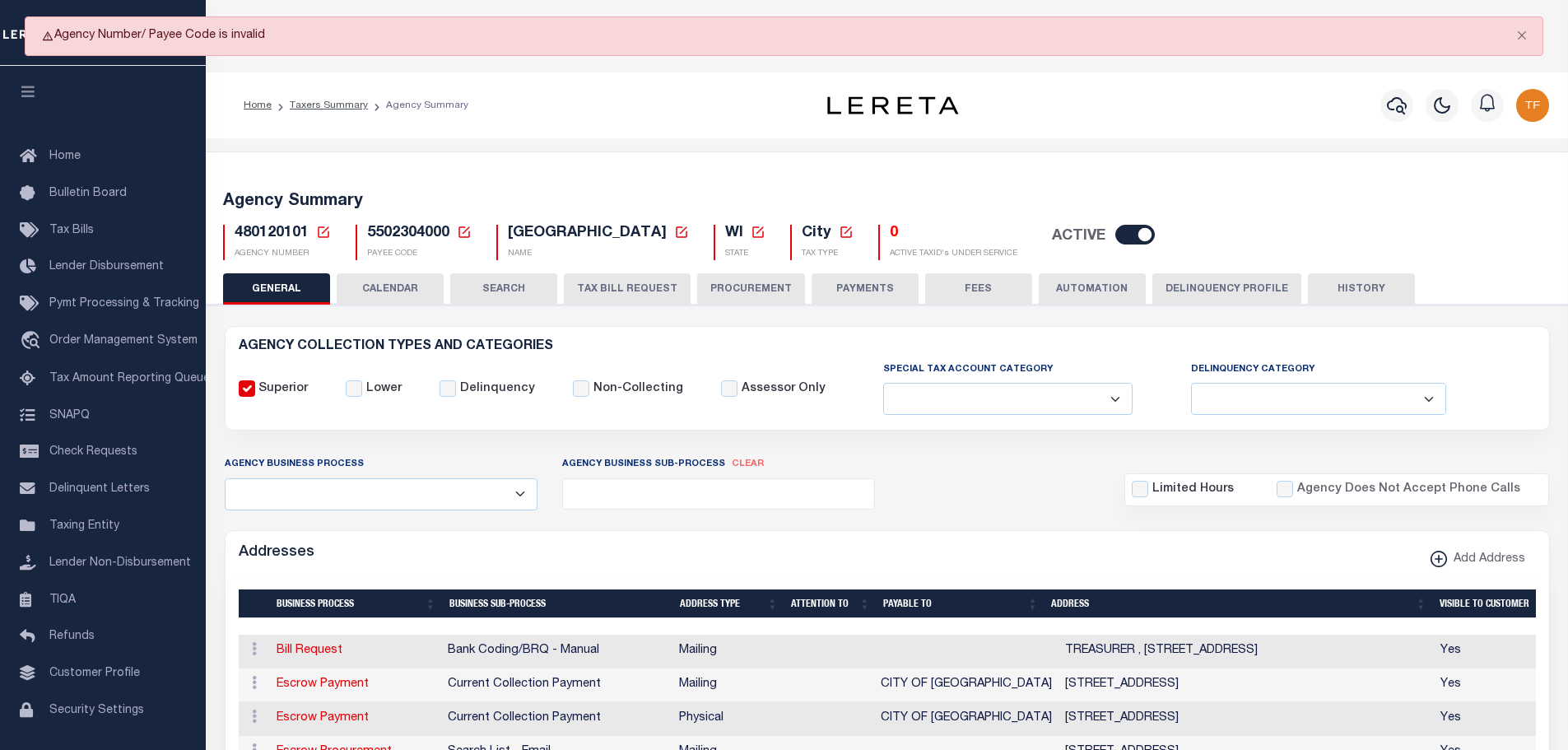
click at [316, 226] on link at bounding box center [323, 233] width 15 height 15
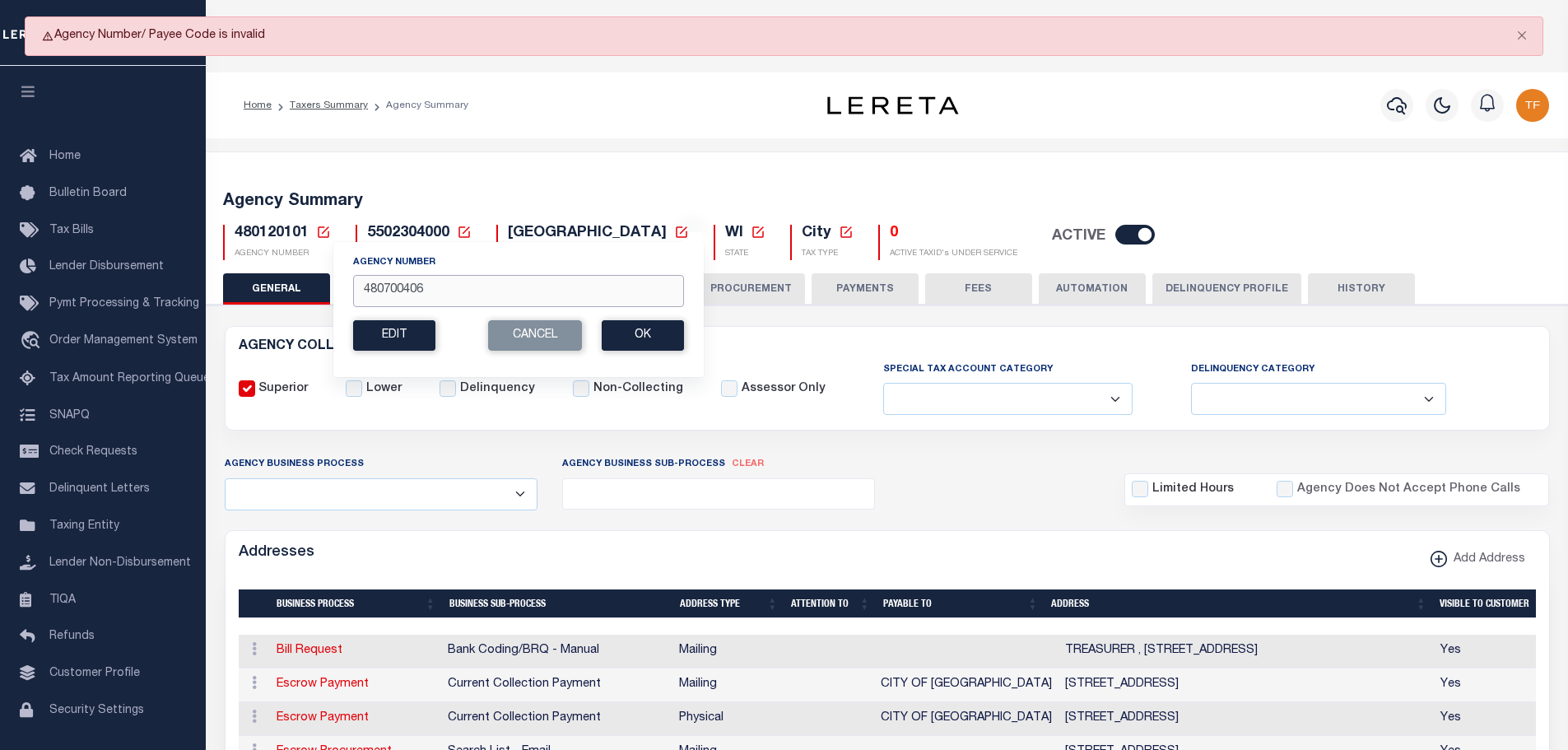
type input "480700406"
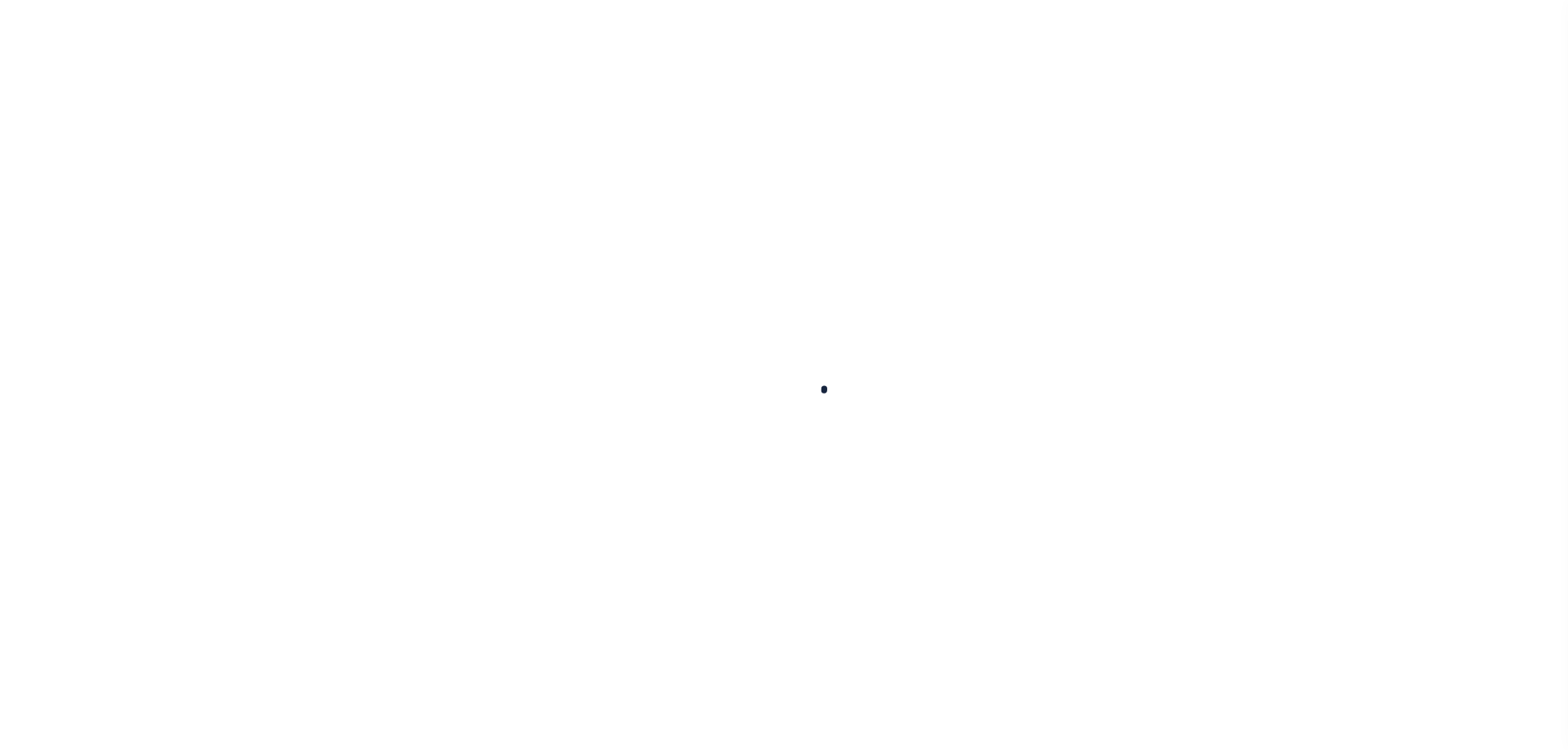
select select
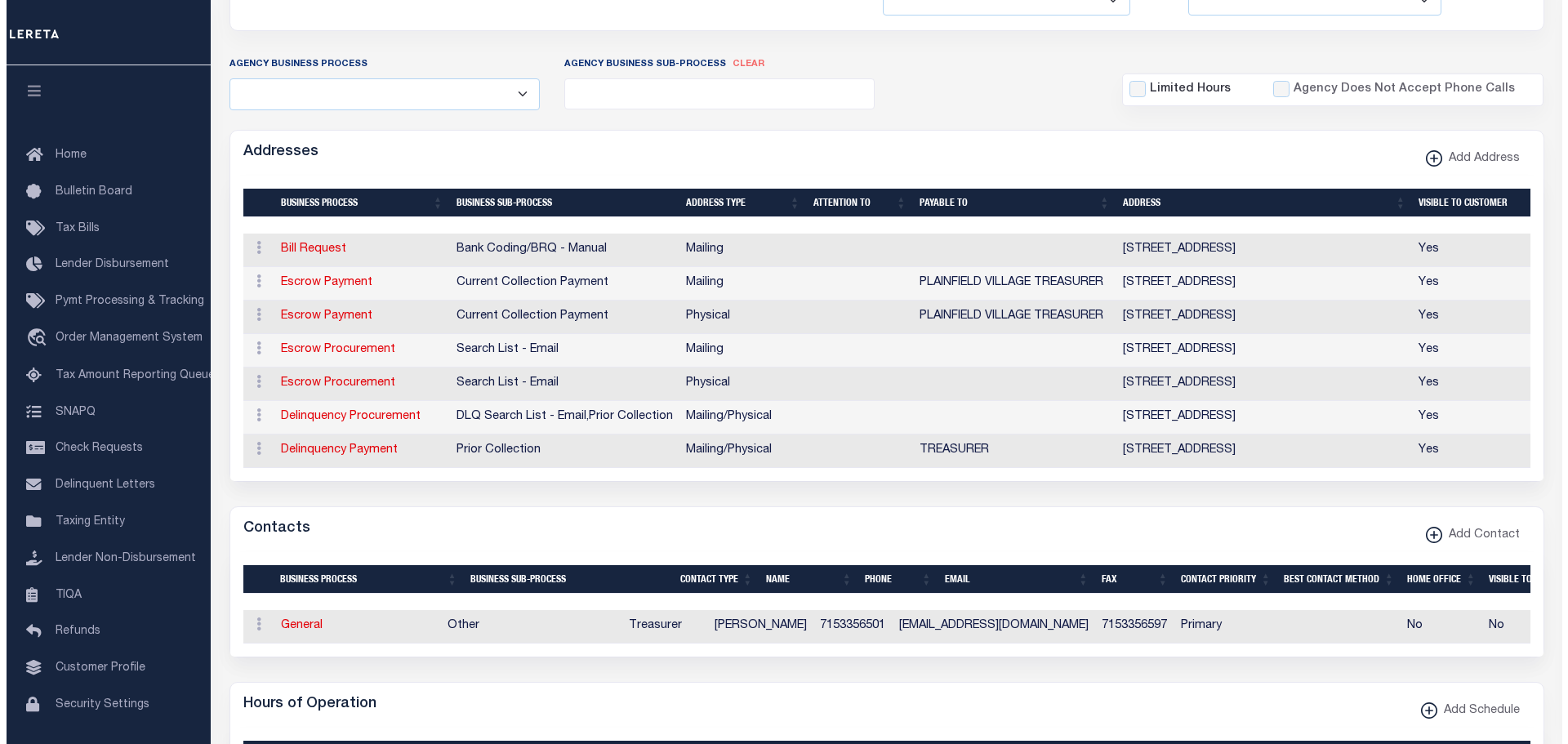
scroll to position [490, 0]
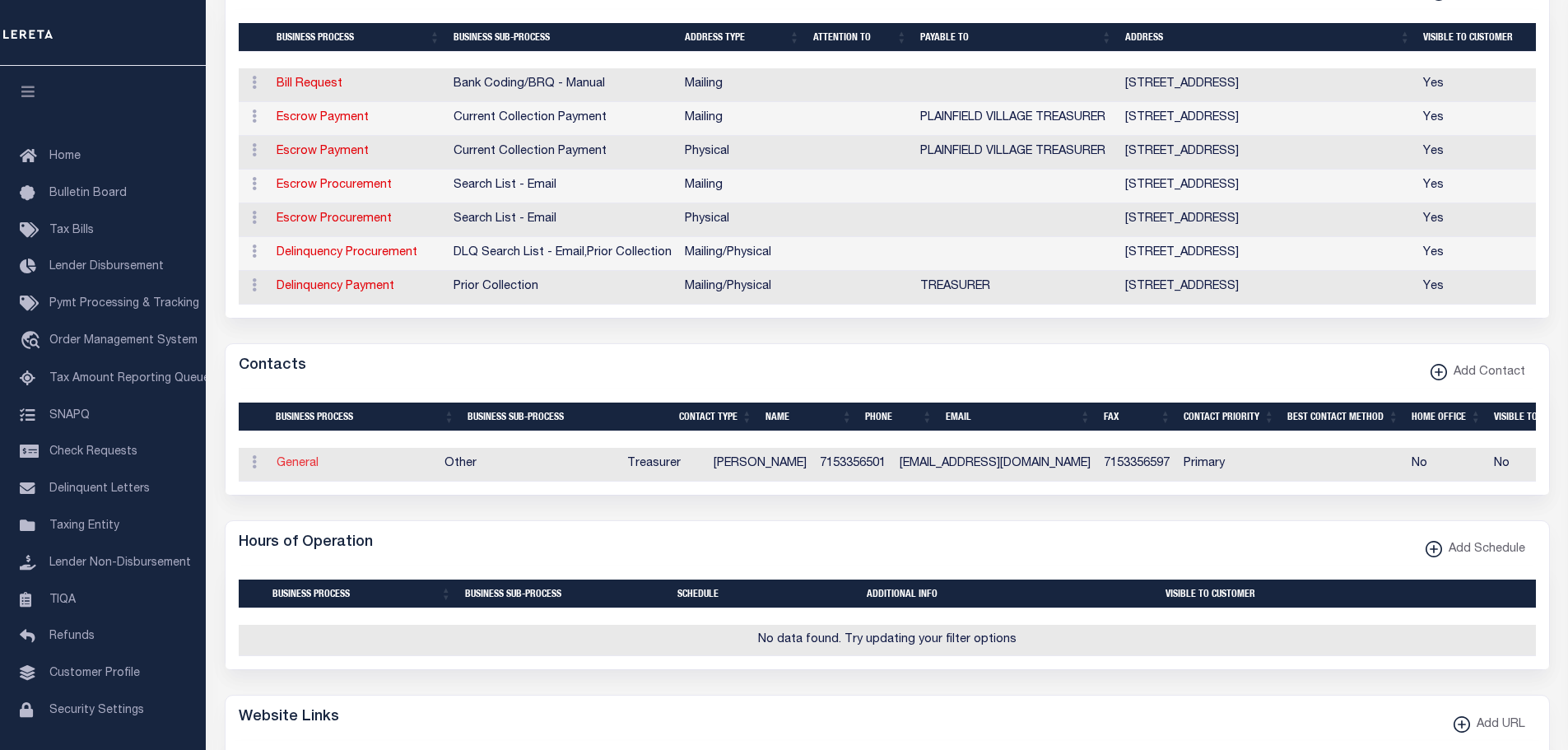
click at [298, 469] on link "General" at bounding box center [297, 463] width 42 height 11
checkbox input "false"
select select
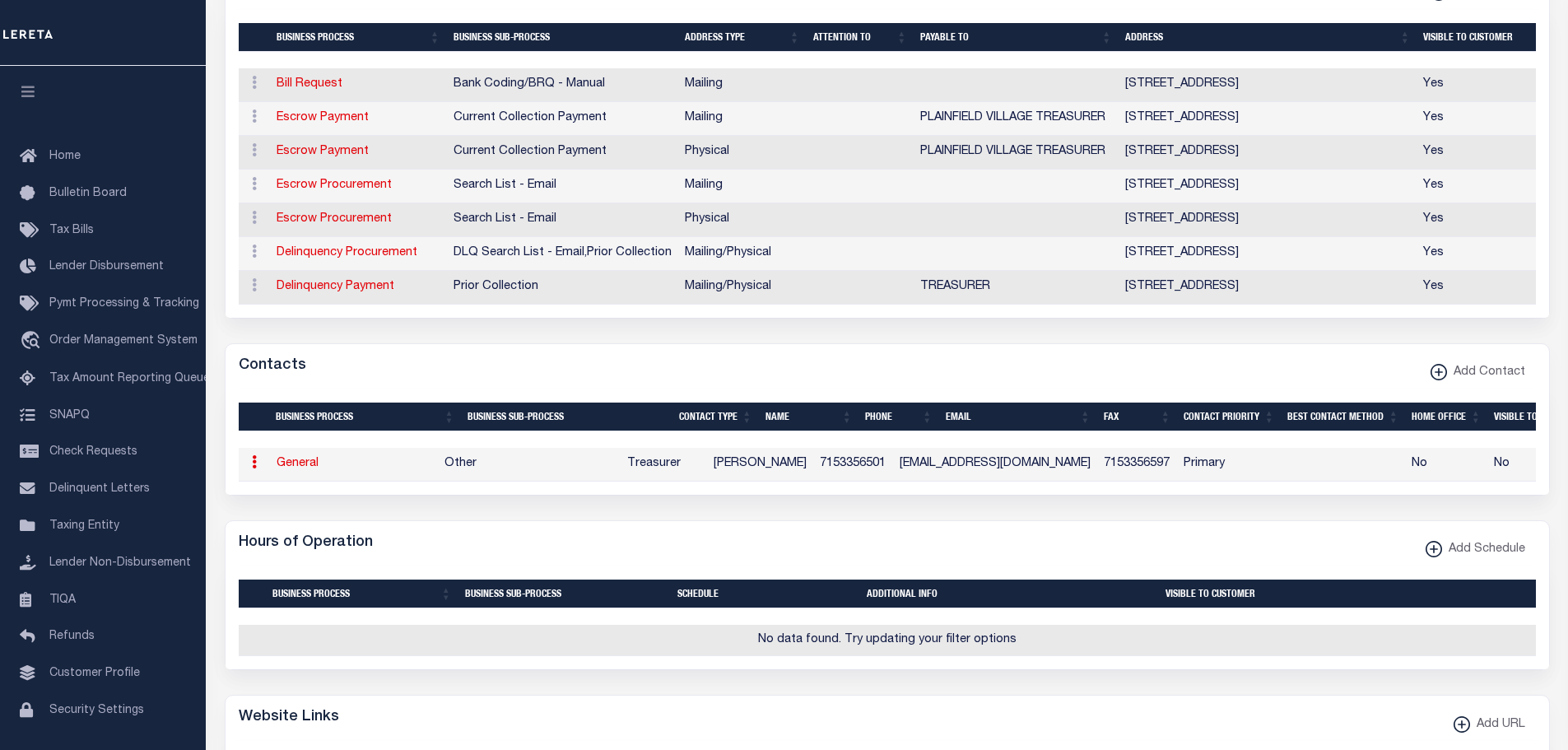
select select "3"
select select "1"
type input "EMILY"
type input "SCHAUT"
type input "7153356501"
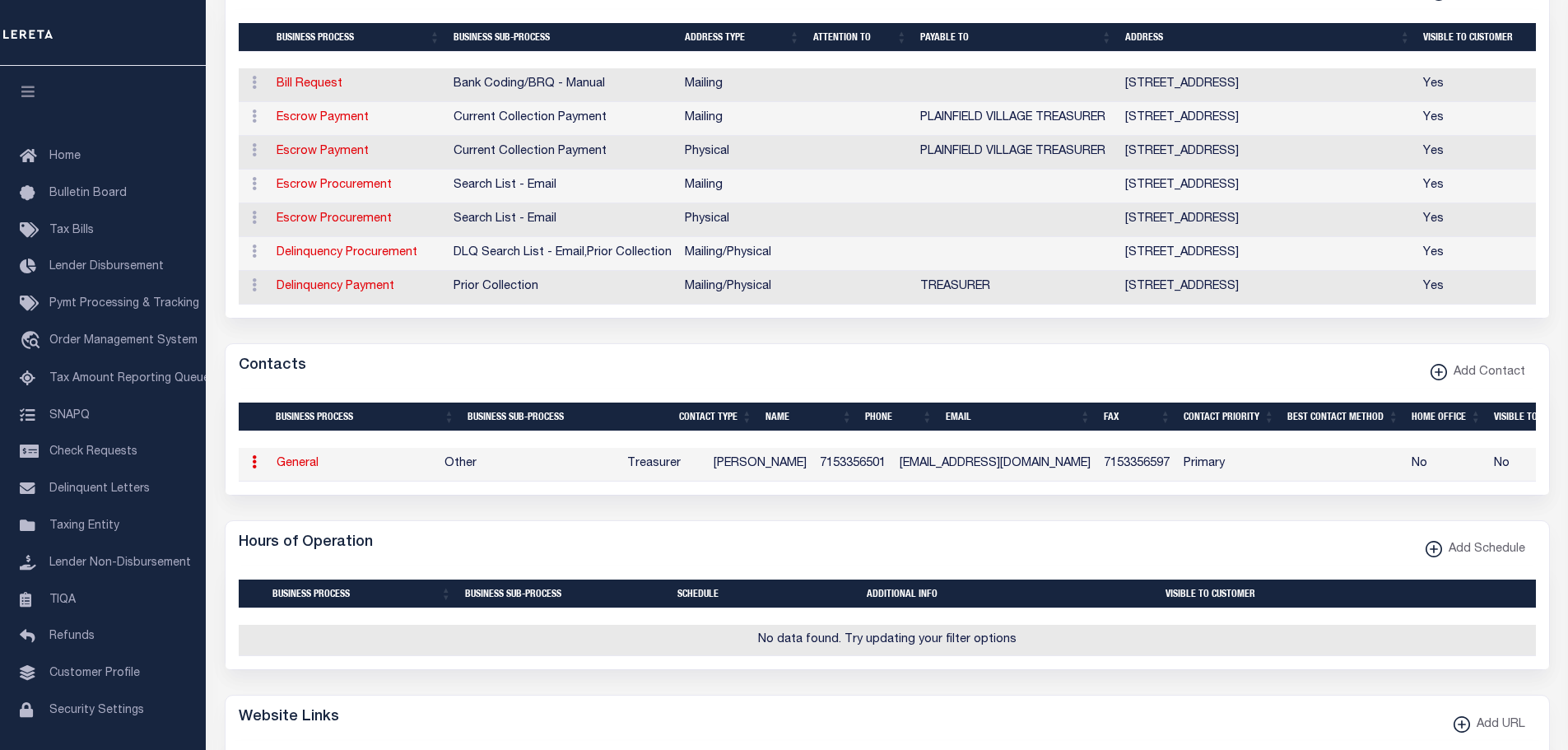
type input "7153356597"
type input "VILPLAIN@HOTMAIL.COM"
select select "6"
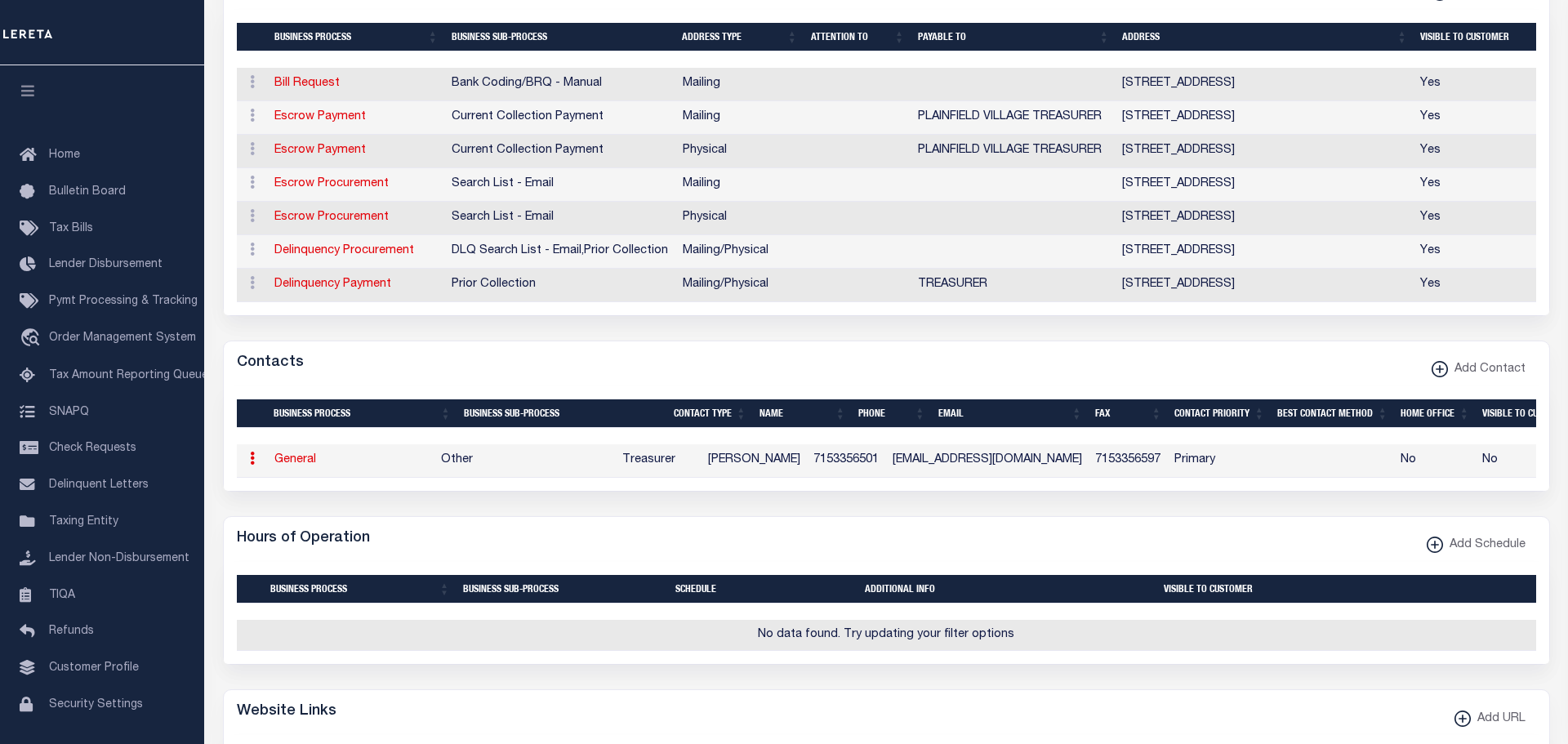
select select "39"
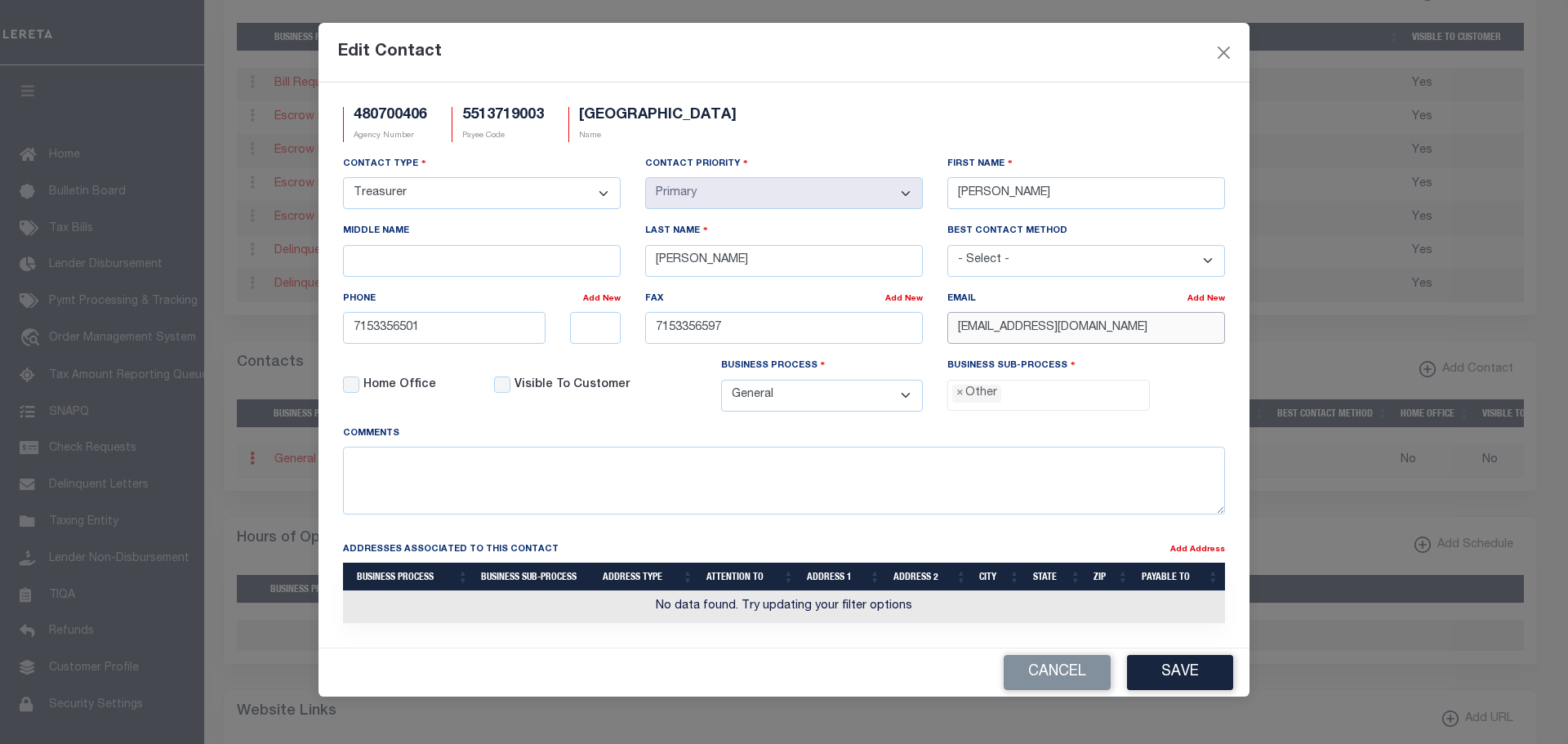
drag, startPoint x: 1108, startPoint y: 329, endPoint x: 918, endPoint y: 307, distance: 191.3
click at [921, 307] on div "Contact Type - Select - Assessor Clerk Internal Contacts 1 Internal Contacts 2 …" at bounding box center [784, 289] width 907 height 269
paste input "CLERKTREASUER@VILLAGEOFPLAINFIELDWI.GOV"
type input "CLERKTREASUER@VILLAGEOFPLAINFIELDWI.GOV"
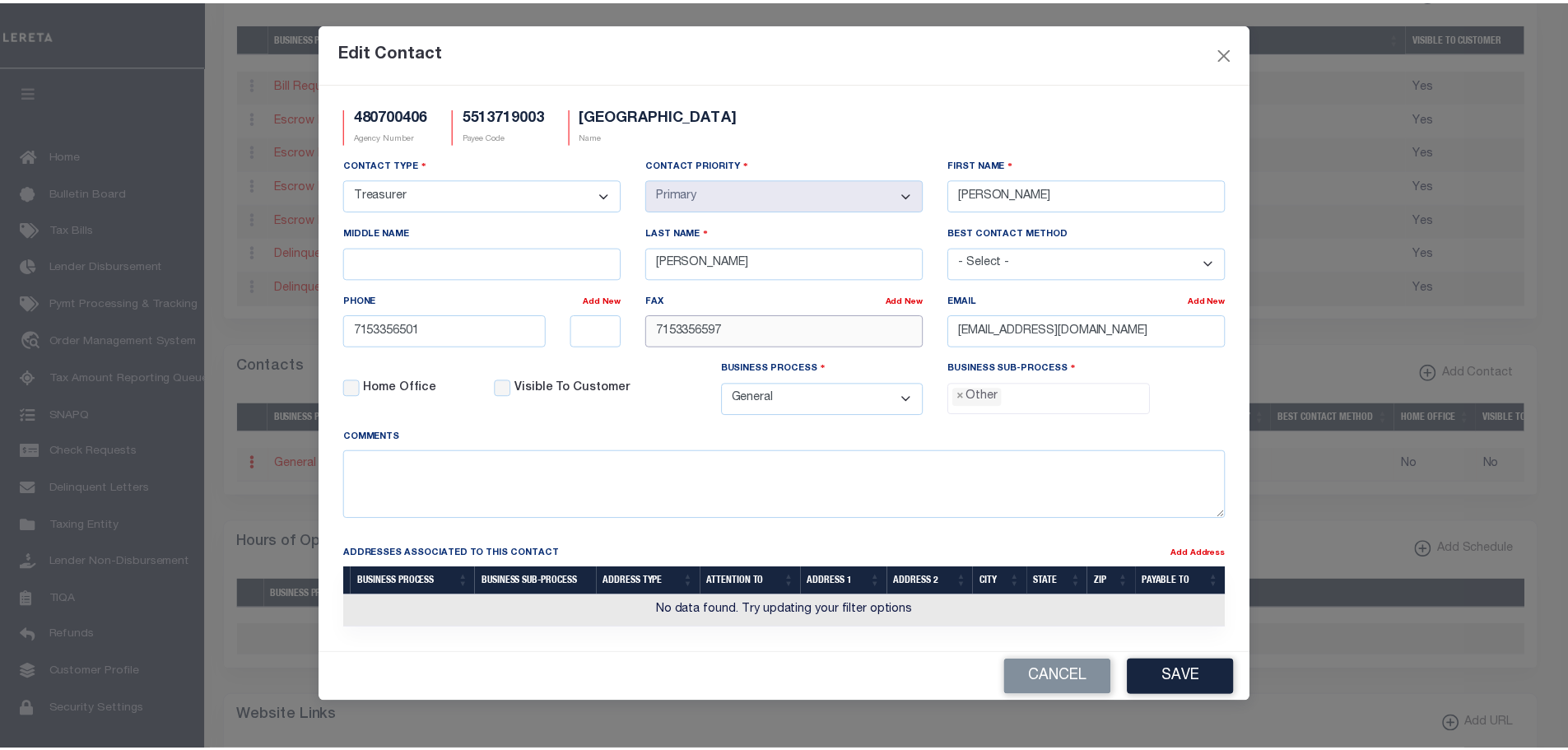
scroll to position [0, 0]
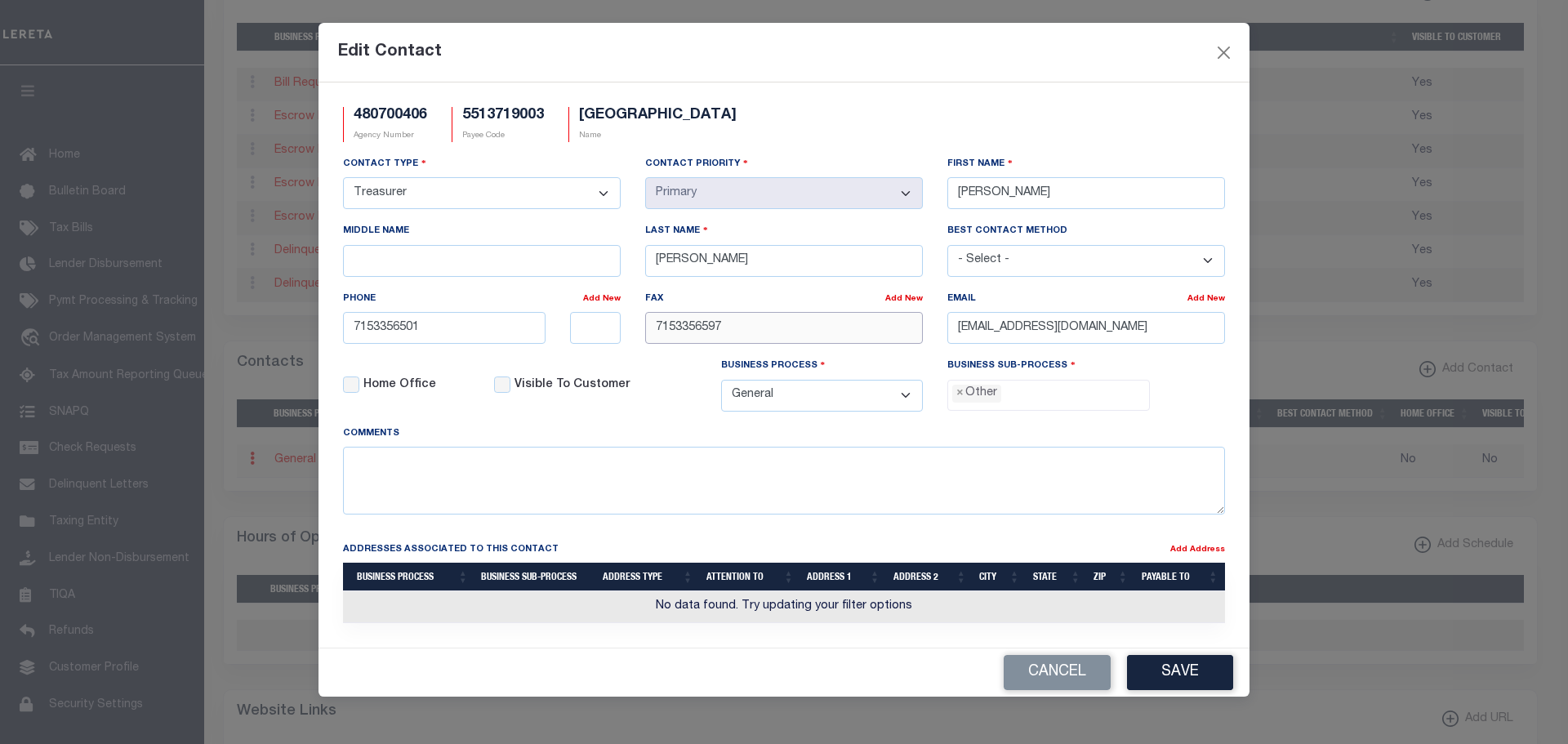
drag, startPoint x: 745, startPoint y: 339, endPoint x: 559, endPoint y: 332, distance: 186.1
click at [598, 314] on div "Contact Type - Select - Assessor Clerk Internal Contacts 1 Internal Contacts 2 …" at bounding box center [784, 289] width 907 height 269
click at [1209, 673] on button "Save" at bounding box center [1180, 672] width 106 height 35
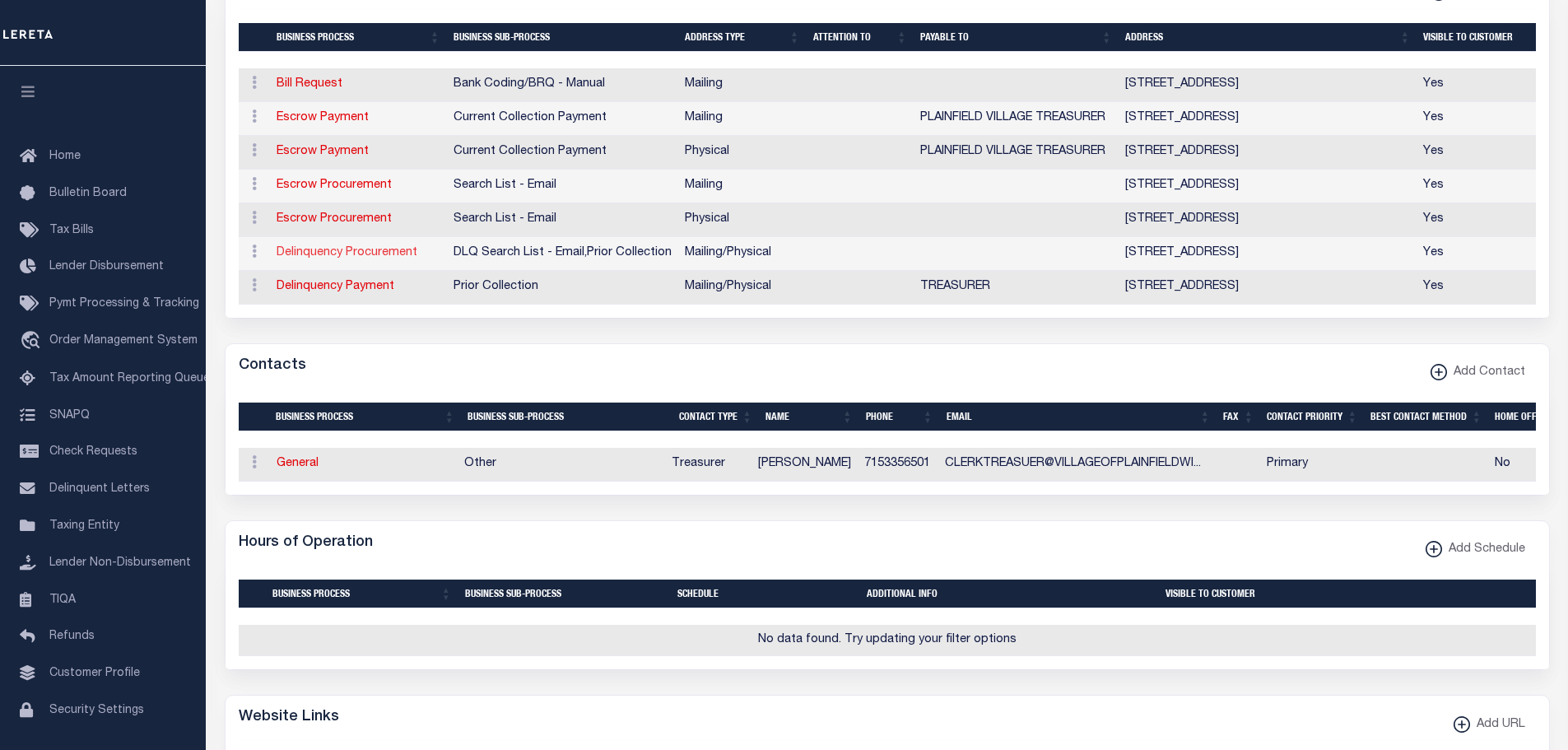
click at [332, 256] on link "Delinquency Procurement" at bounding box center [347, 253] width 140 height 11
select select "1"
checkbox input "false"
select select
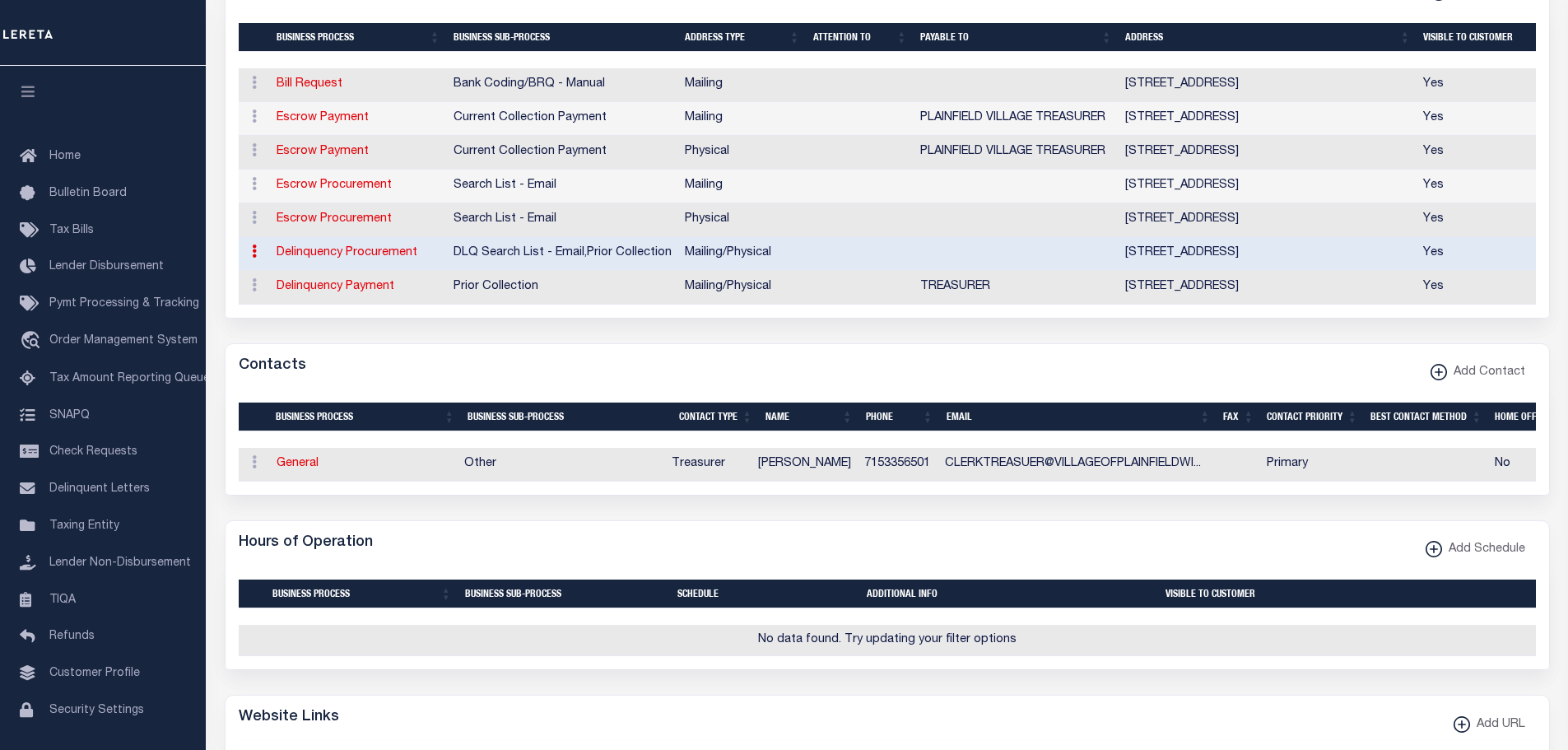
type input "380 S TOWNLINE RD"
type input "WAUTOMA"
select select "WI"
type input "54982"
select select "5"
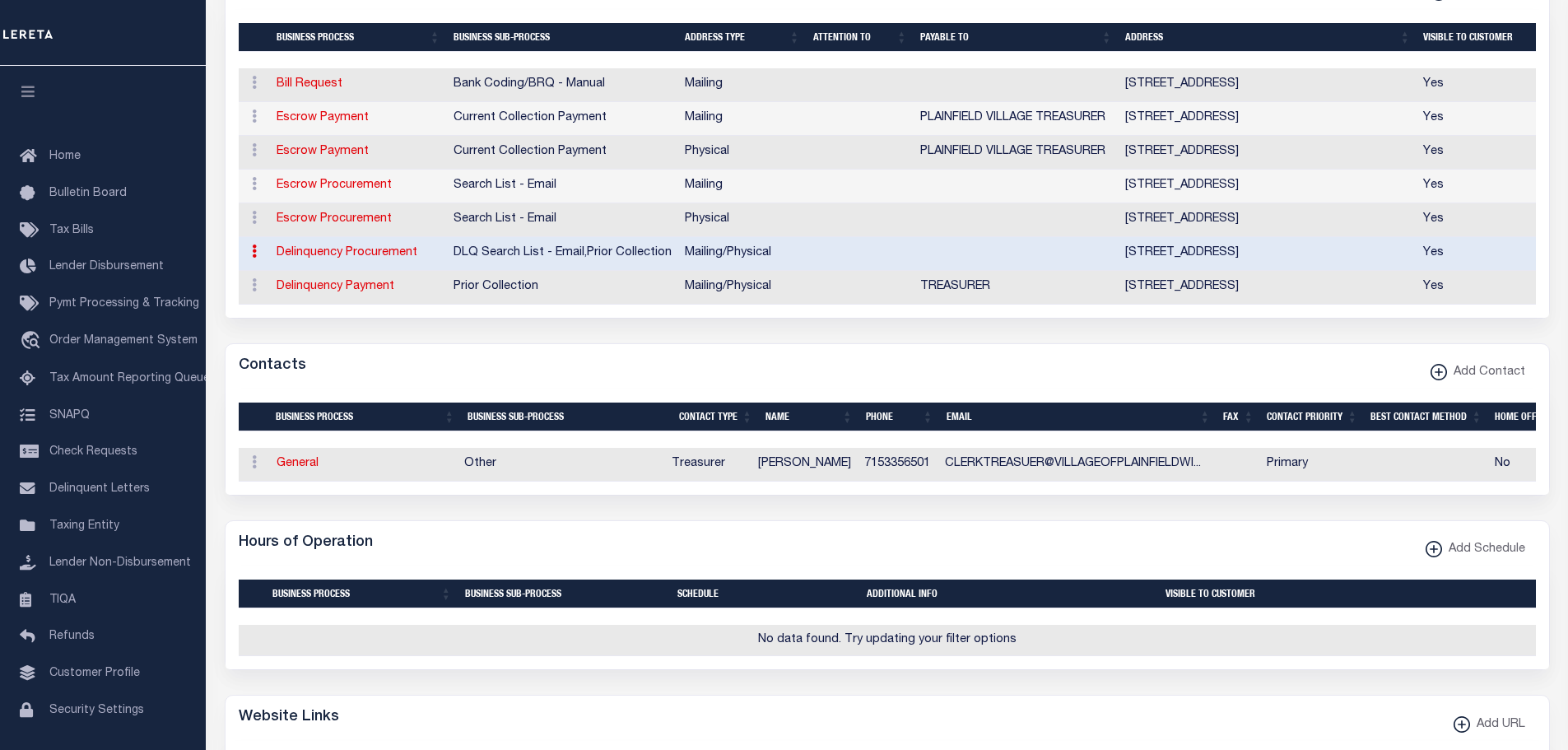
checkbox input "true"
select select "4"
select select "18"
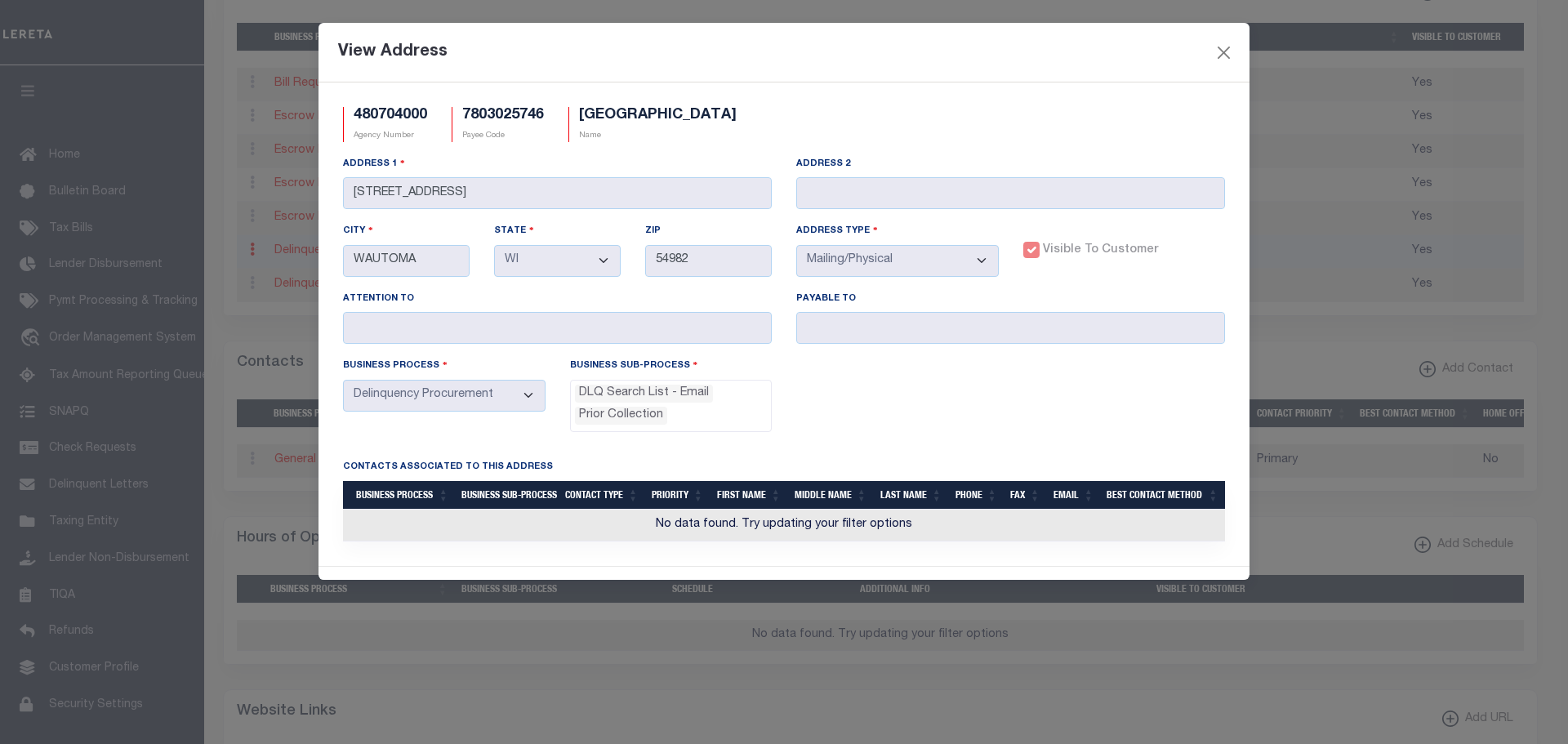
click at [315, 194] on div "View Address 480704000 Agency Number 7803025746 Payee Code WAUSHARA COUNTY Name…" at bounding box center [784, 372] width 1568 height 744
click at [1227, 48] on button "Close" at bounding box center [1224, 52] width 21 height 21
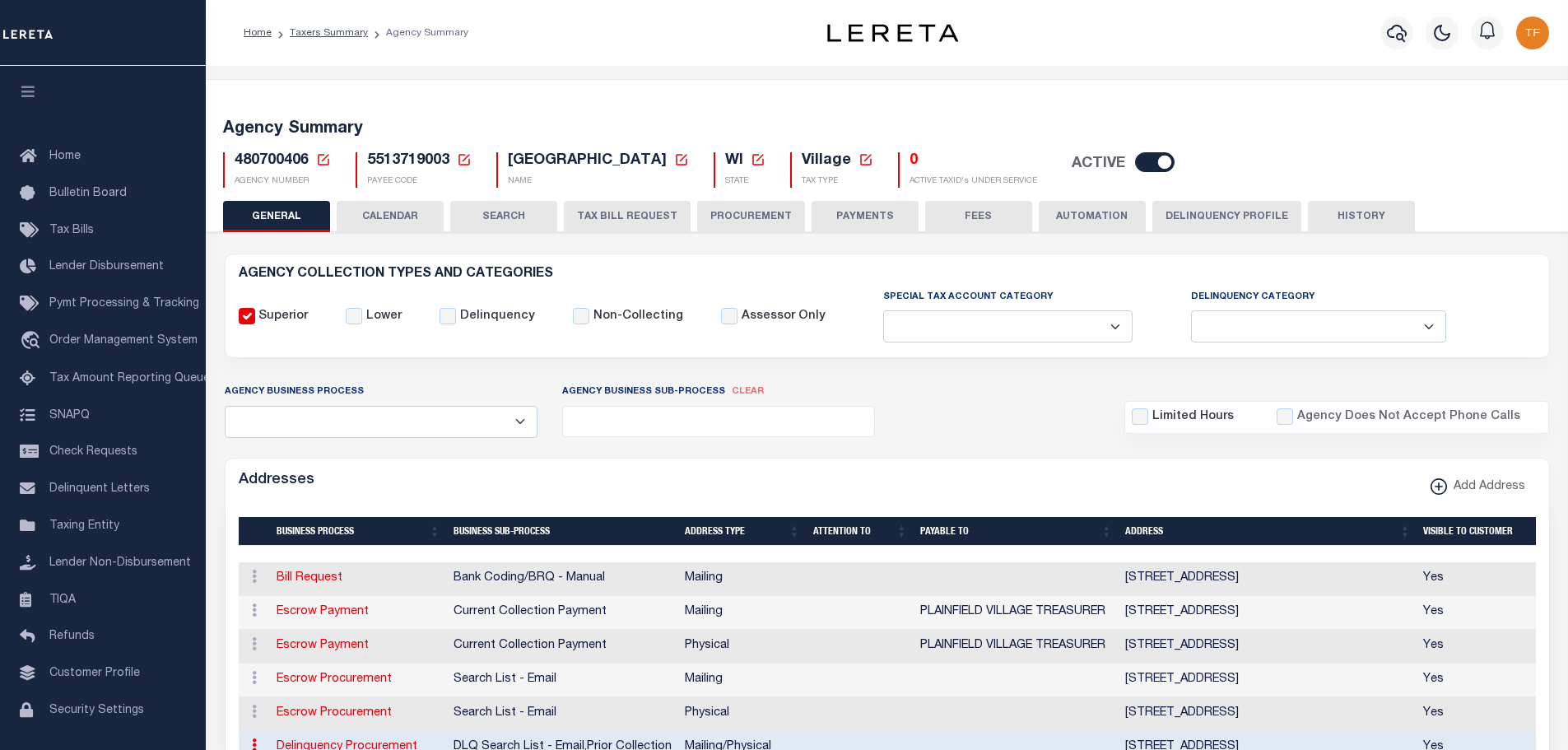
click at [1183, 213] on button "Delinquency Profile" at bounding box center [1227, 217] width 149 height 32
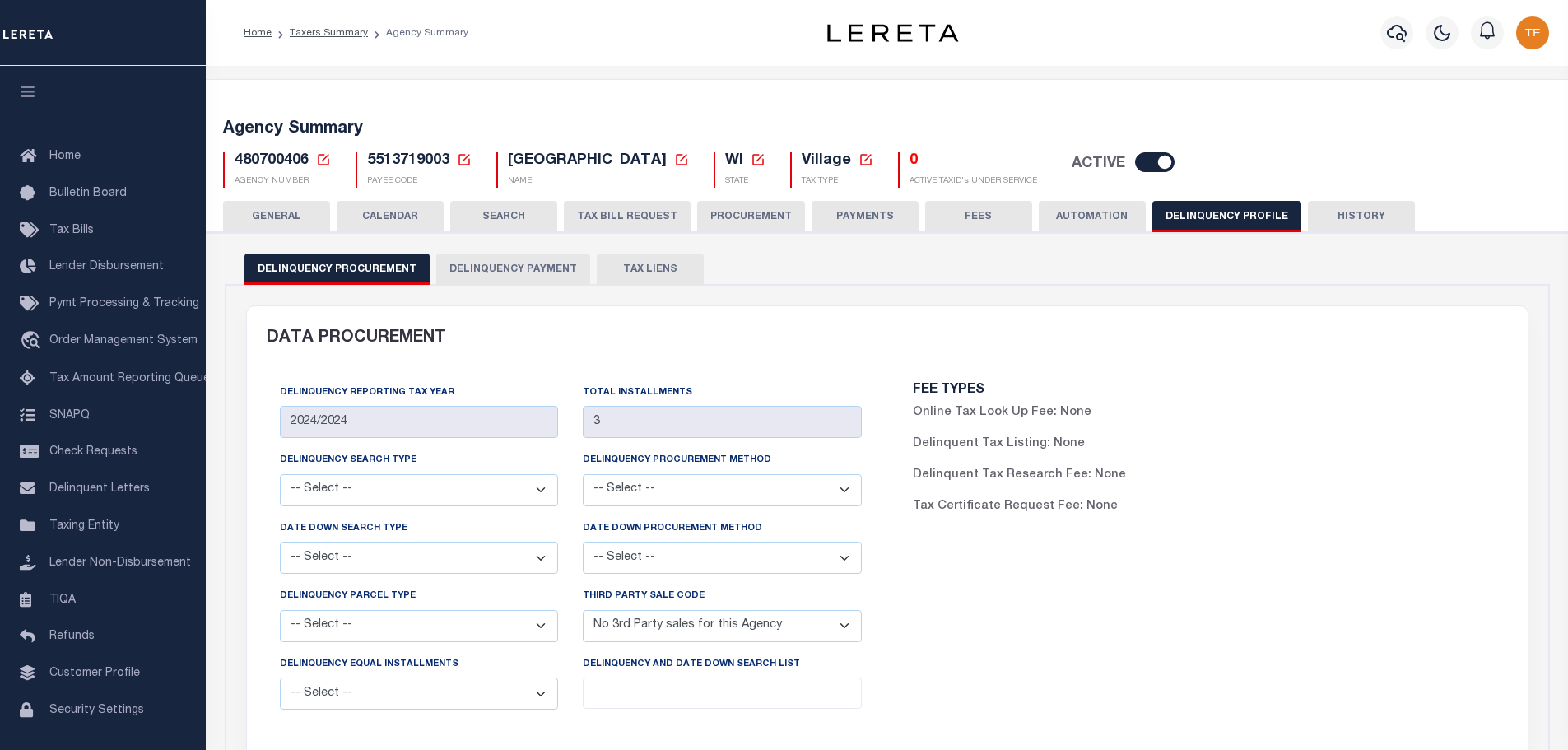
click at [501, 271] on button "Delinquency Payment" at bounding box center [513, 270] width 154 height 32
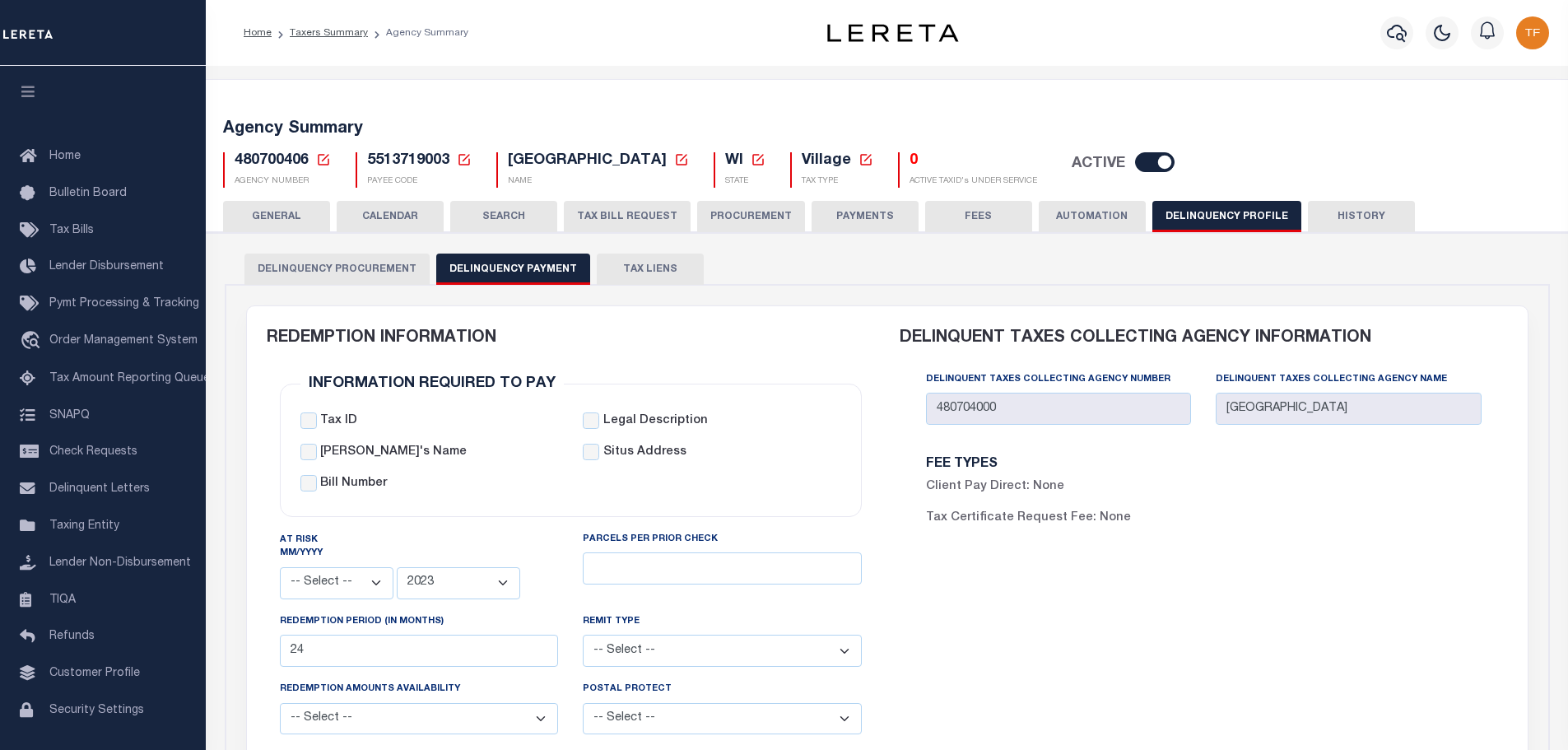
click at [322, 157] on icon at bounding box center [323, 160] width 15 height 15
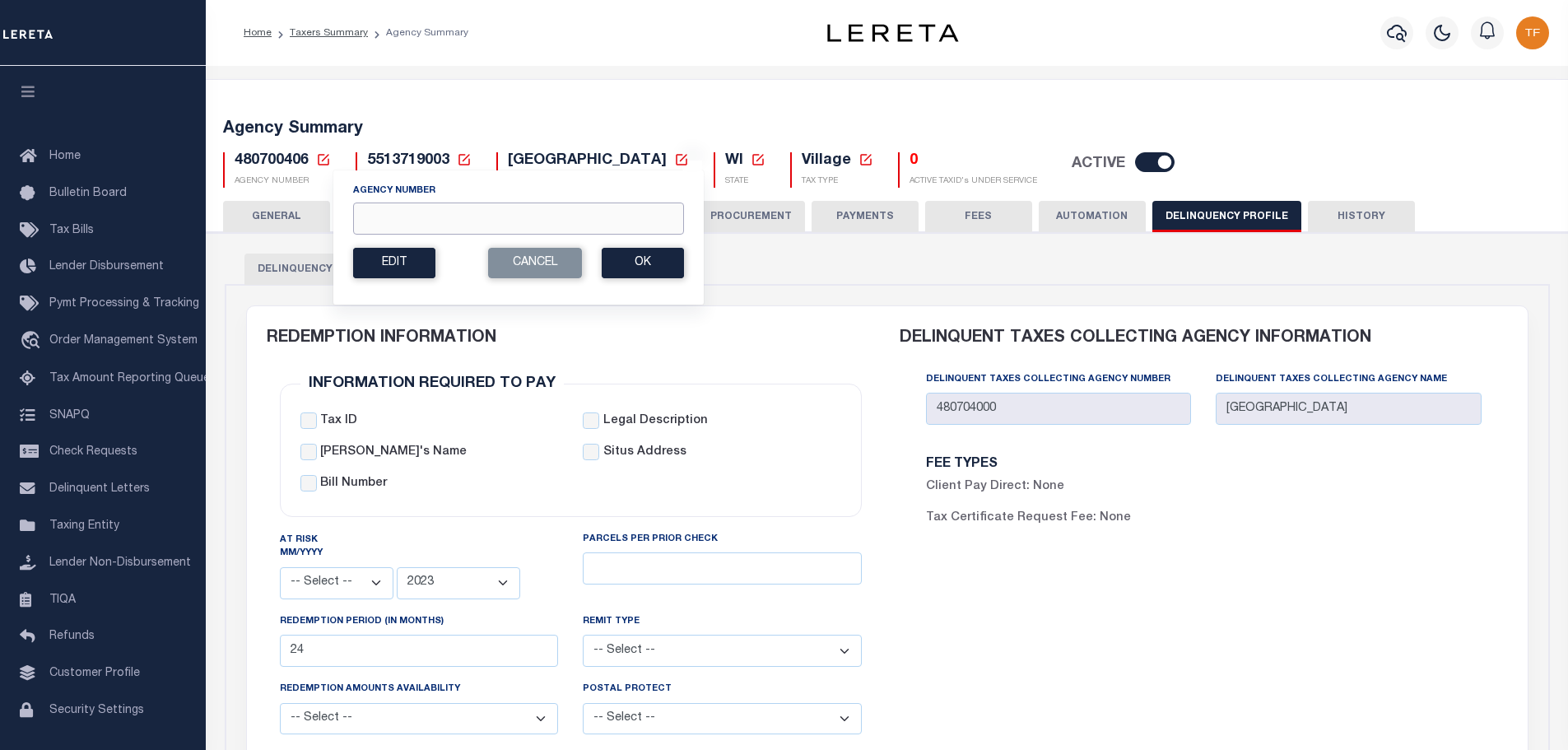
drag, startPoint x: 376, startPoint y: 217, endPoint x: 385, endPoint y: 223, distance: 10.8
click at [376, 217] on input "Agency Number" at bounding box center [519, 218] width 331 height 33
type input "480704000"
click at [409, 264] on button "Edit" at bounding box center [394, 263] width 83 height 31
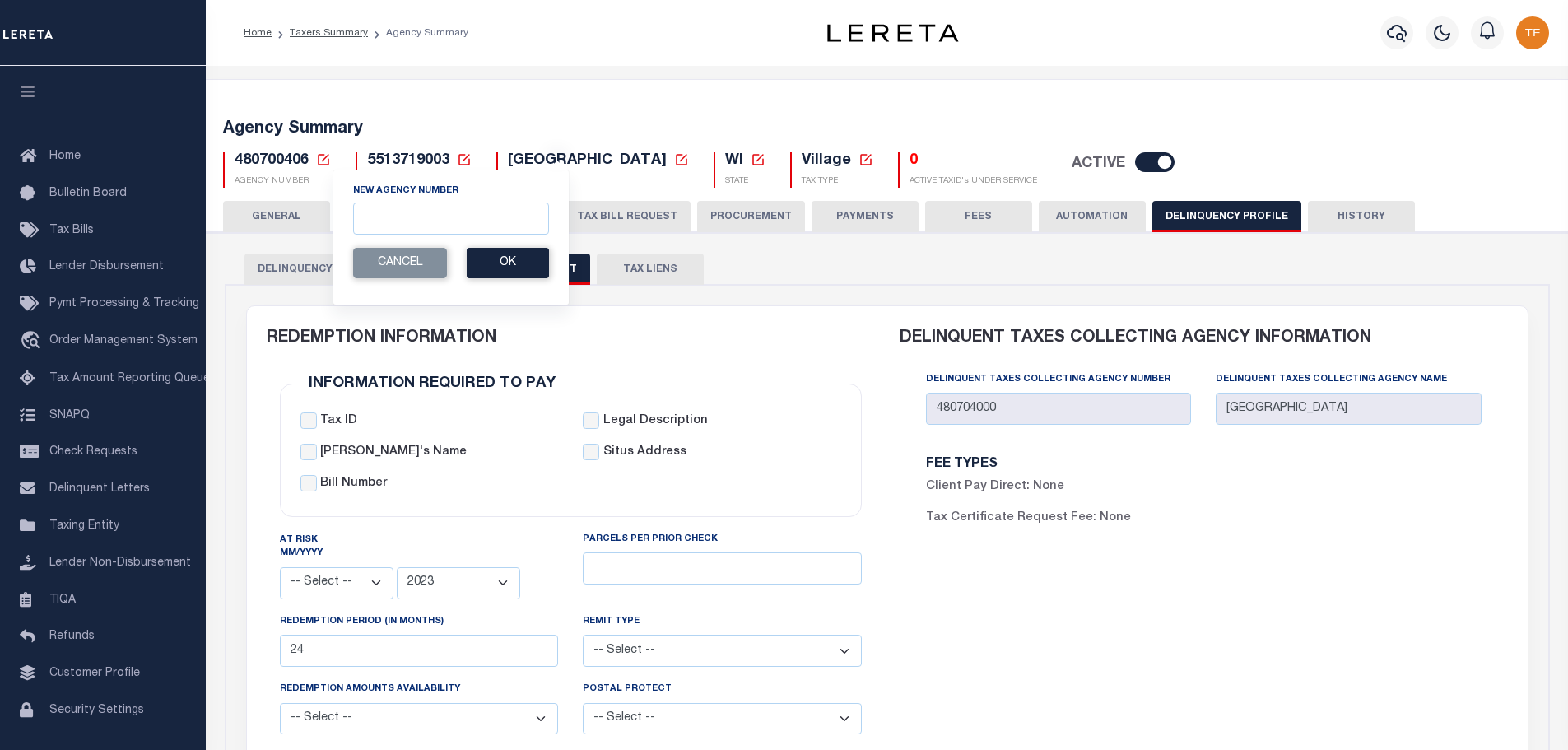
click at [273, 210] on button "GENERAL" at bounding box center [276, 217] width 107 height 32
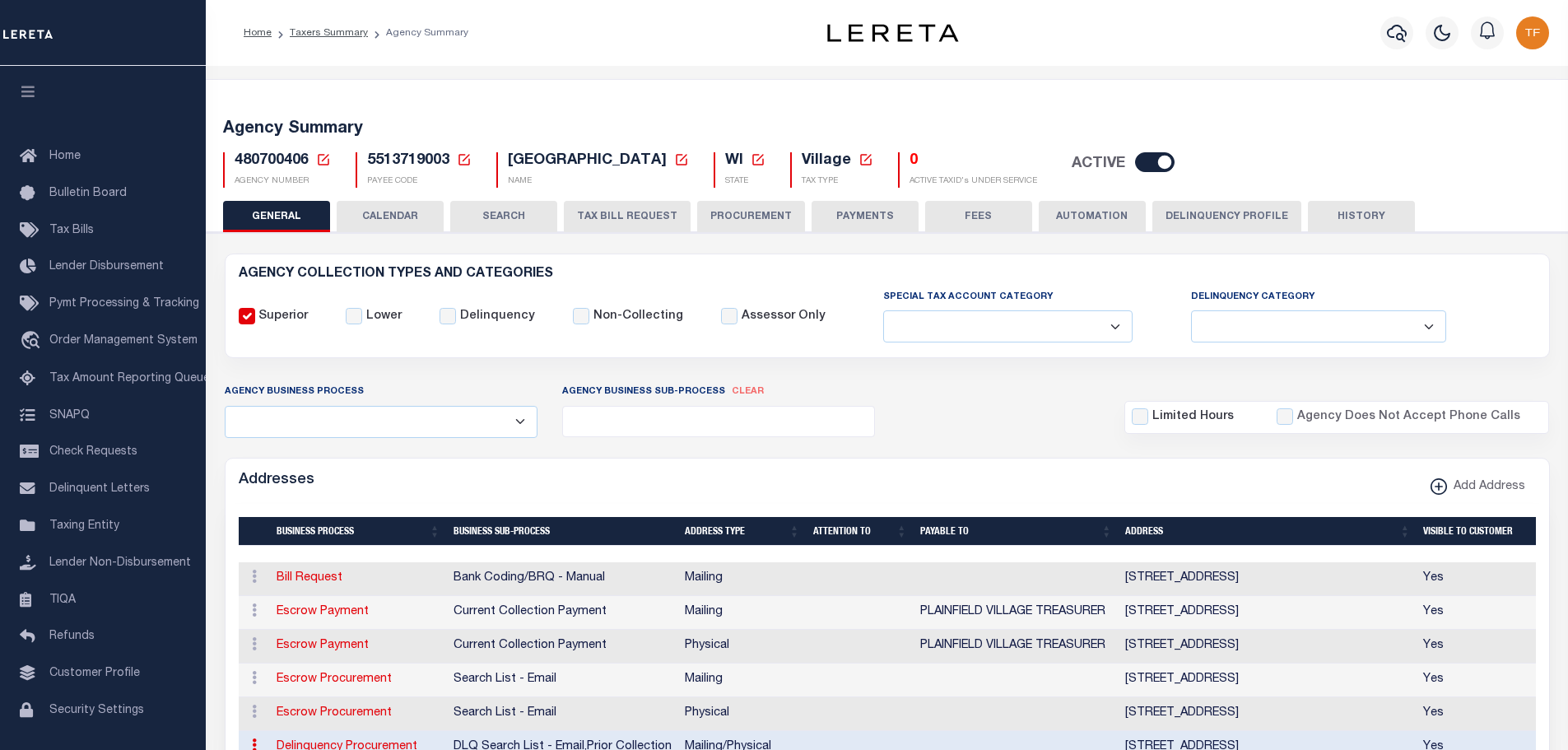
click at [325, 154] on icon at bounding box center [323, 160] width 15 height 15
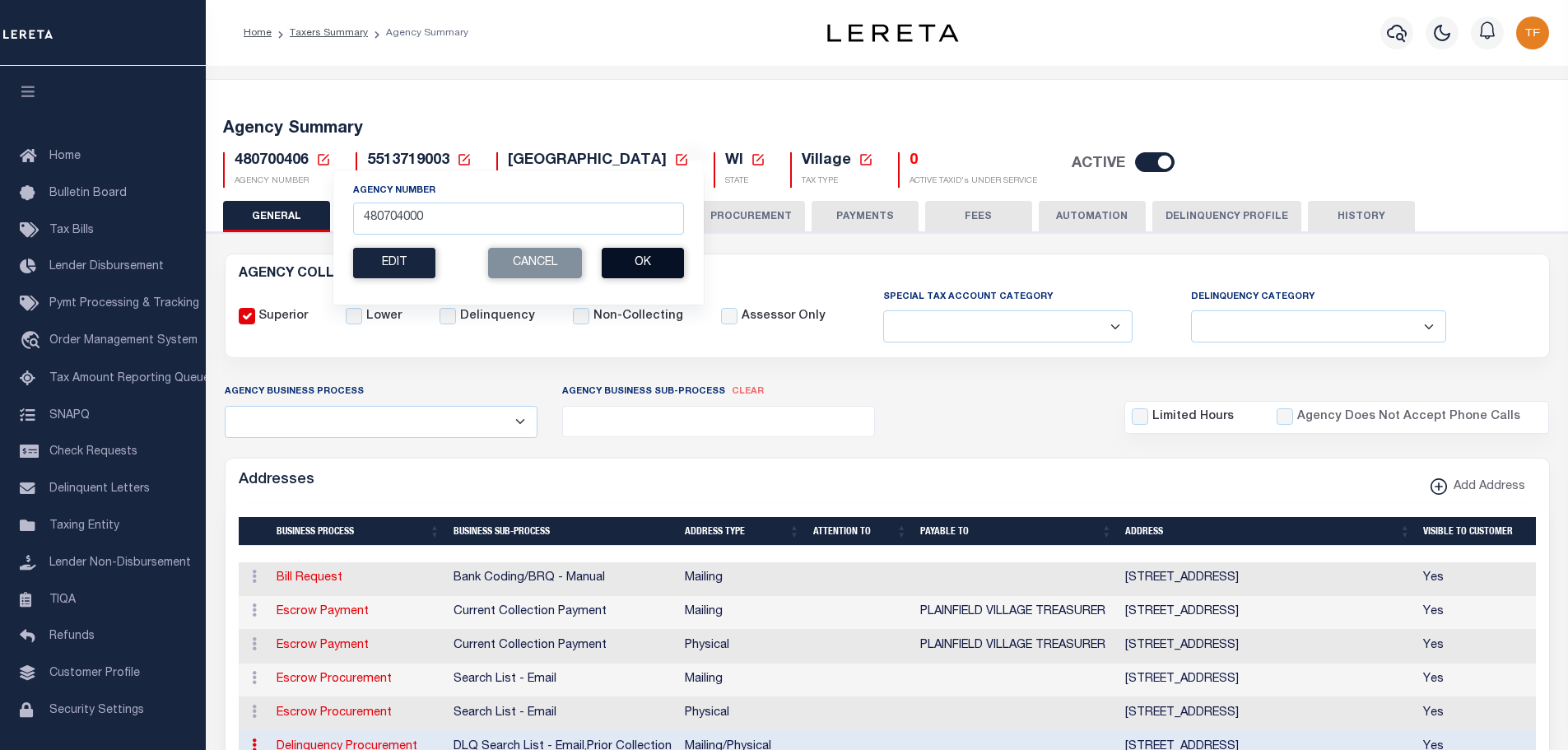
click at [641, 268] on button "Ok" at bounding box center [642, 263] width 83 height 31
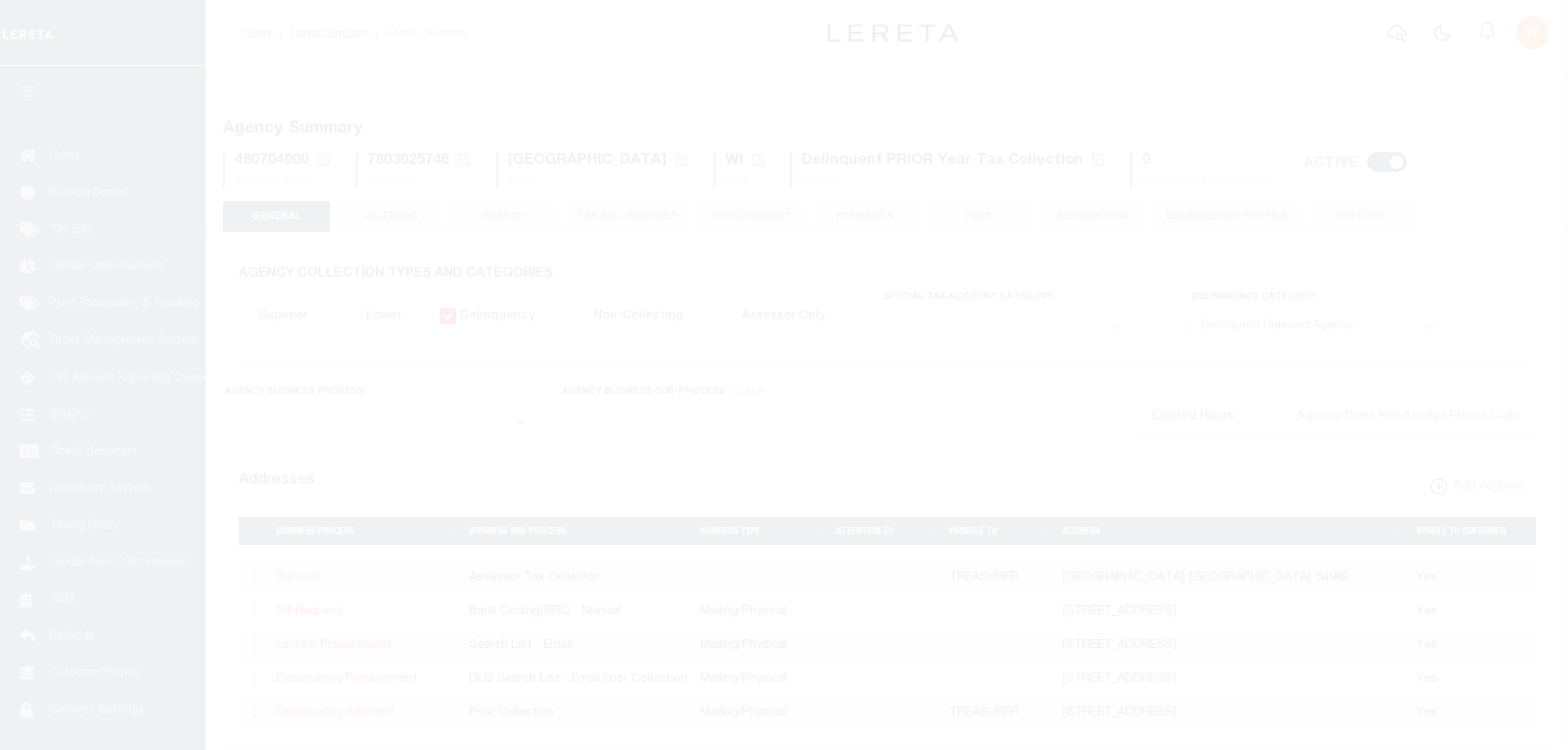
select select "1"
select select
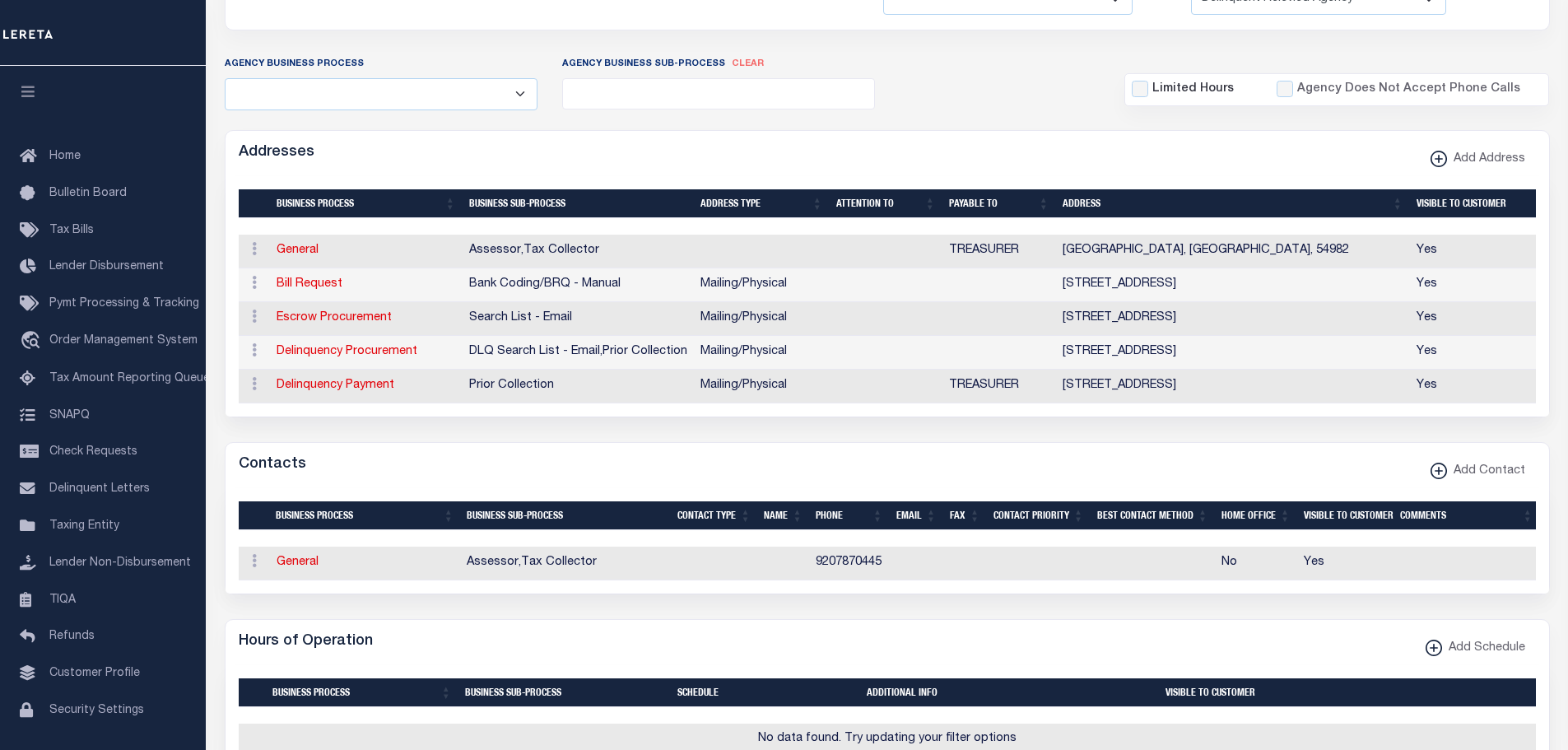
scroll to position [329, 0]
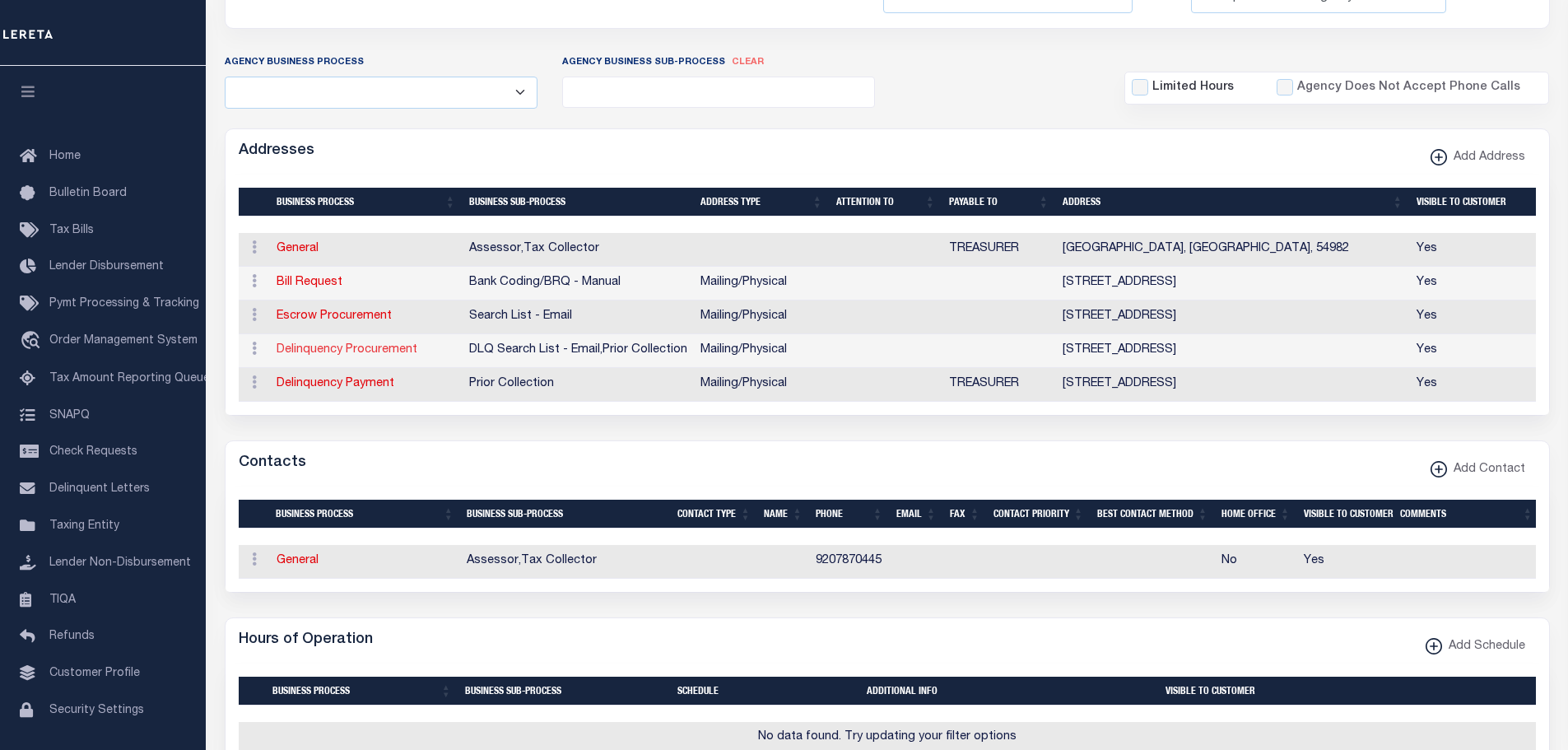
click at [306, 350] on link "Delinquency Procurement" at bounding box center [347, 349] width 140 height 11
select select "1"
checkbox input "false"
select select
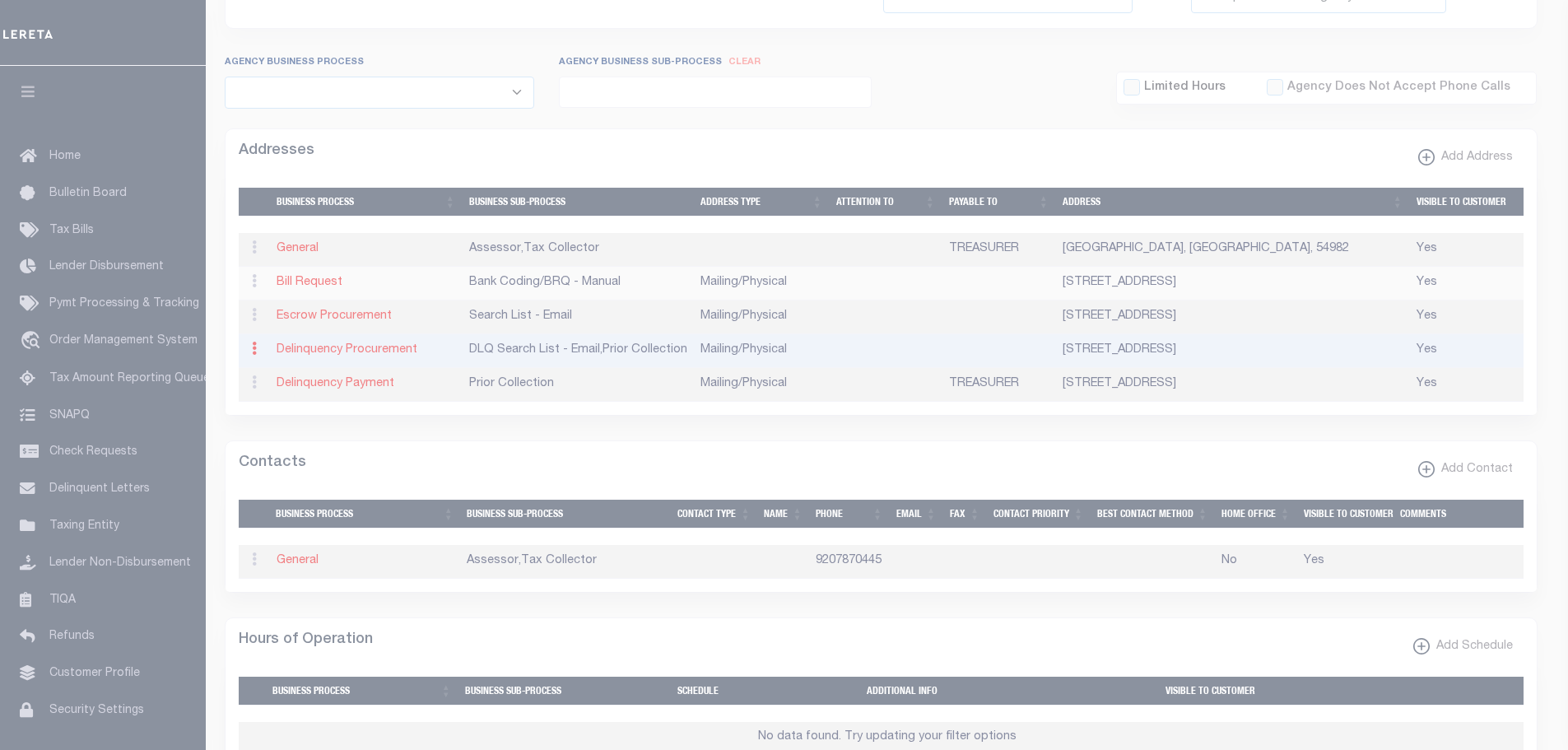
type input "[STREET_ADDRESS]"
type input "WAUTOMA"
select select "WI"
type input "54982"
select select "5"
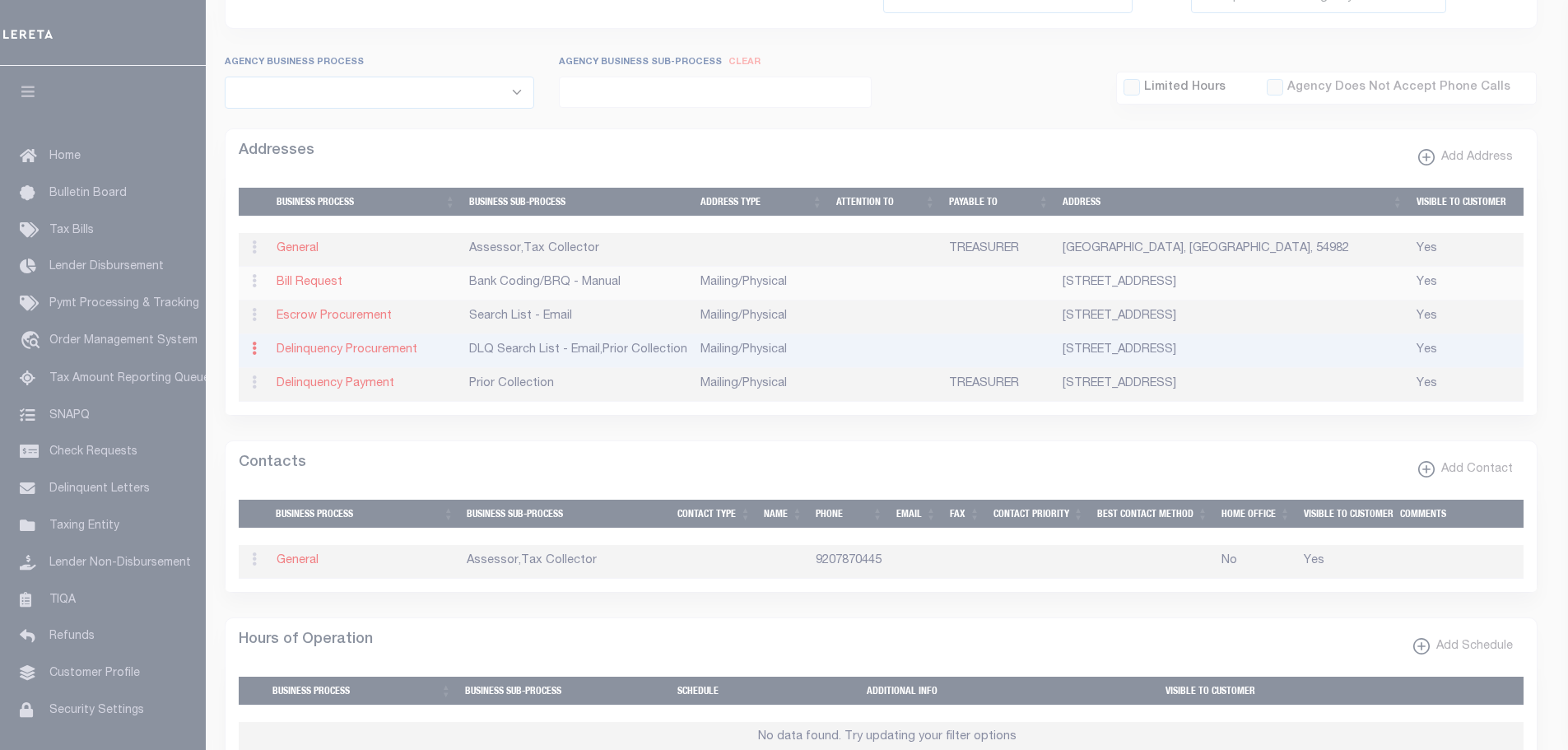
checkbox input "true"
select select "4"
select select "18"
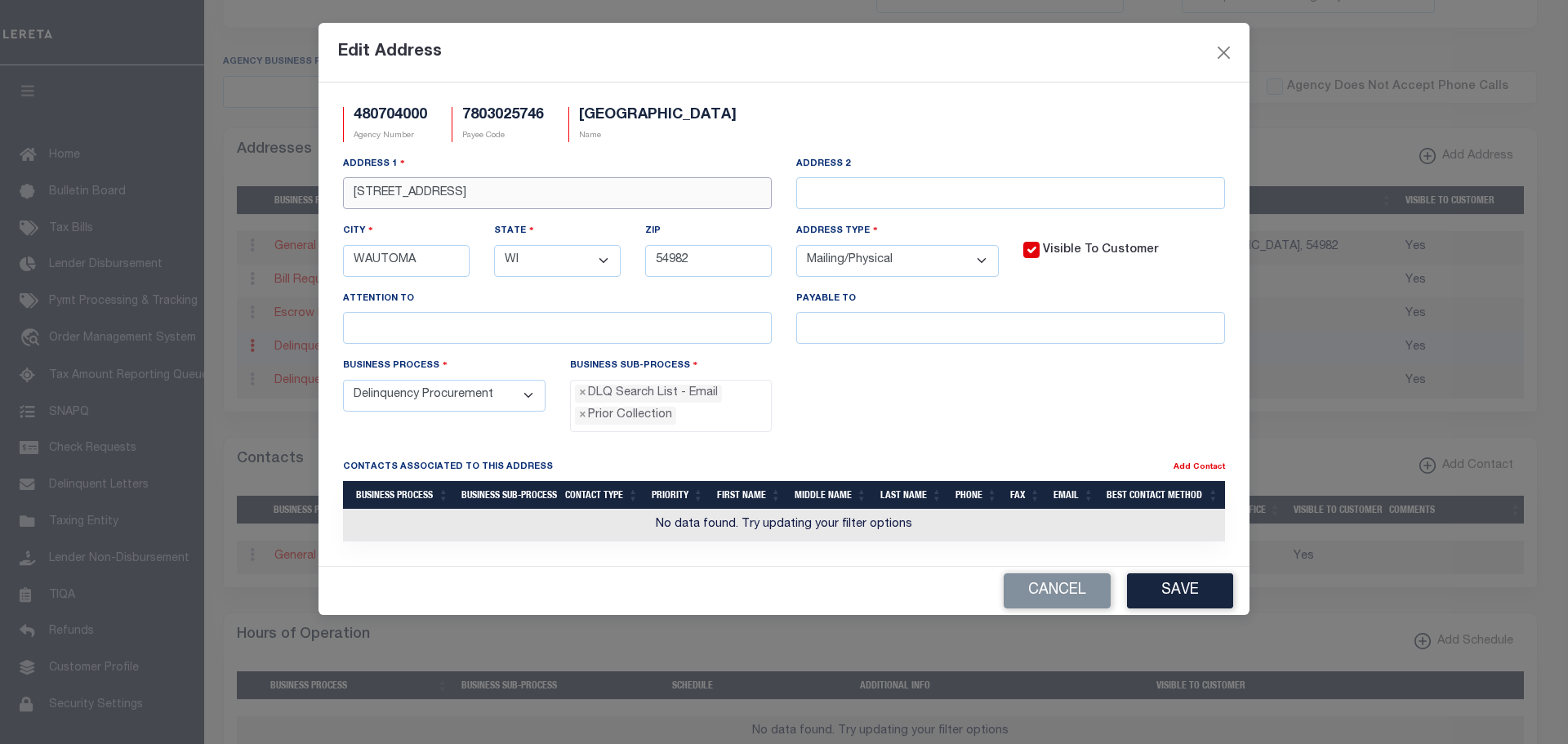
drag, startPoint x: 475, startPoint y: 194, endPoint x: 254, endPoint y: 169, distance: 222.4
click at [267, 170] on div "Edit Address 480704000 Agency Number 7803025746 Payee Code [GEOGRAPHIC_DATA] Na…" at bounding box center [784, 372] width 1568 height 744
type input "PO BOX 489"
click at [1204, 594] on button "Save" at bounding box center [1180, 591] width 106 height 35
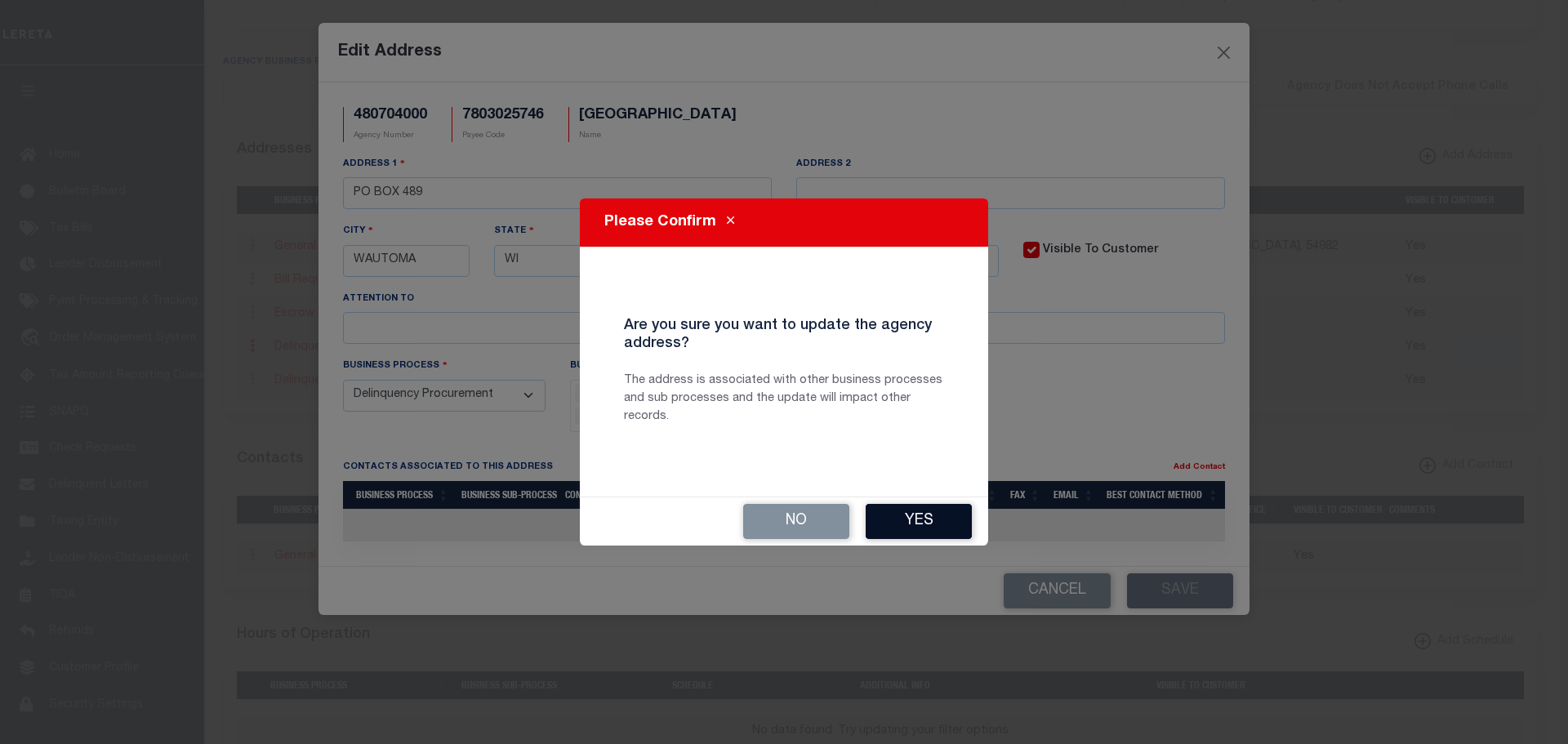
click at [907, 530] on button "Yes" at bounding box center [919, 521] width 106 height 35
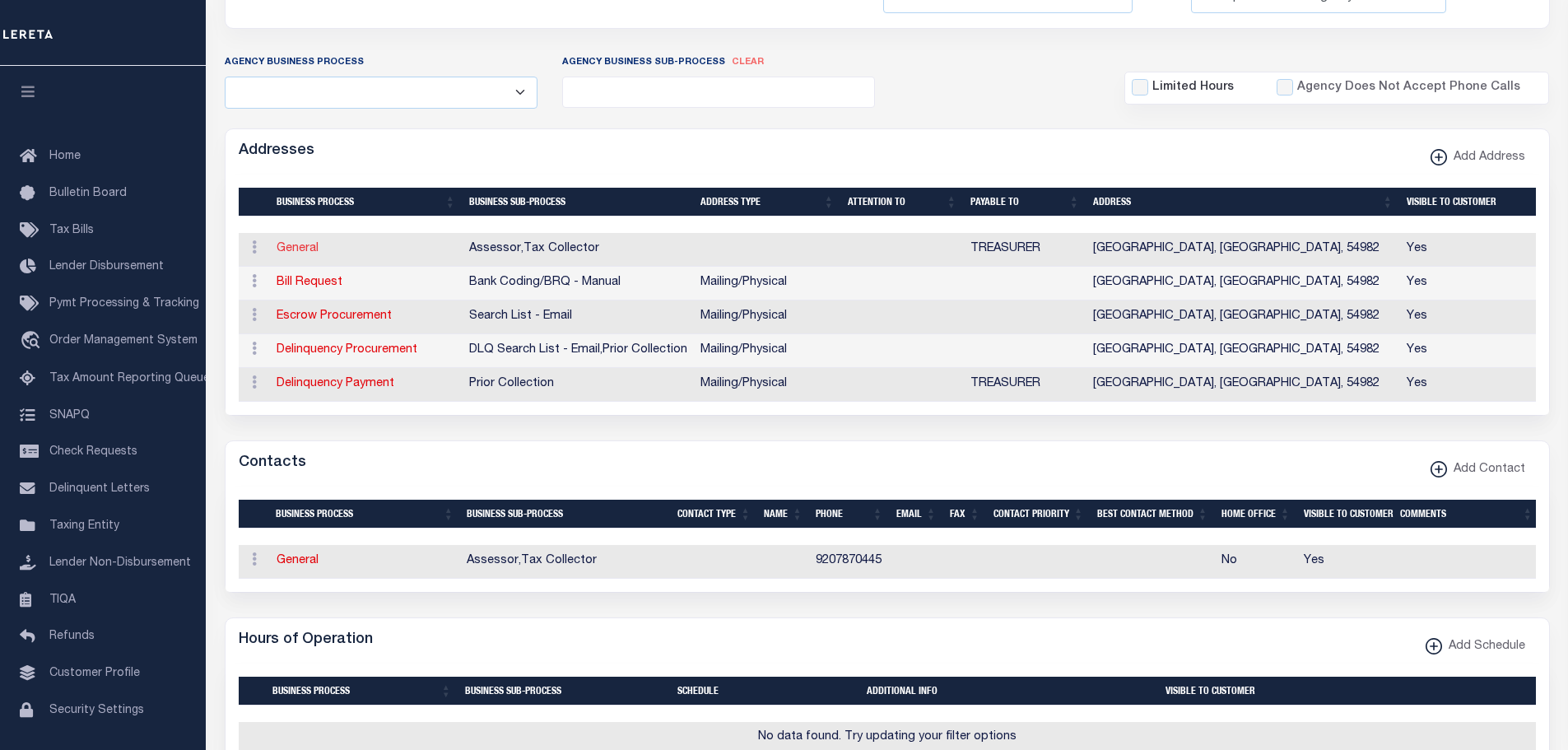
click at [290, 251] on link "General" at bounding box center [297, 248] width 42 height 11
select select "33"
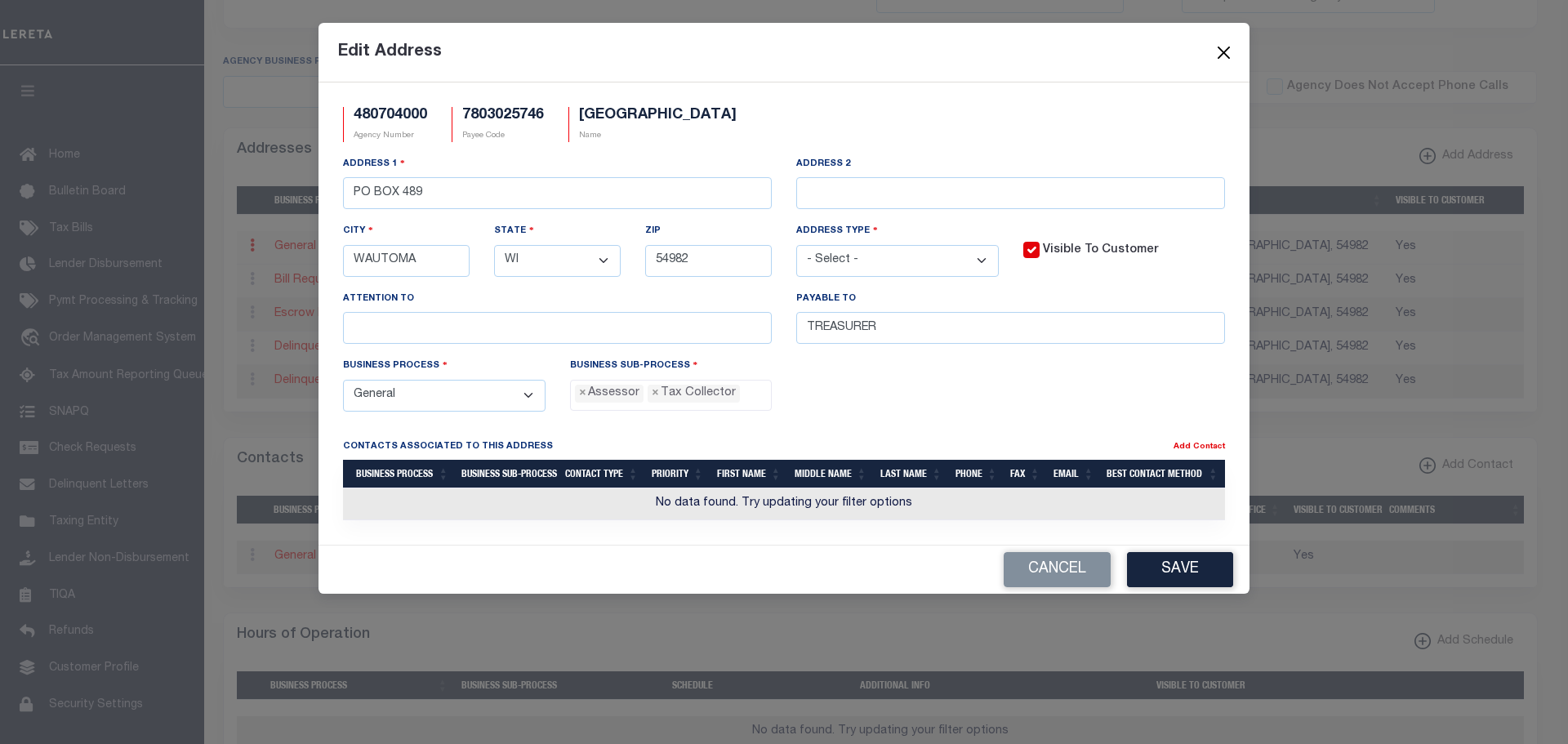
click at [1223, 52] on button "Close" at bounding box center [1224, 52] width 21 height 21
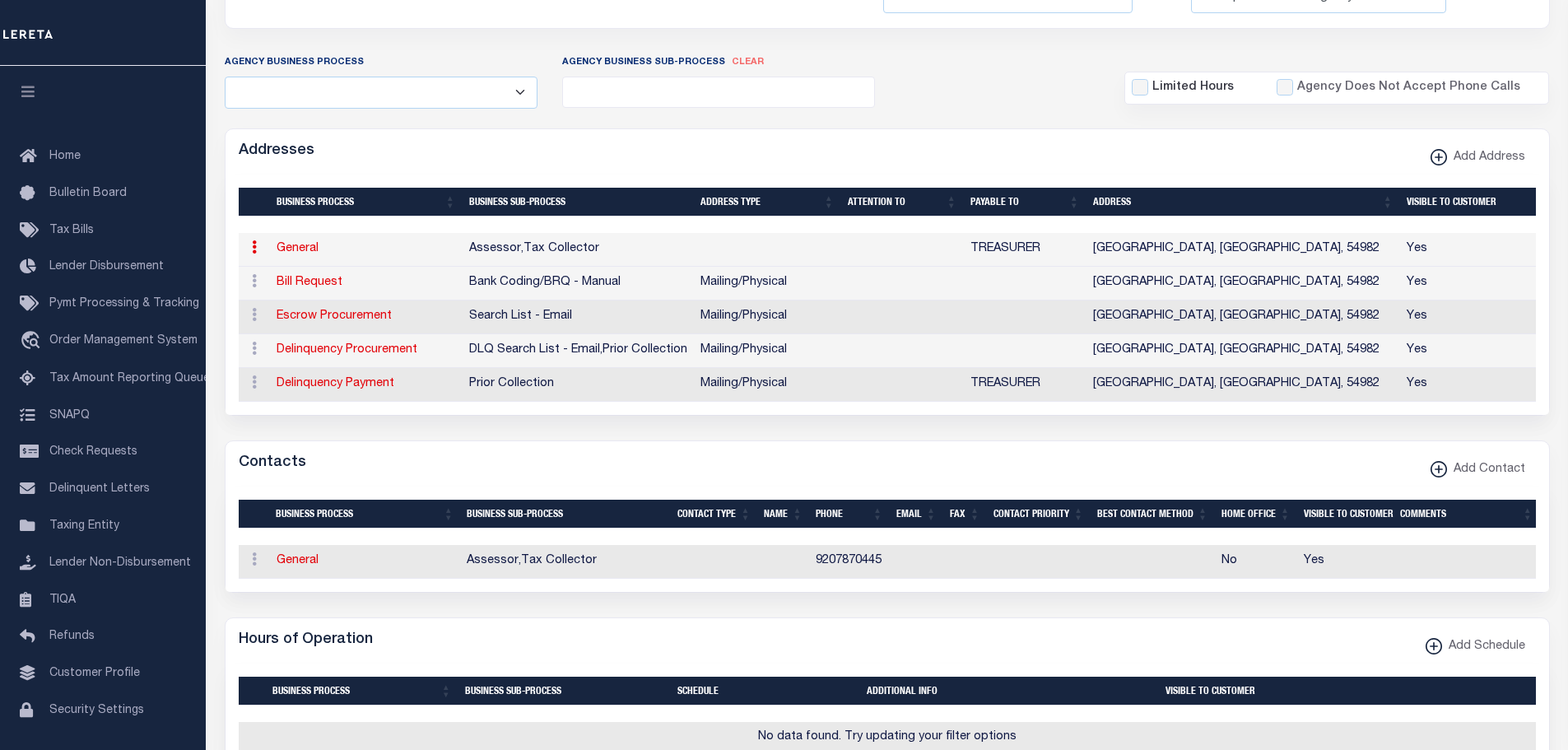
scroll to position [0, 0]
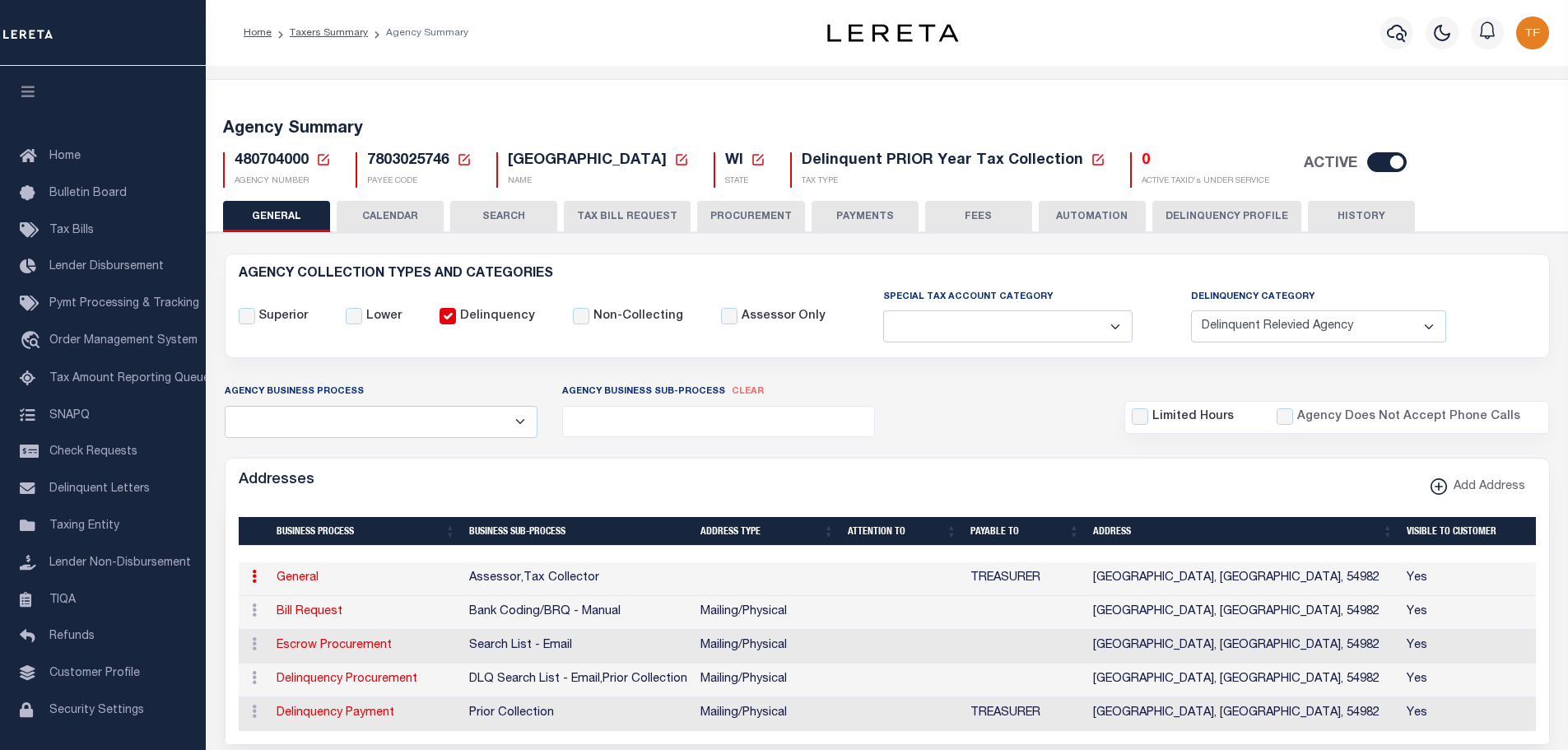
click at [1340, 214] on button "HISTORY" at bounding box center [1361, 217] width 107 height 32
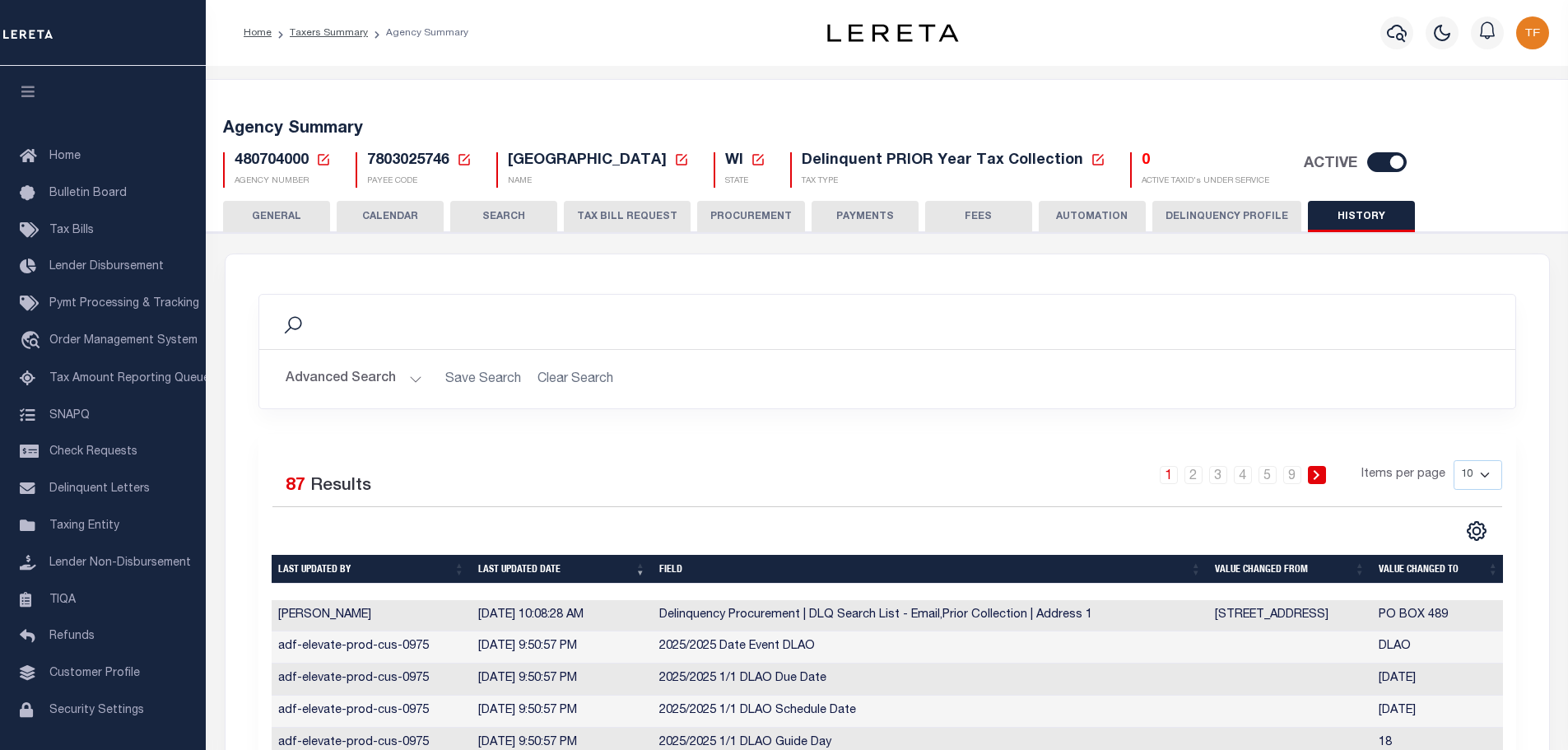
click at [297, 216] on button "GENERAL" at bounding box center [276, 217] width 107 height 32
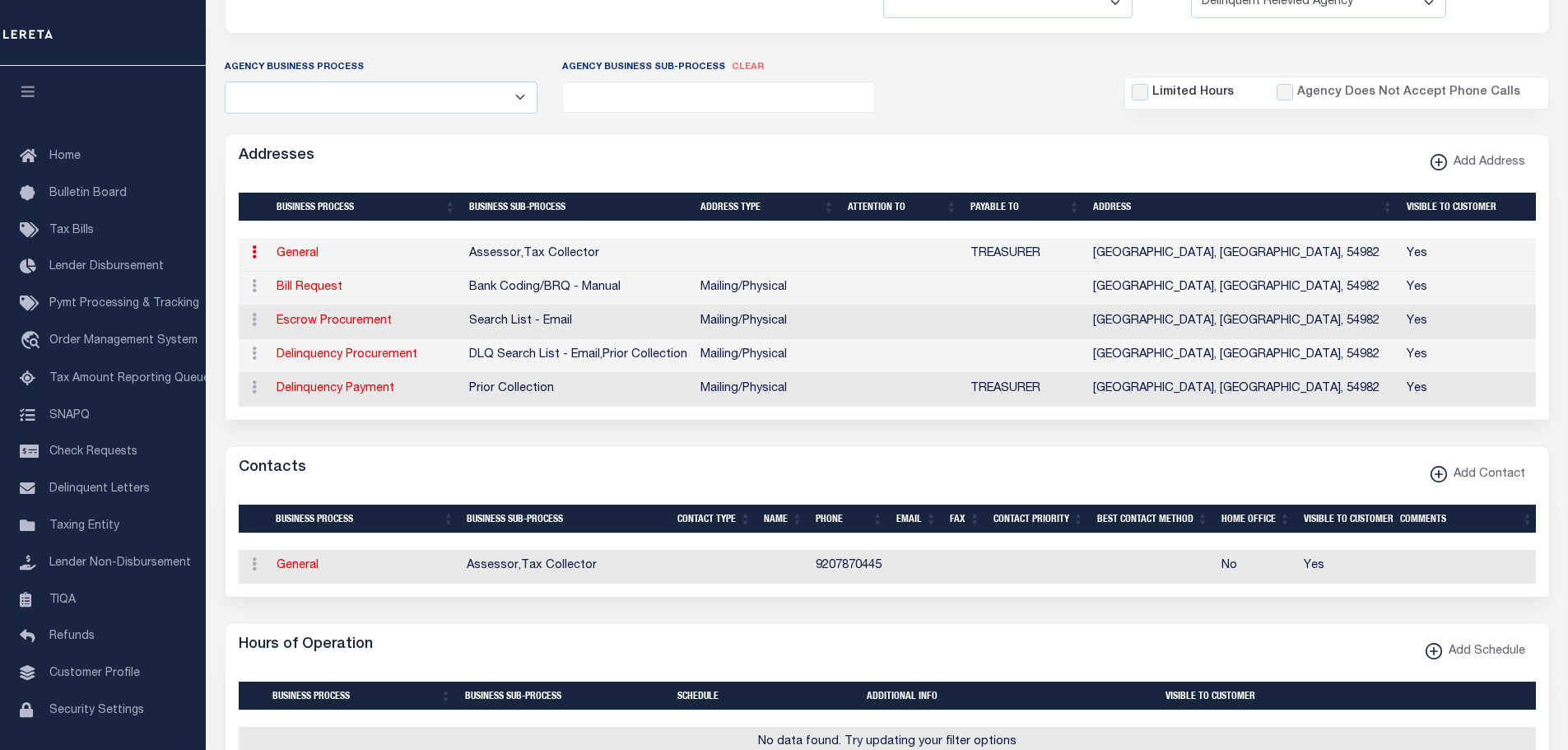
scroll to position [329, 0]
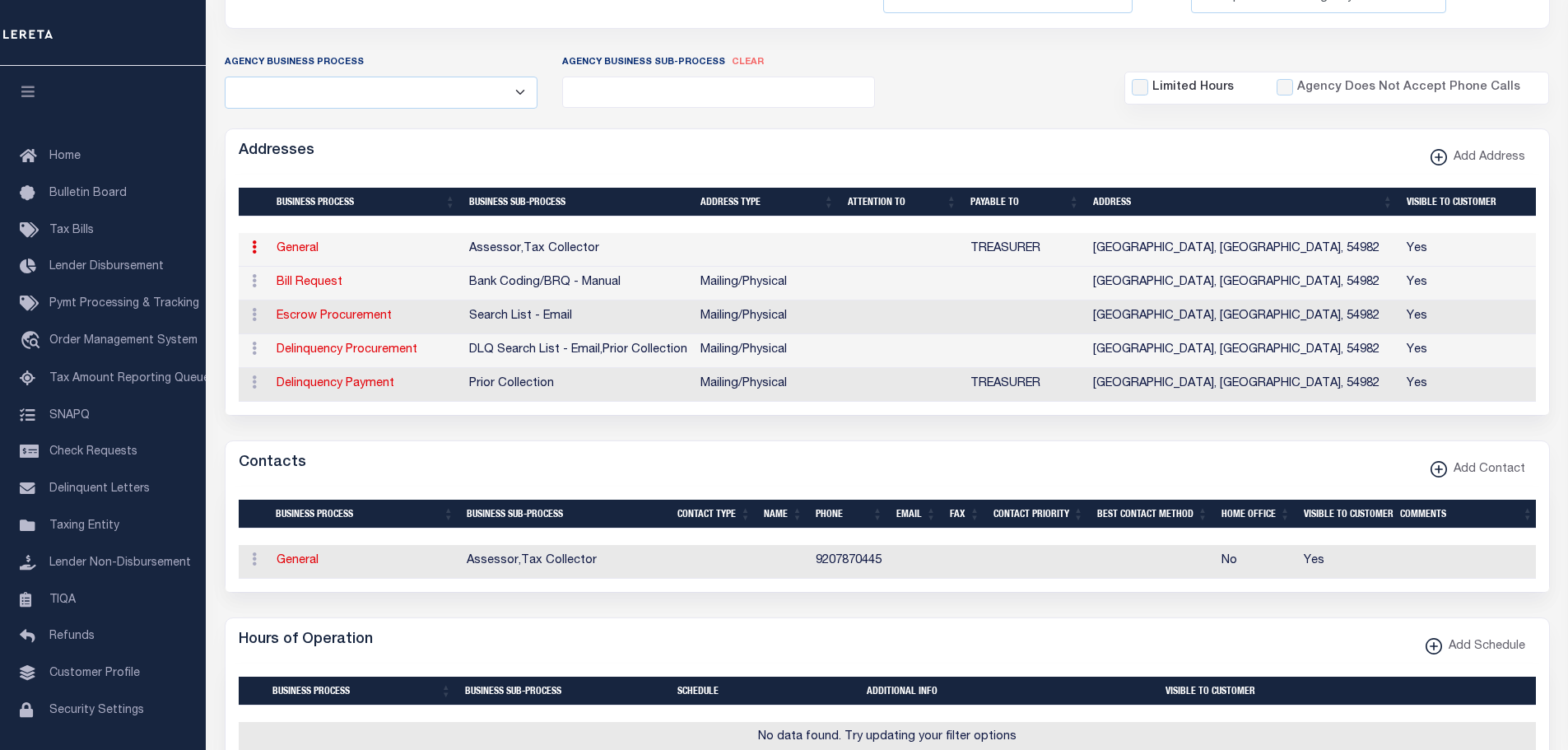
click at [256, 251] on icon at bounding box center [254, 247] width 5 height 13
click at [269, 323] on link "Delete Address" at bounding box center [309, 327] width 125 height 27
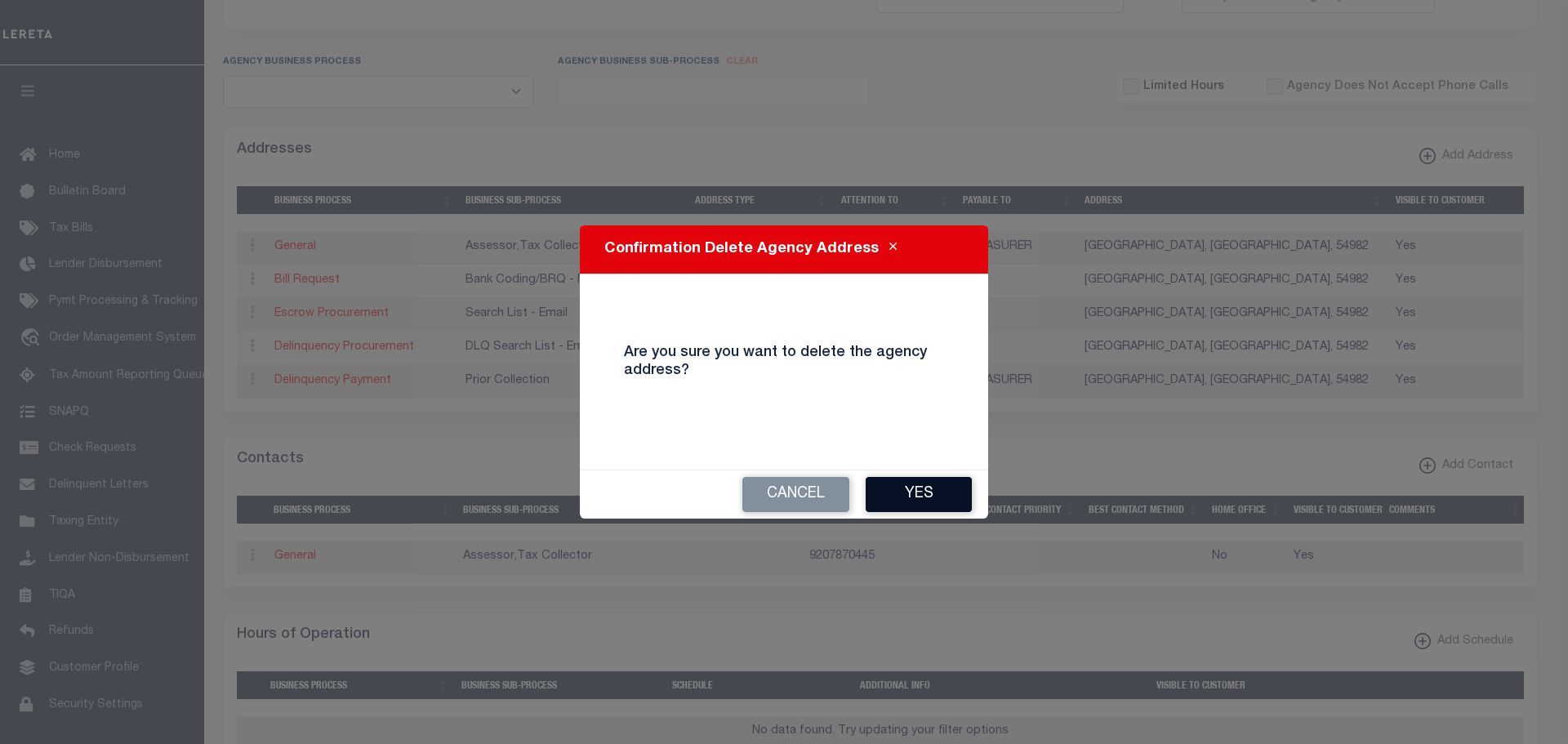
click at [927, 500] on button "Yes" at bounding box center [919, 494] width 106 height 35
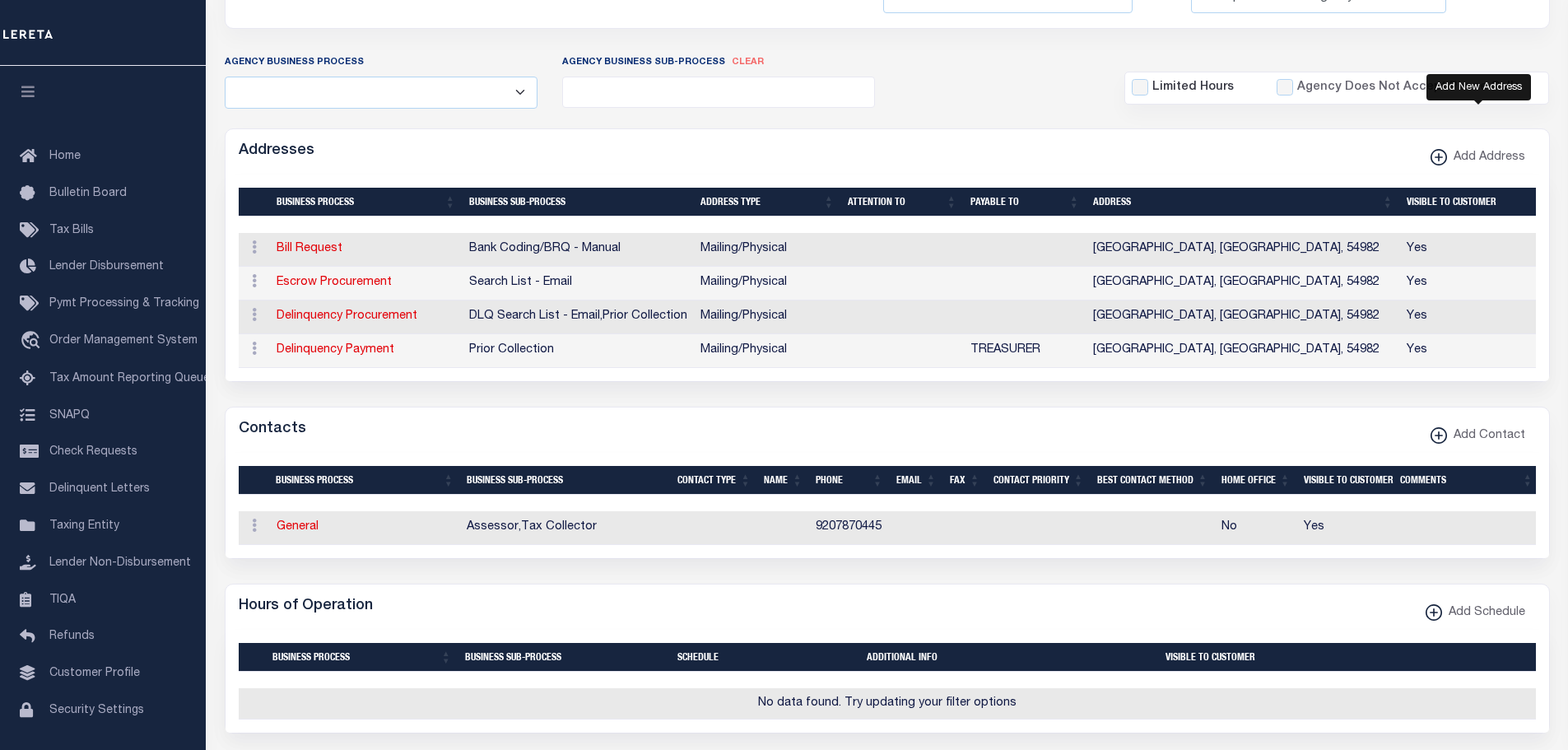
click at [1443, 155] on xmlns\ "button" at bounding box center [1439, 157] width 17 height 17
select select
select select "1"
checkbox input "true"
select select
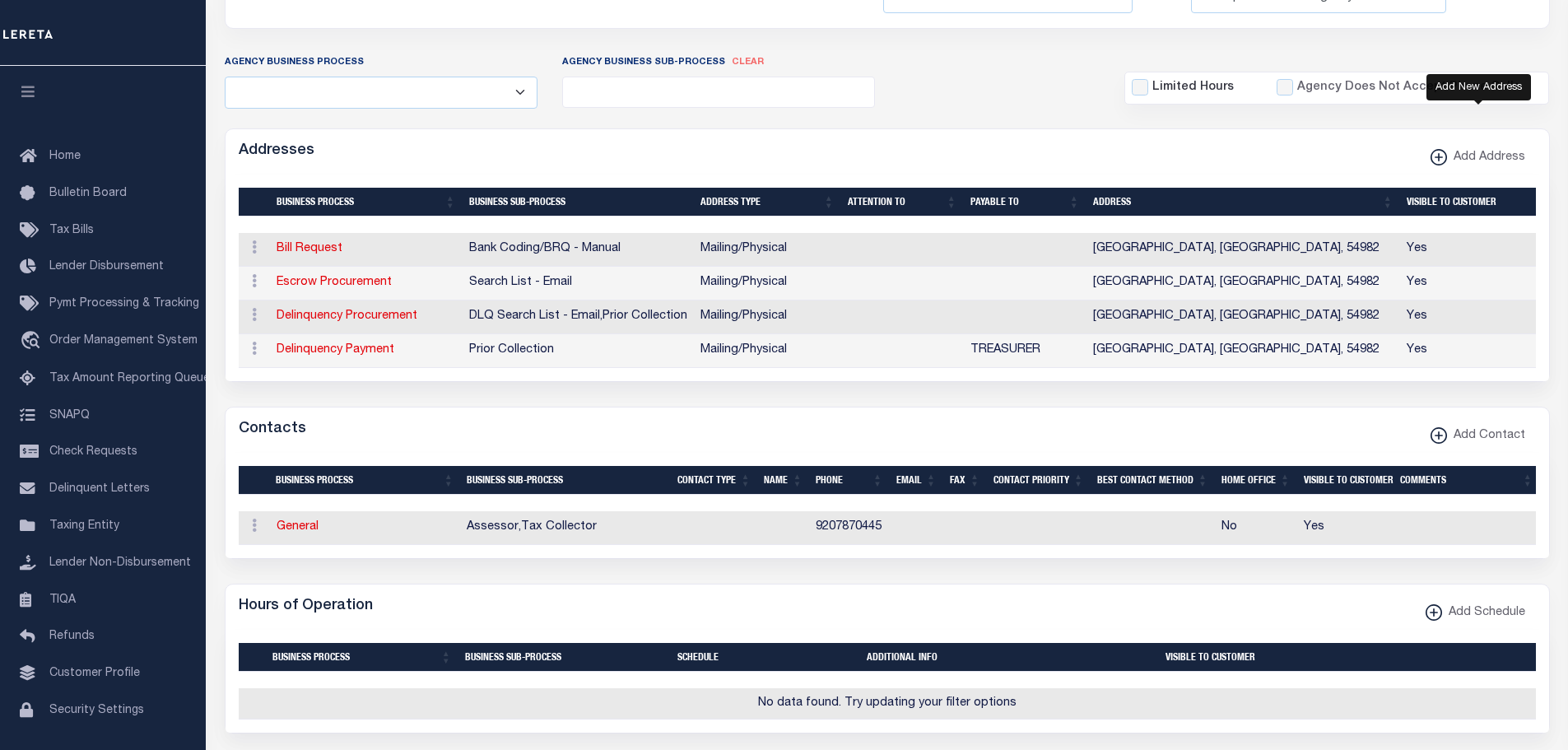
select select
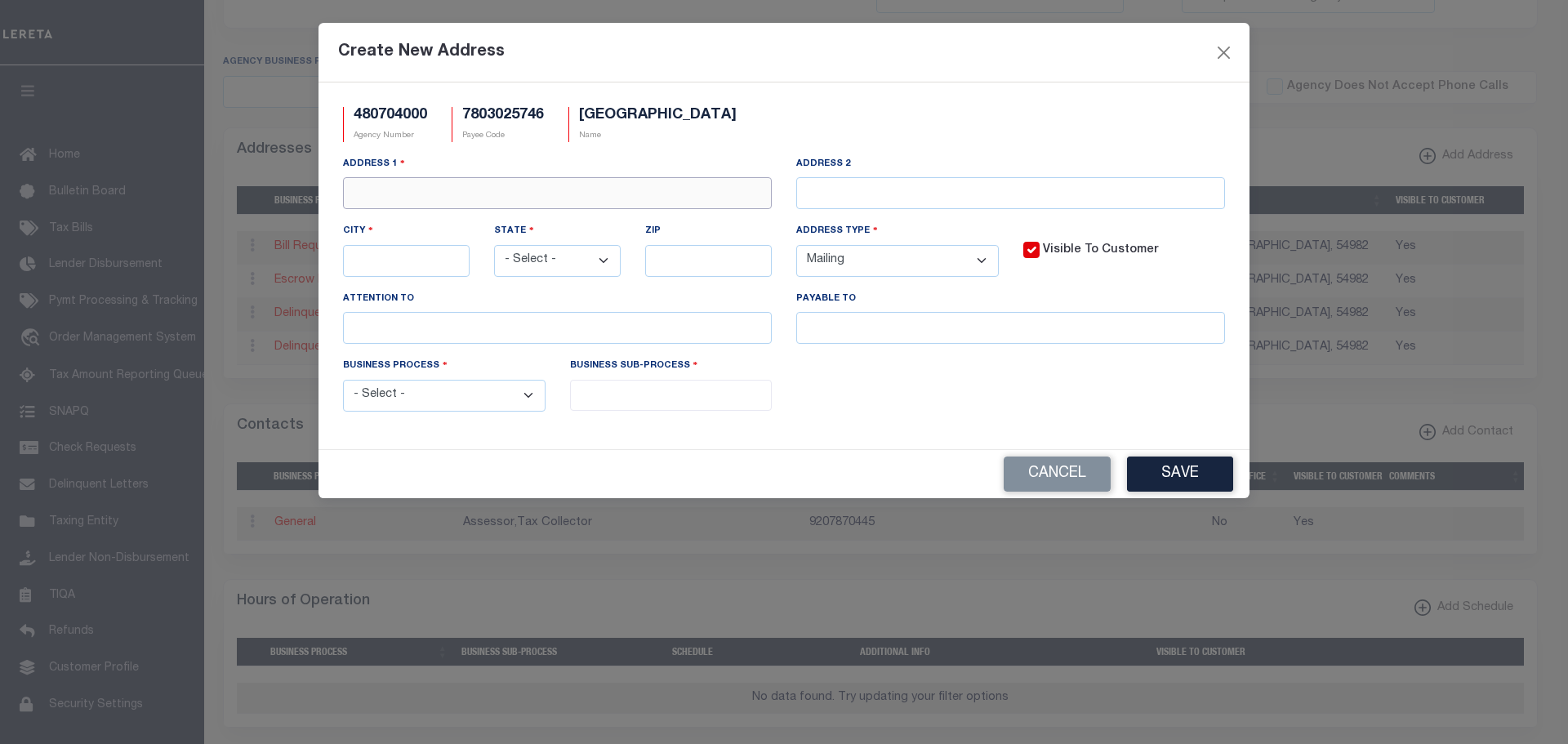
click at [504, 195] on input "text" at bounding box center [557, 193] width 429 height 32
type input "380 S TOWNLINE ROAD"
click at [406, 266] on input "text" at bounding box center [406, 261] width 126 height 32
type input "WAUTOMA"
click at [450, 260] on input "WAUTOMA" at bounding box center [406, 261] width 126 height 32
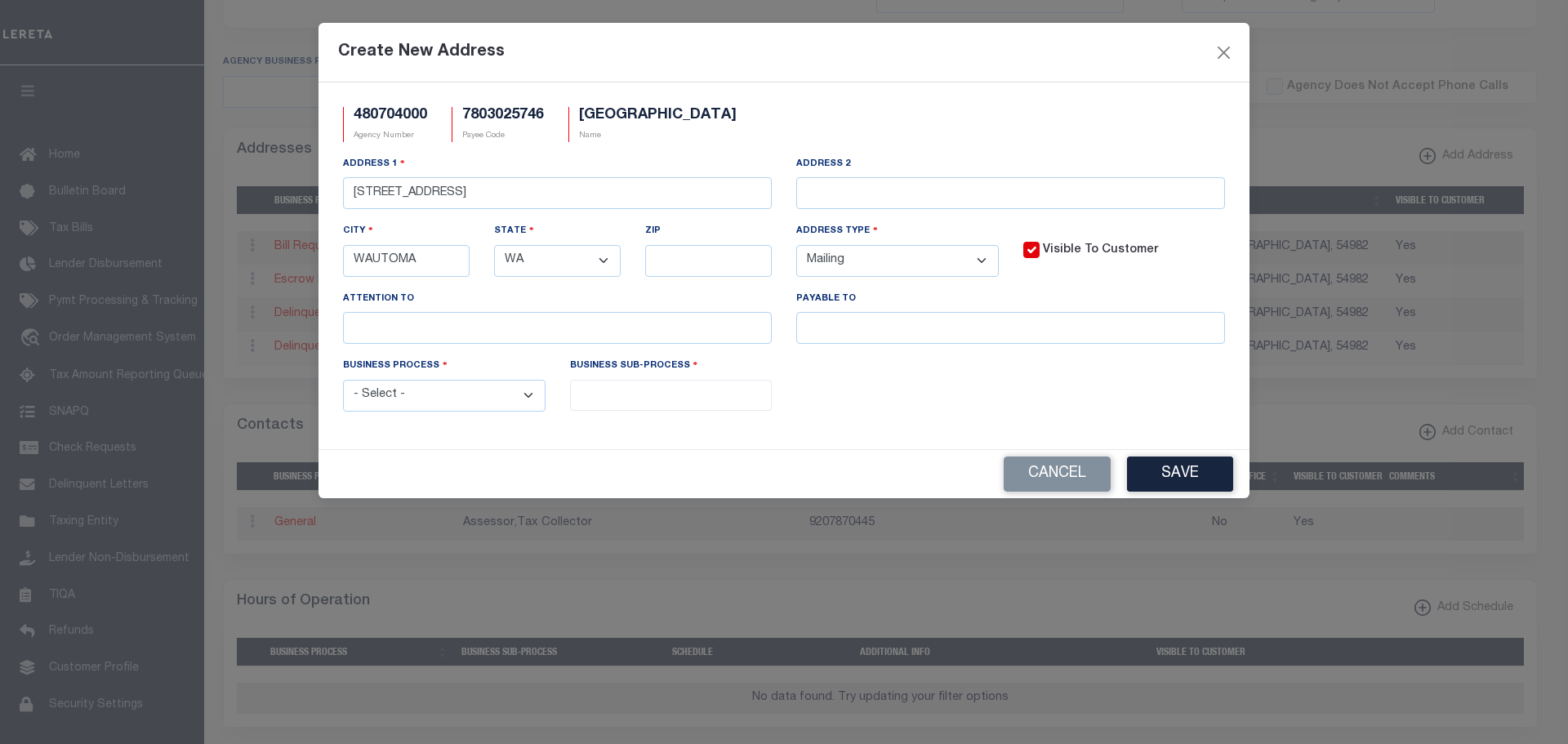
select select "WI"
type input "54982"
click at [980, 256] on select "- Select - FedEx/Overnight Lock Box Mailing Mailing/Physical Physical" at bounding box center [897, 261] width 203 height 32
select select "5"
click at [796, 246] on select "- Select - FedEx/Overnight Lock Box Mailing Mailing/Physical Physical" at bounding box center [897, 261] width 203 height 32
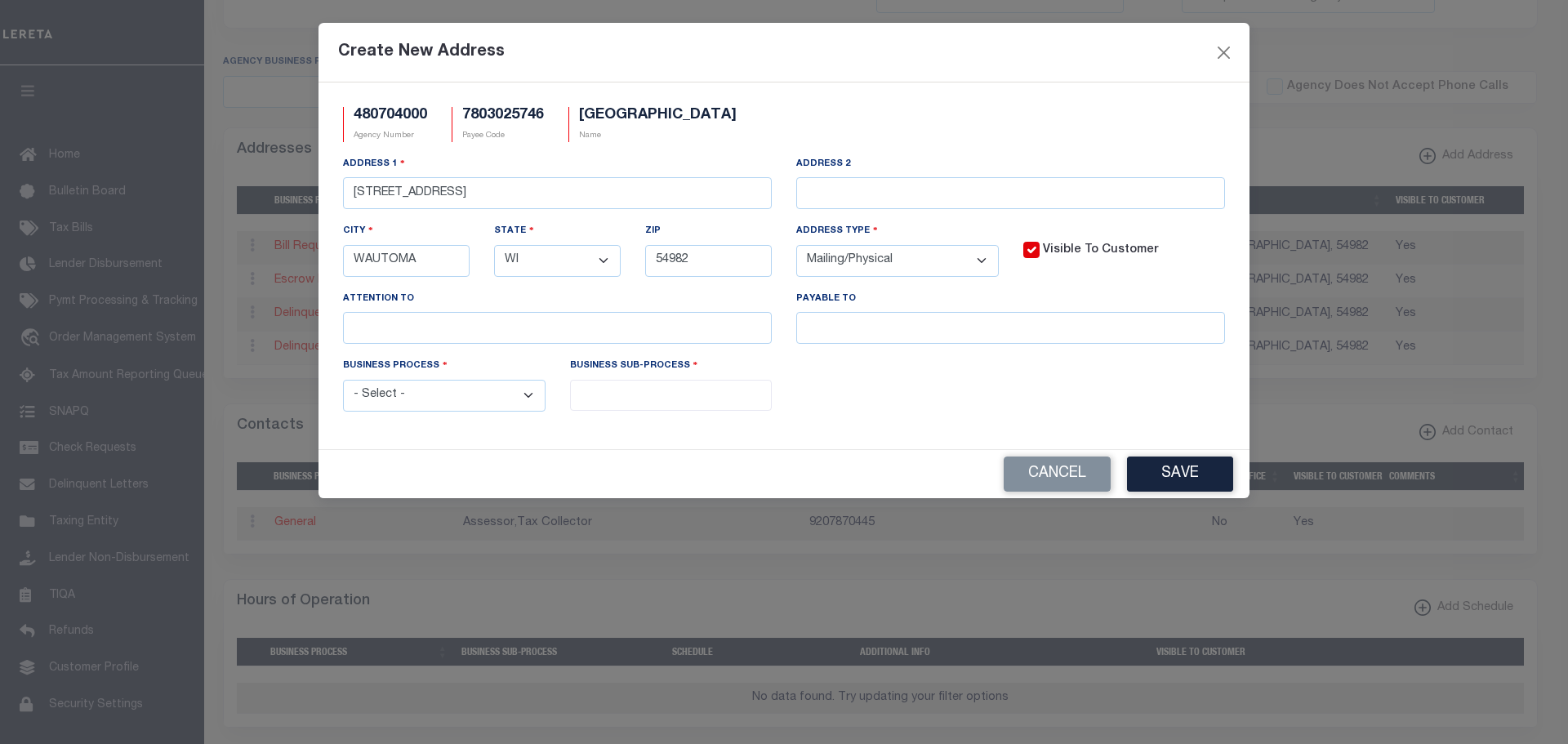
click at [510, 403] on select "- Select - All Automation Bill Request Delinquency Payment Delinquency Procurem…" at bounding box center [445, 396] width 203 height 32
select select "6"
click at [343, 382] on select "- Select - All Automation Bill Request Delinquency Payment Delinquency Procurem…" at bounding box center [445, 396] width 203 height 32
click at [616, 394] on input "search" at bounding box center [671, 393] width 193 height 18
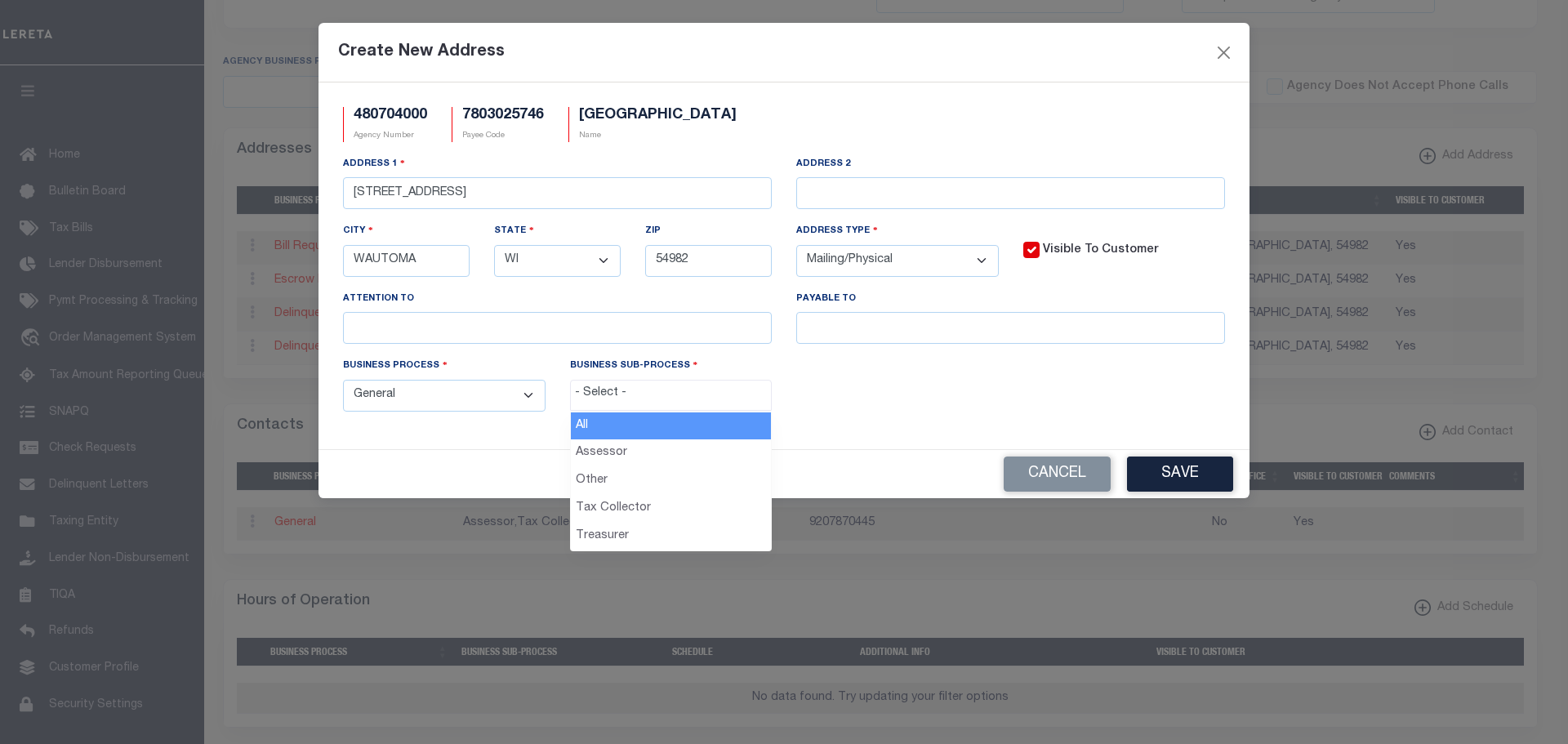
drag, startPoint x: 631, startPoint y: 427, endPoint x: 720, endPoint y: 431, distance: 89.1
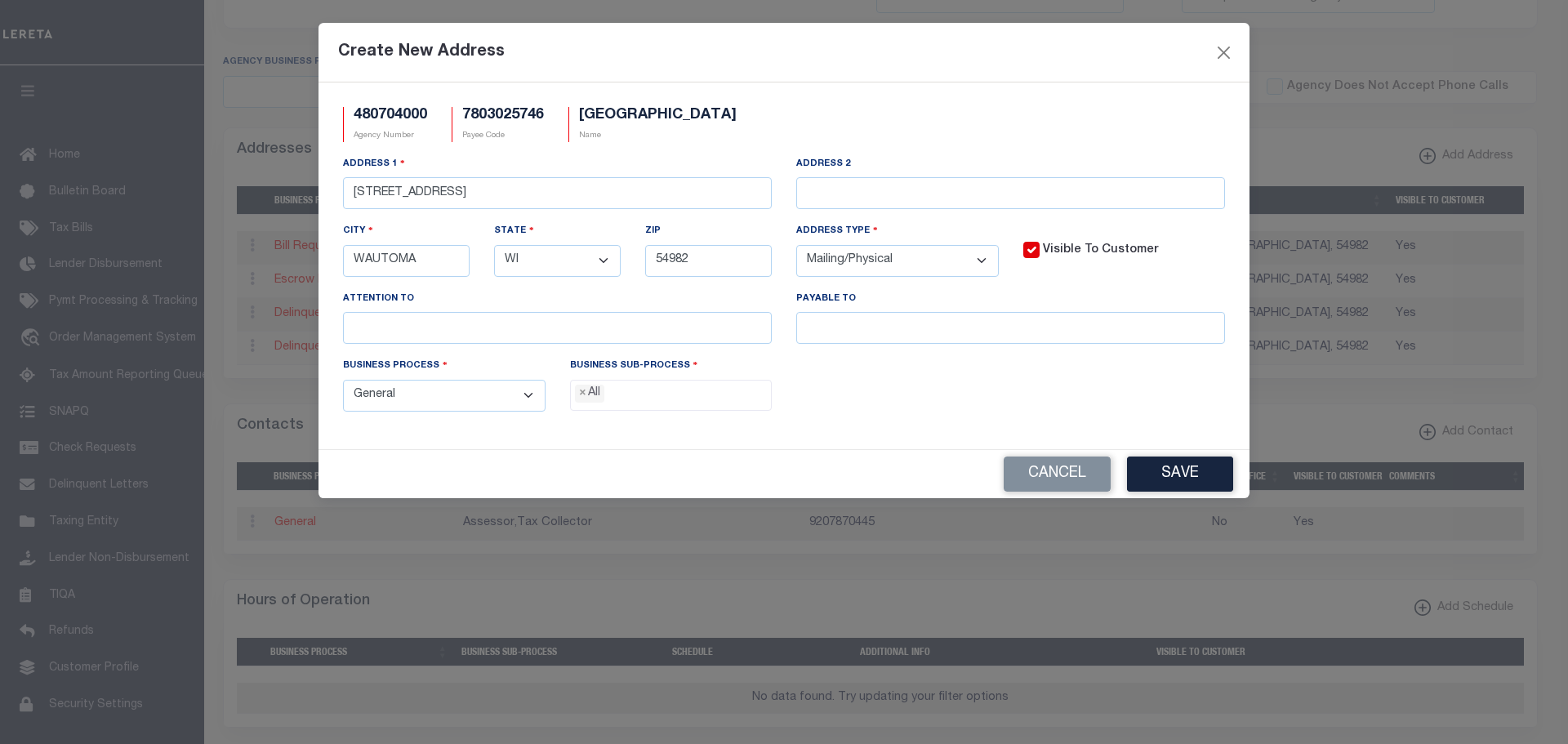
select select "0"
click at [1188, 475] on button "Save" at bounding box center [1180, 474] width 106 height 35
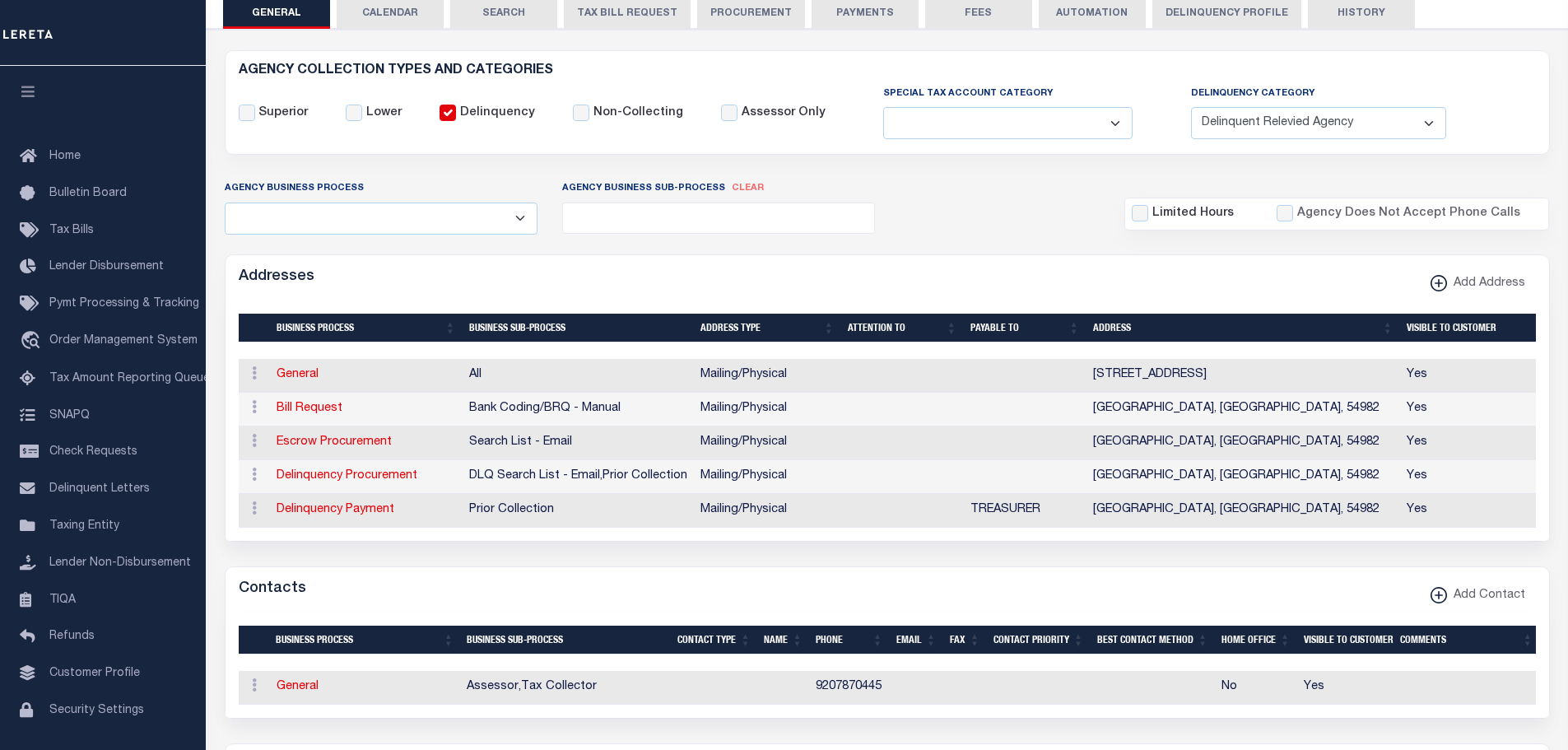
scroll to position [0, 0]
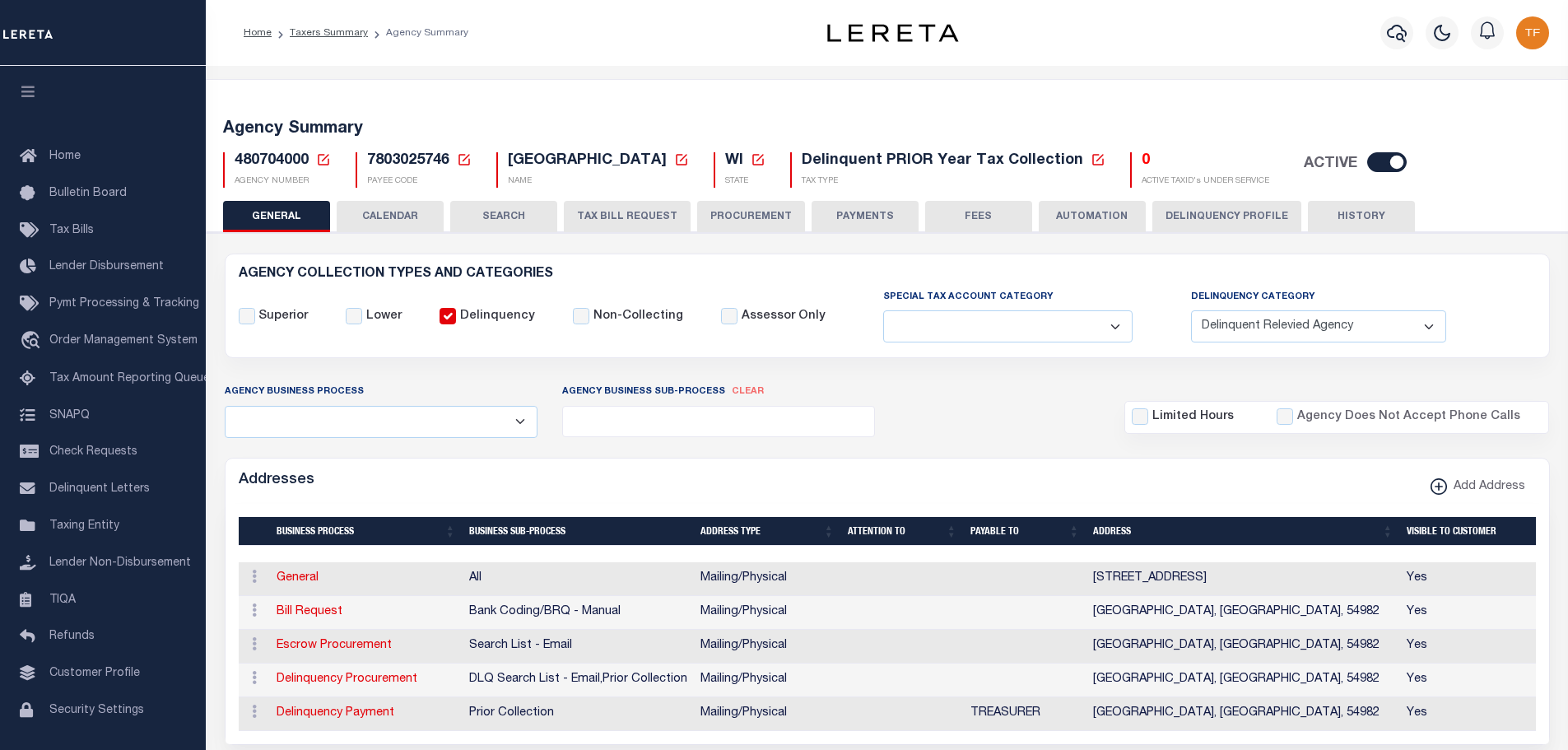
click at [322, 155] on icon at bounding box center [323, 160] width 15 height 15
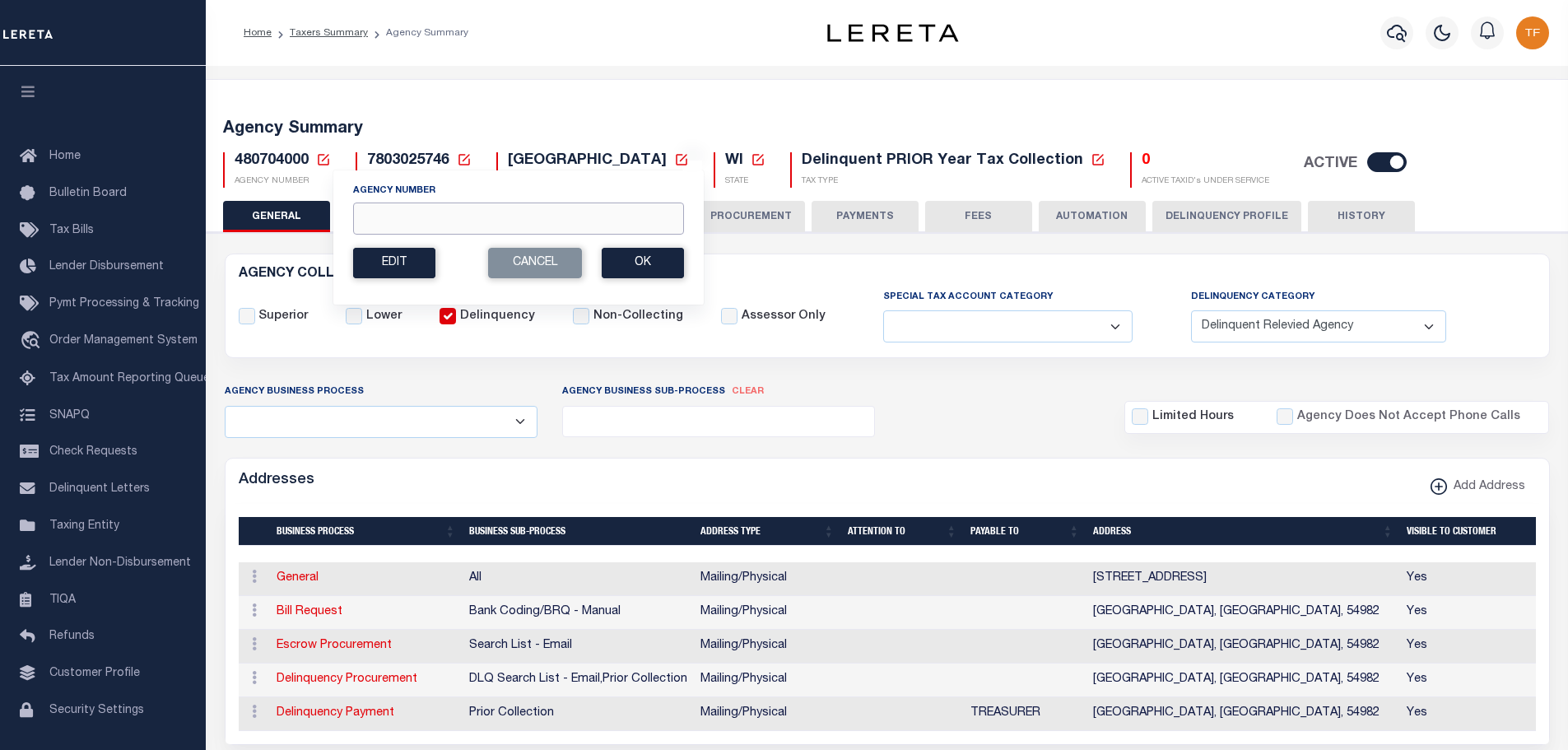
click at [370, 215] on input "Agency Number" at bounding box center [519, 218] width 331 height 33
type input "480700406"
click at [637, 257] on button "Ok" at bounding box center [642, 263] width 83 height 31
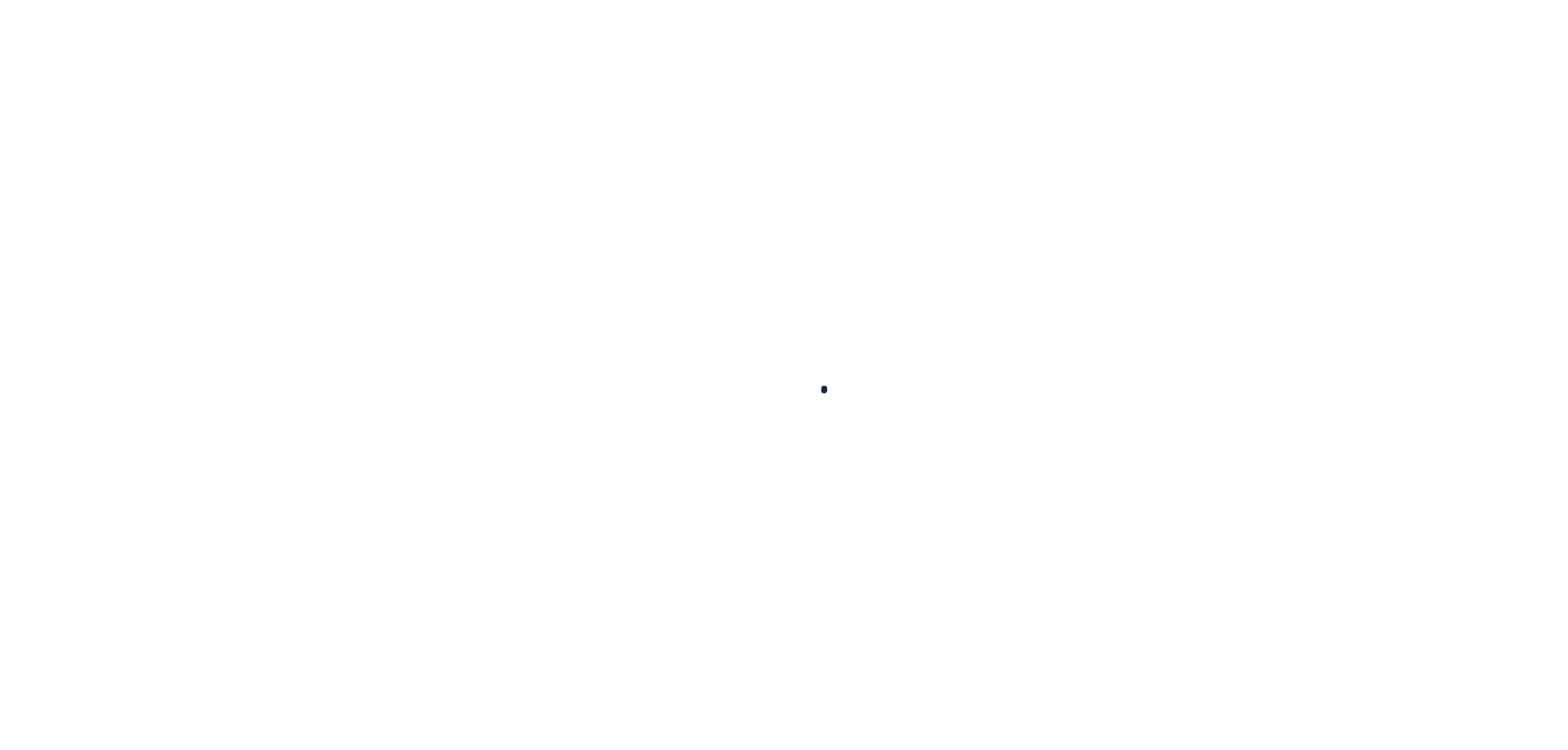
select select
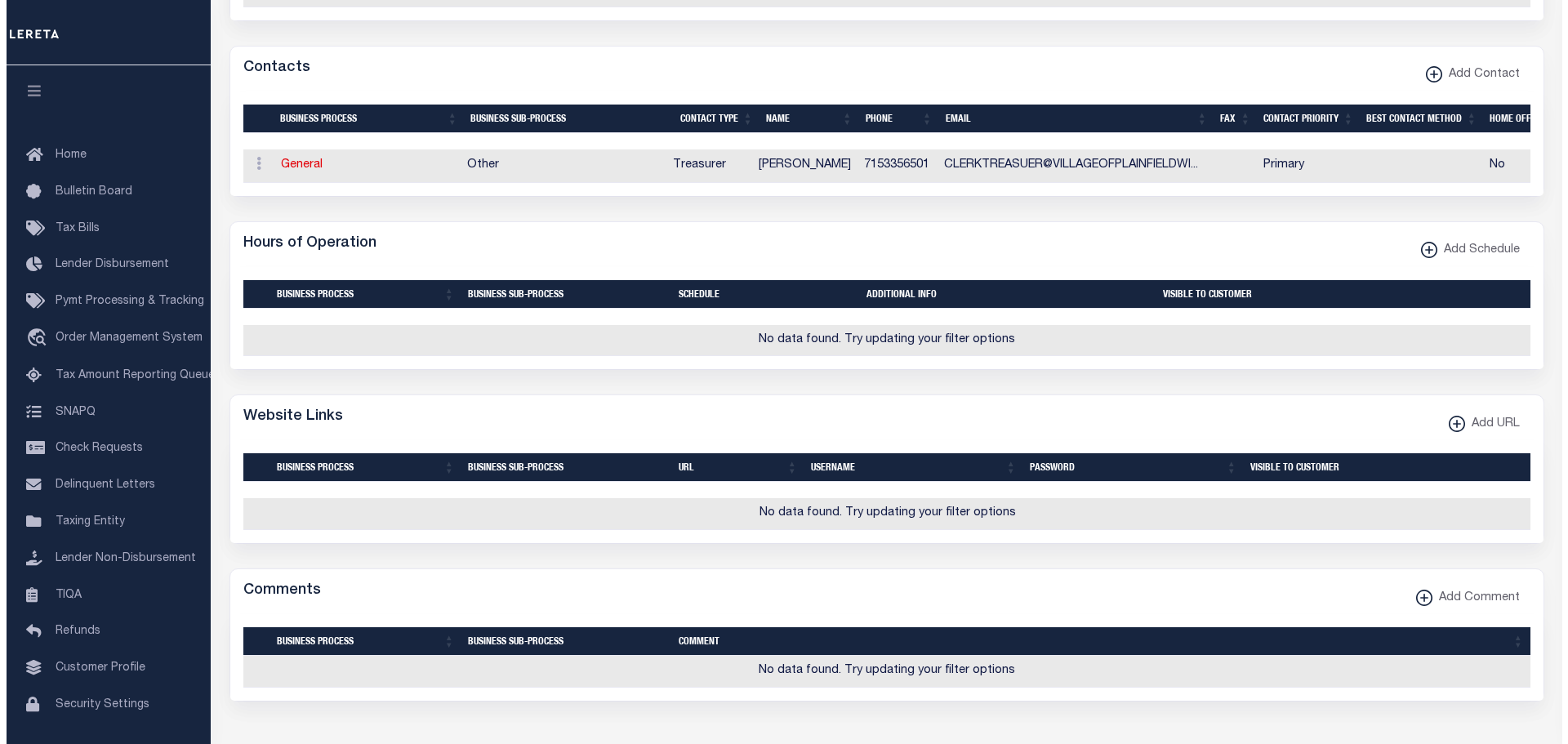
scroll to position [817, 0]
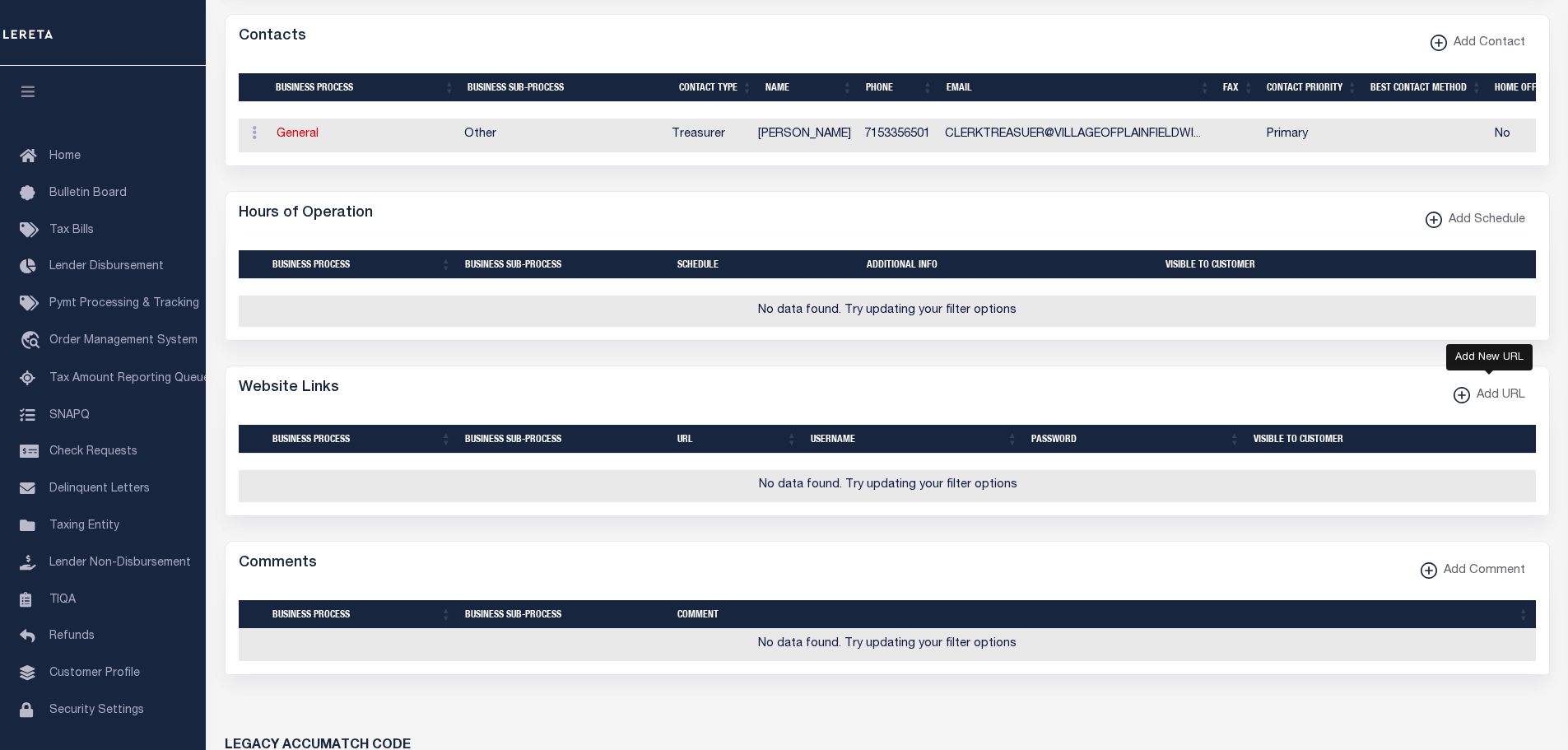
click at [1466, 403] on icon "button" at bounding box center [1461, 395] width 17 height 17
select select
checkbox input "true"
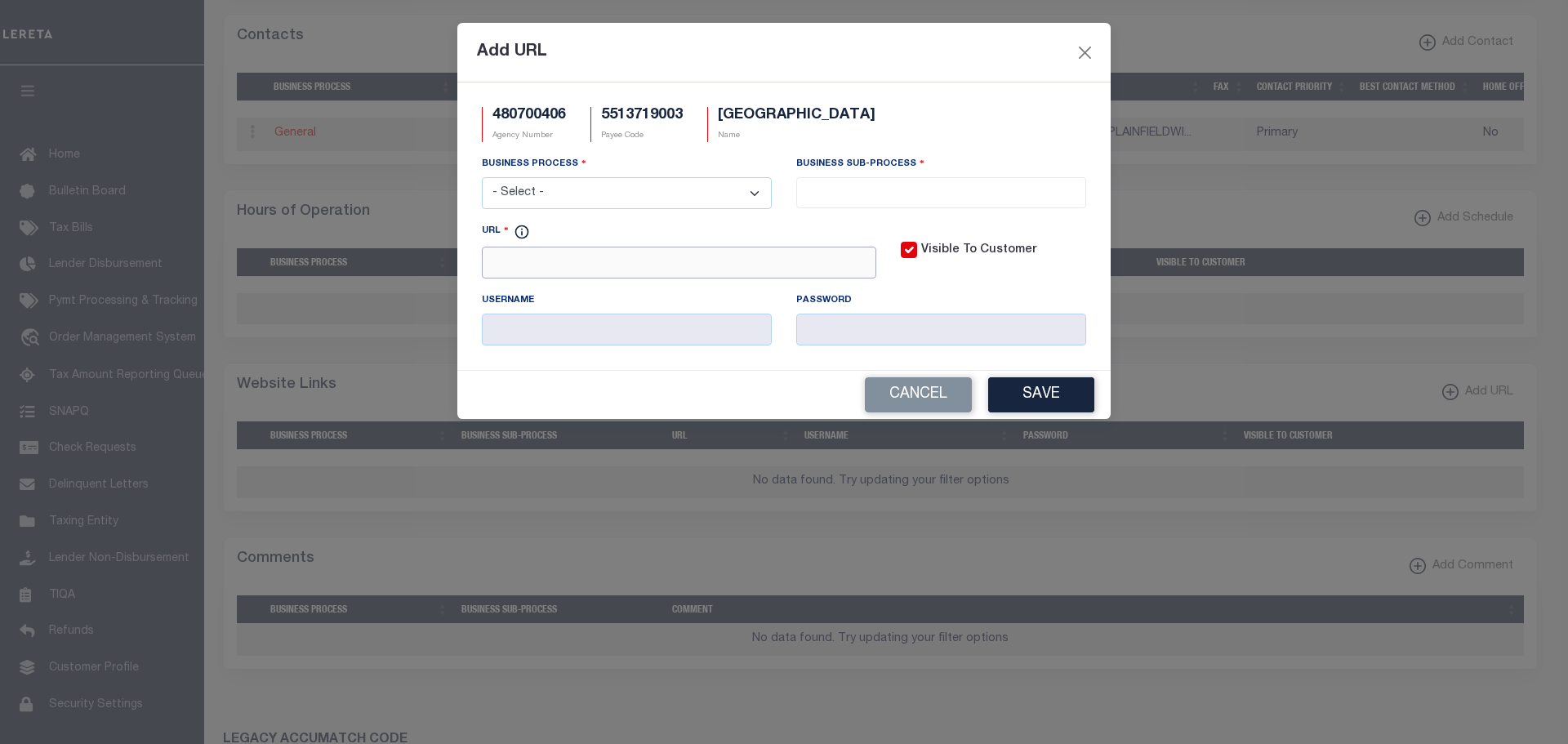
click at [509, 265] on input "URL" at bounding box center [679, 262] width 395 height 32
paste input "[URL][DOMAIN_NAME]"
type input "[URL][DOMAIN_NAME]"
click at [739, 196] on select "- Select - All Automation Bill Request Delinquency Payment Delinquency Procurem…" at bounding box center [626, 193] width 290 height 32
select select "3"
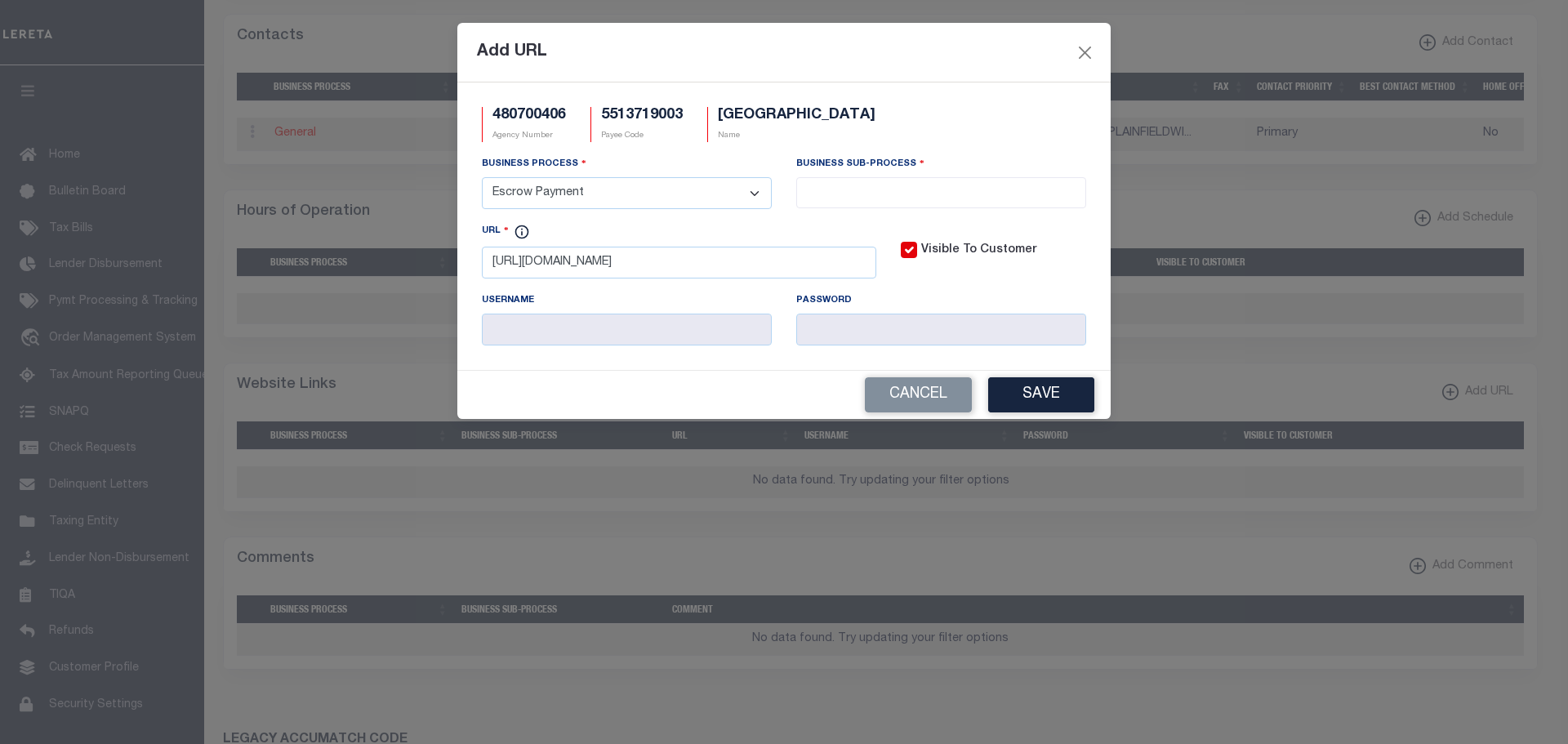
click at [481, 178] on select "- Select - All Automation Bill Request Delinquency Payment Delinquency Procurem…" at bounding box center [626, 193] width 290 height 32
click at [899, 179] on li at bounding box center [942, 189] width 280 height 22
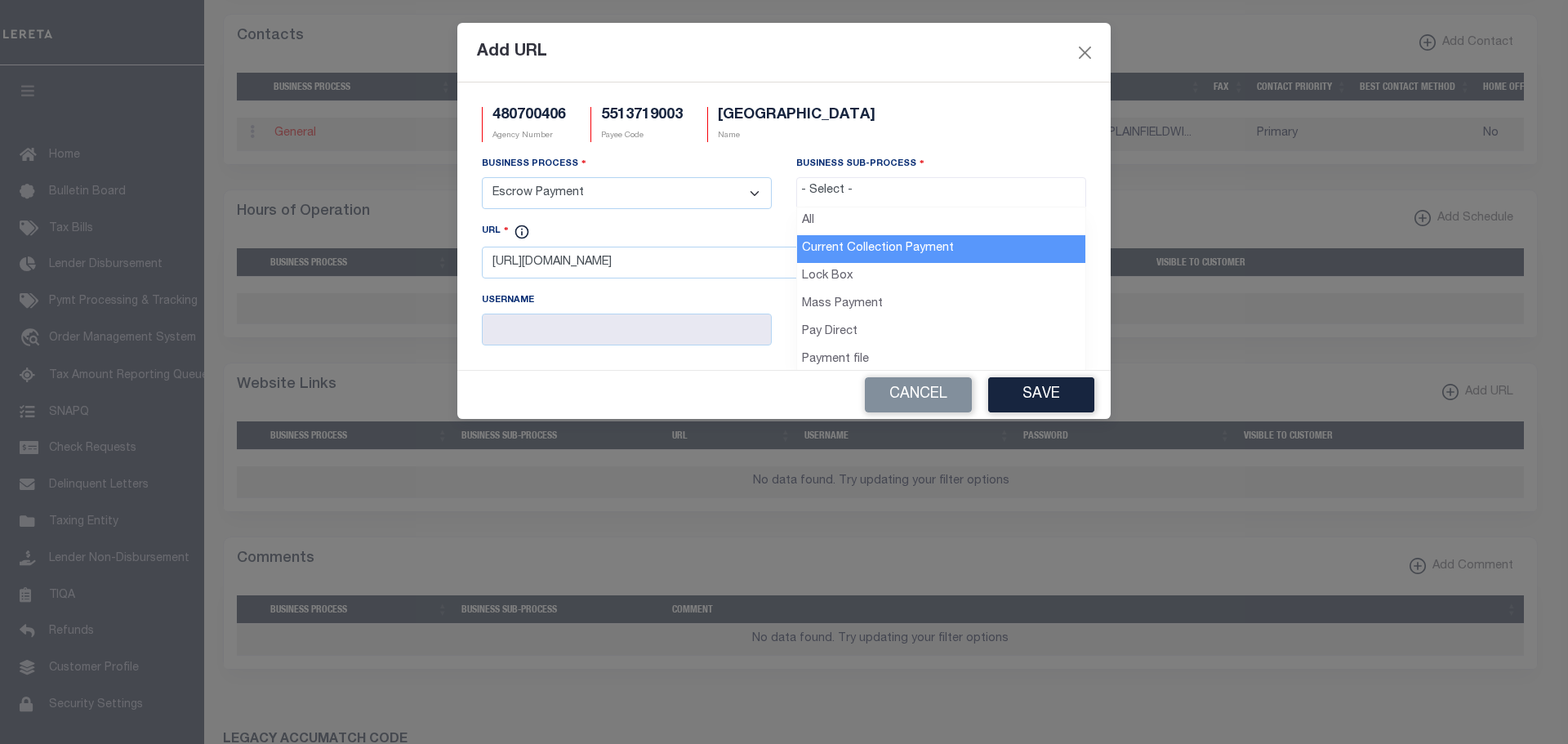
drag, startPoint x: 854, startPoint y: 245, endPoint x: 885, endPoint y: 279, distance: 46.0
select select "11"
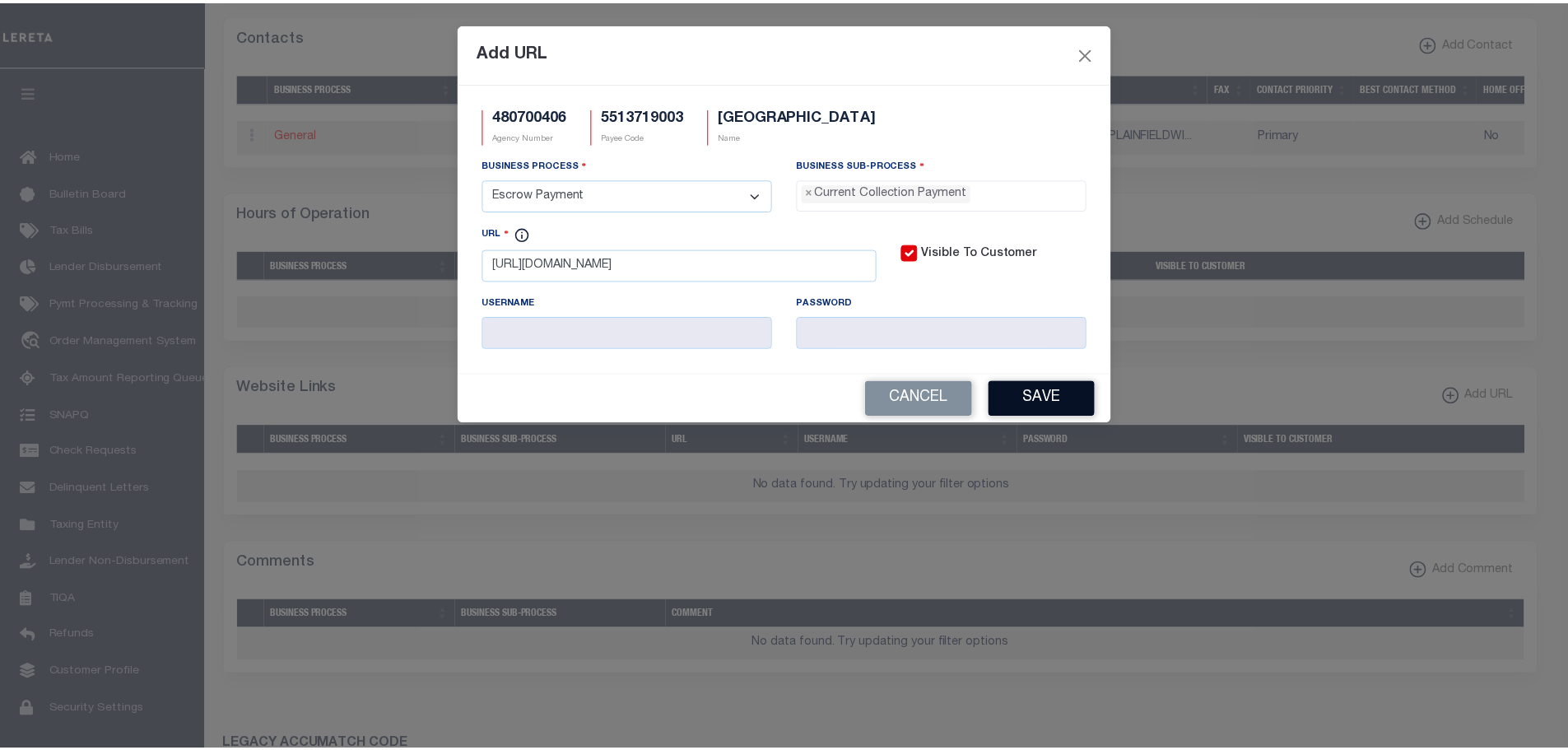
scroll to position [15, 0]
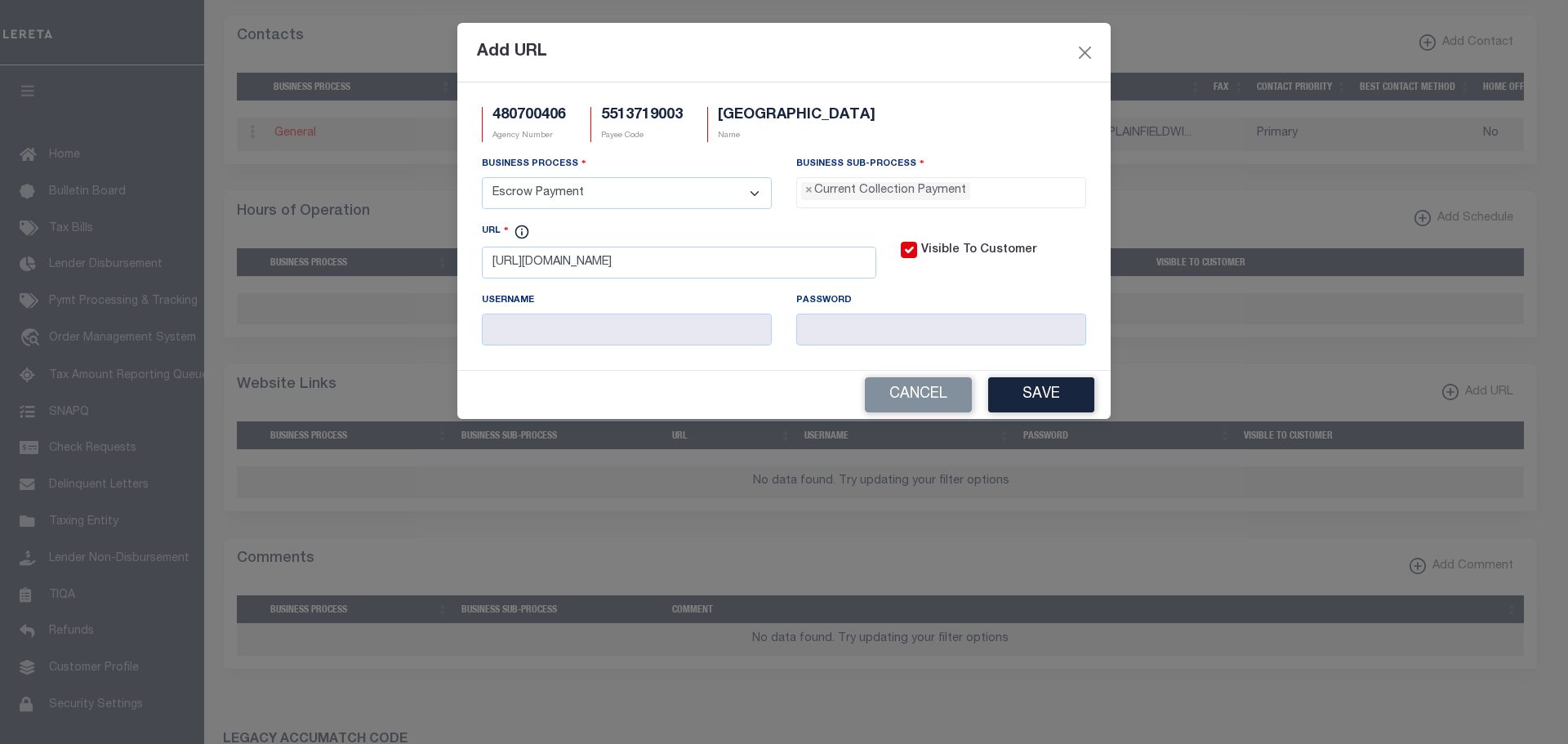
drag, startPoint x: 1023, startPoint y: 391, endPoint x: 1072, endPoint y: 402, distance: 50.2
click at [1023, 387] on button "Save" at bounding box center [1041, 395] width 106 height 35
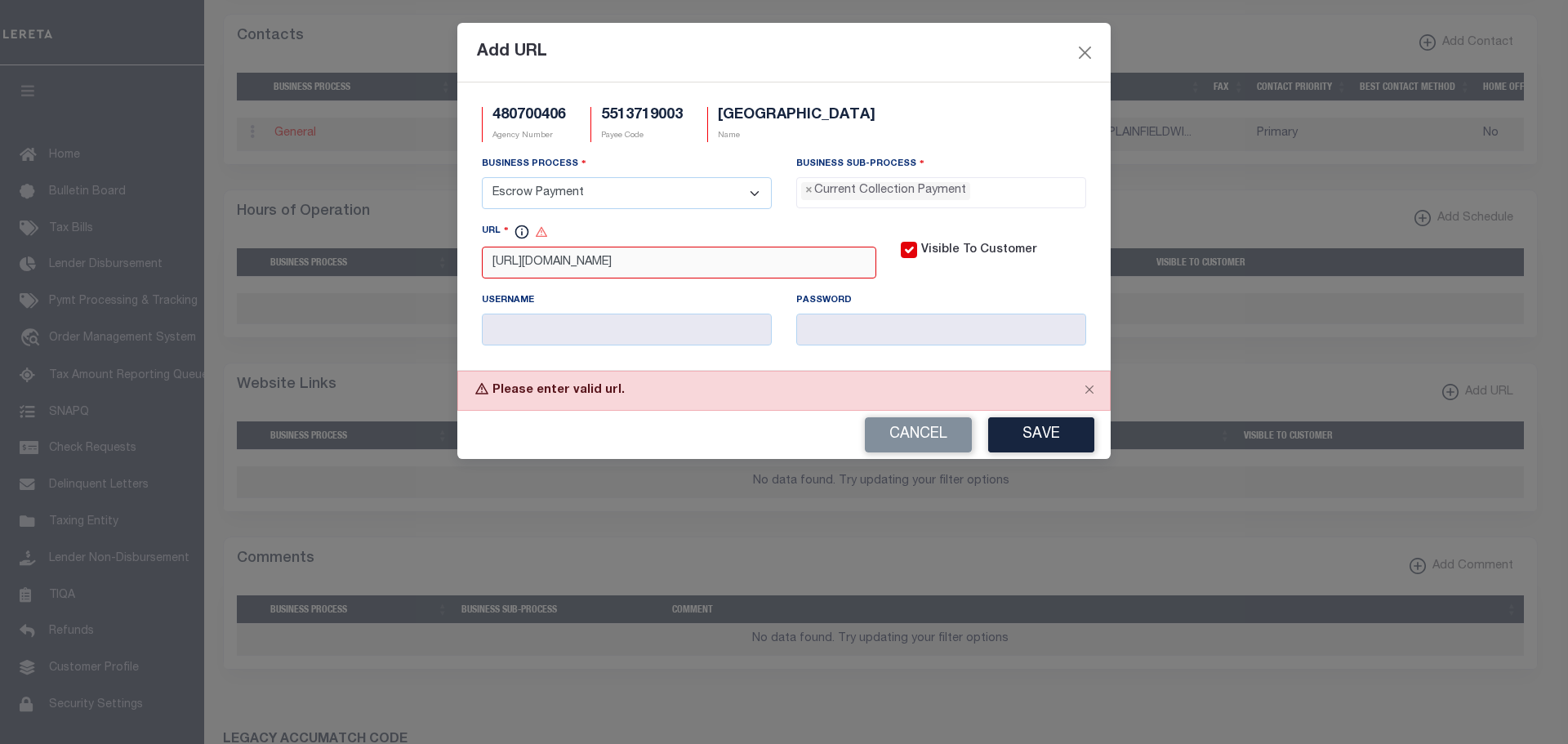
click at [495, 257] on input "[URL][DOMAIN_NAME]" at bounding box center [679, 262] width 395 height 32
type input "[URL][DOMAIN_NAME]"
drag, startPoint x: 1039, startPoint y: 436, endPoint x: 1072, endPoint y: 493, distance: 65.9
click at [1039, 439] on button "Save" at bounding box center [1041, 435] width 106 height 35
